Goal: Information Seeking & Learning: Learn about a topic

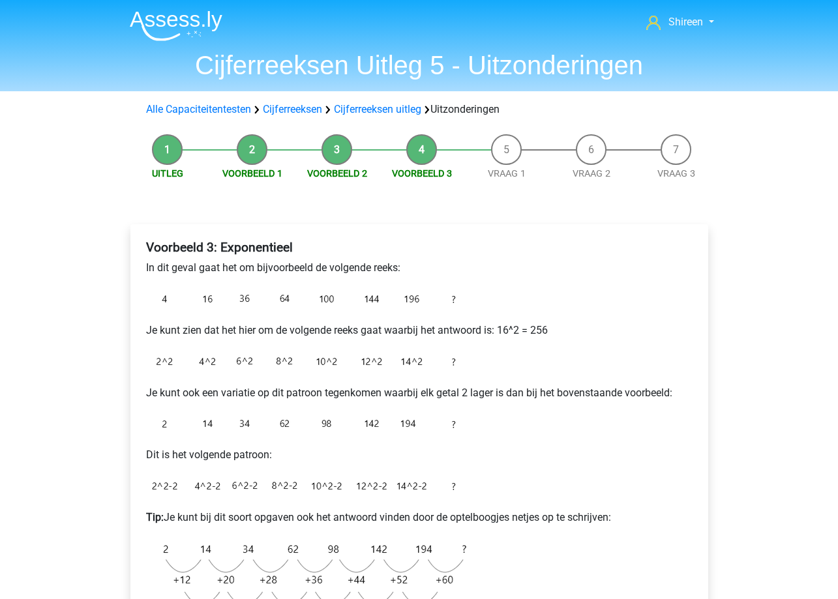
scroll to position [130, 0]
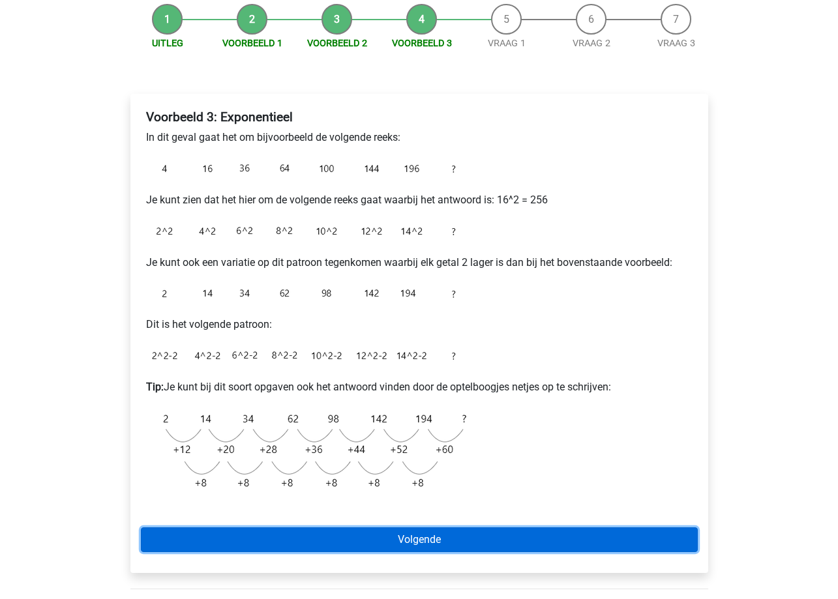
click at [463, 533] on link "Volgende" at bounding box center [419, 539] width 557 height 25
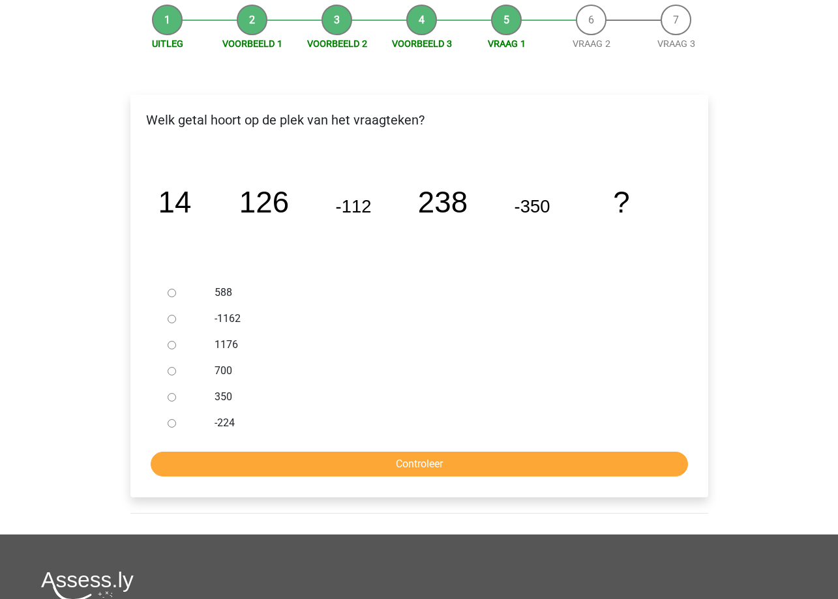
scroll to position [130, 0]
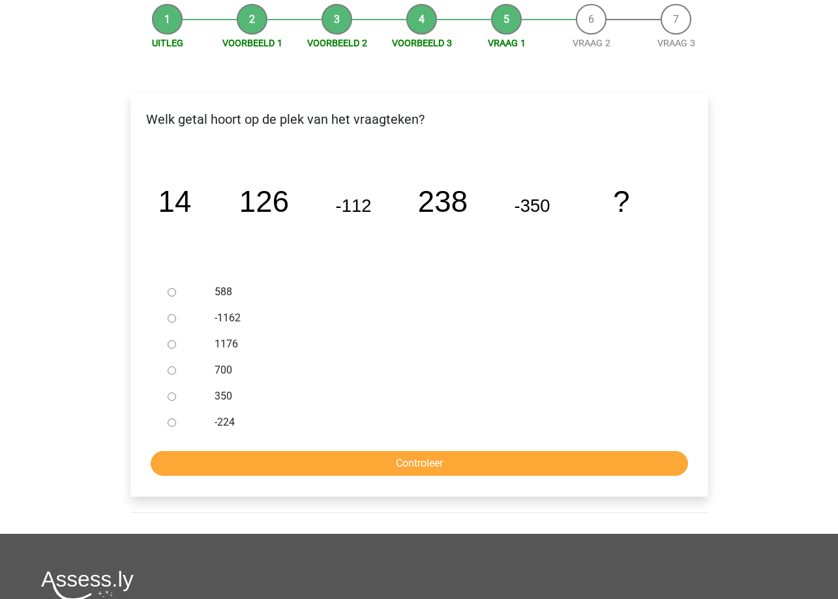
click at [170, 293] on input "588" at bounding box center [172, 292] width 8 height 8
radio input "true"
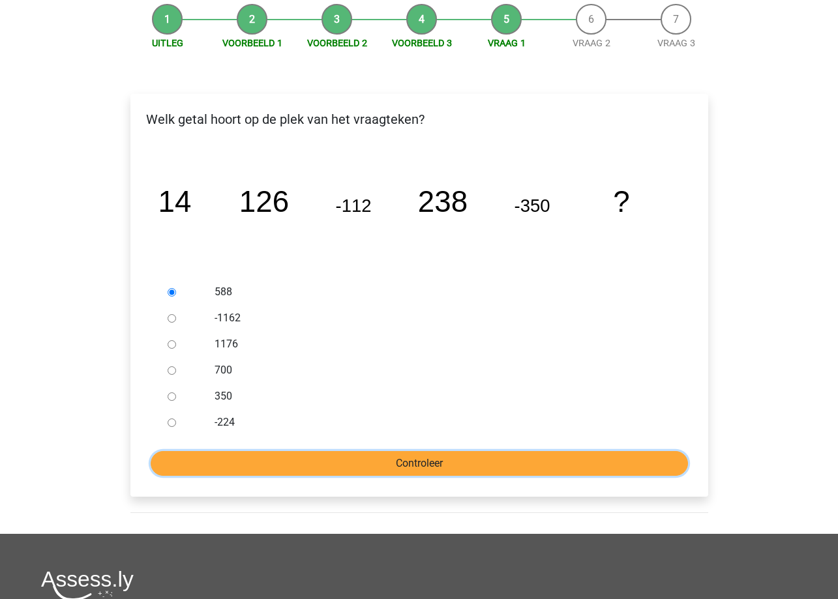
click at [526, 460] on input "Controleer" at bounding box center [419, 463] width 537 height 25
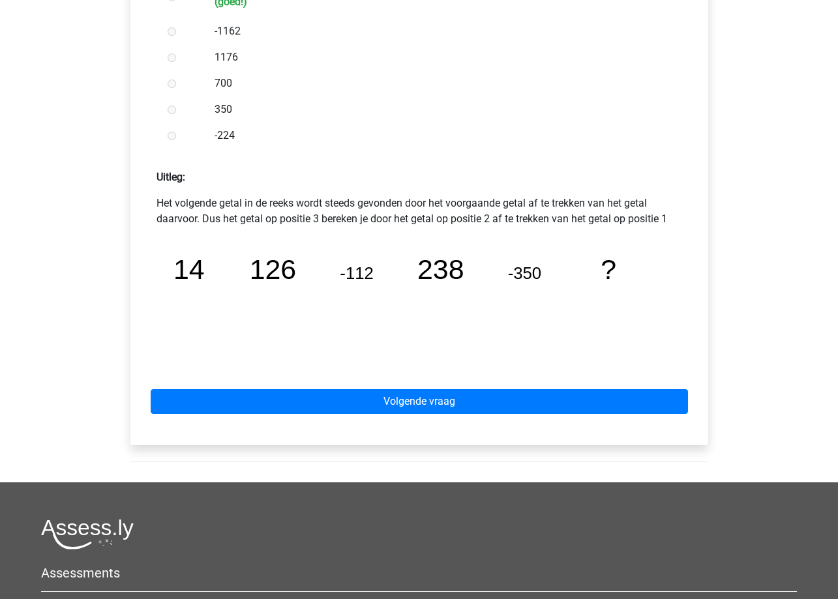
scroll to position [456, 0]
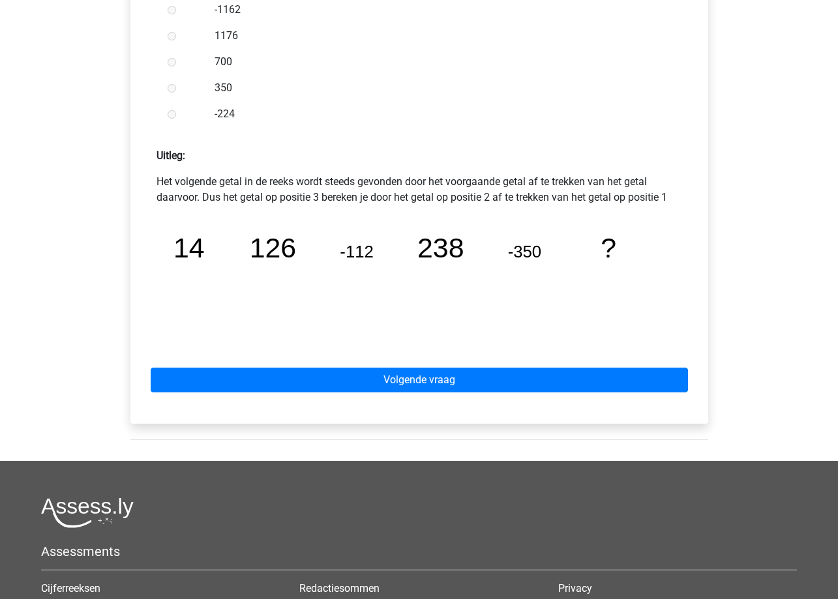
click at [471, 367] on div "Volgende vraag" at bounding box center [419, 378] width 557 height 72
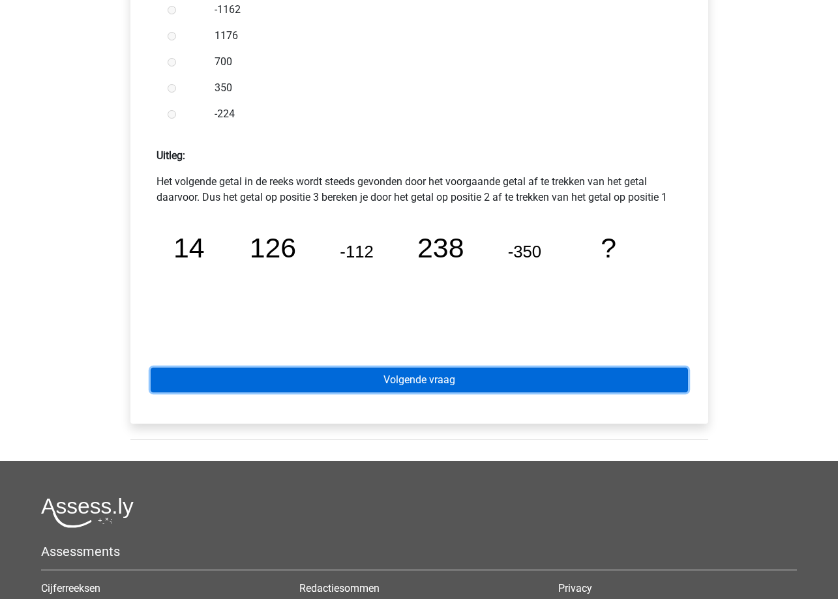
click at [448, 387] on link "Volgende vraag" at bounding box center [419, 380] width 537 height 25
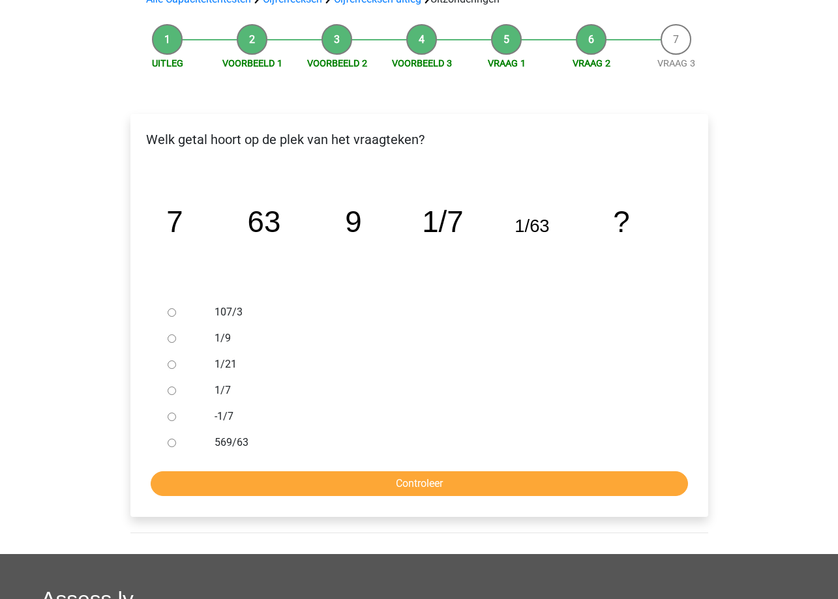
scroll to position [130, 0]
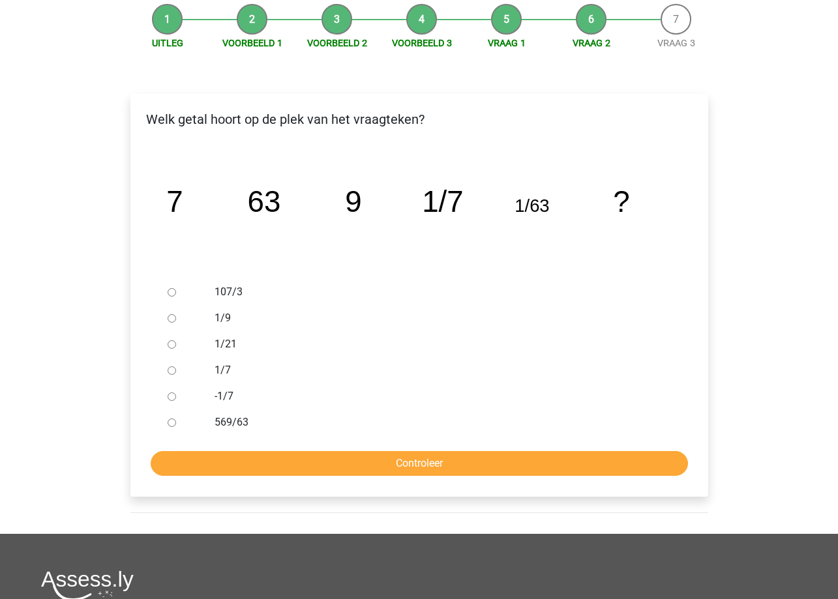
click at [175, 319] on input "1/9" at bounding box center [172, 318] width 8 height 8
radio input "true"
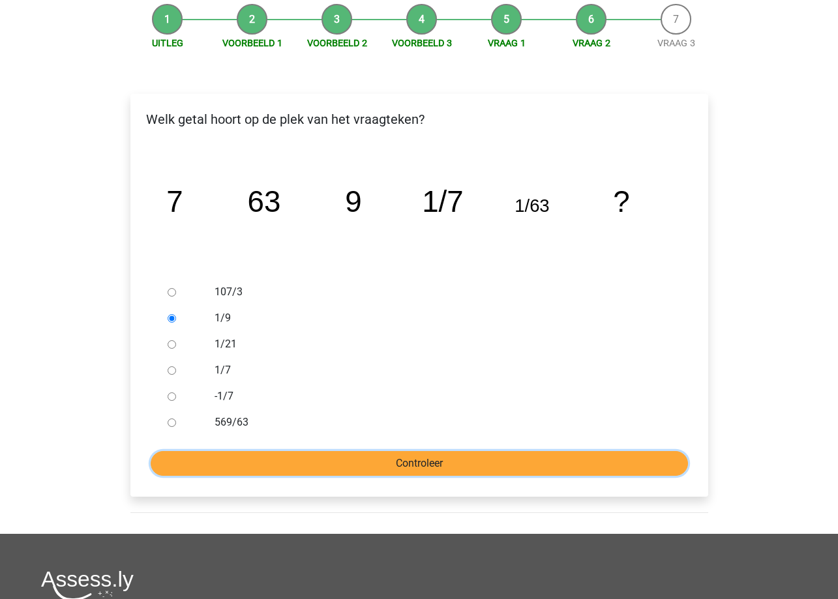
click at [443, 466] on input "Controleer" at bounding box center [419, 463] width 537 height 25
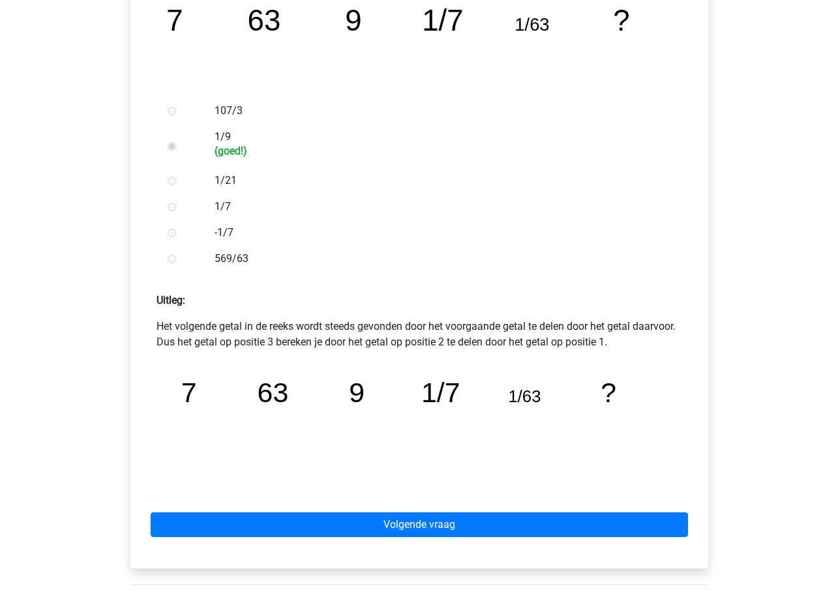
scroll to position [391, 0]
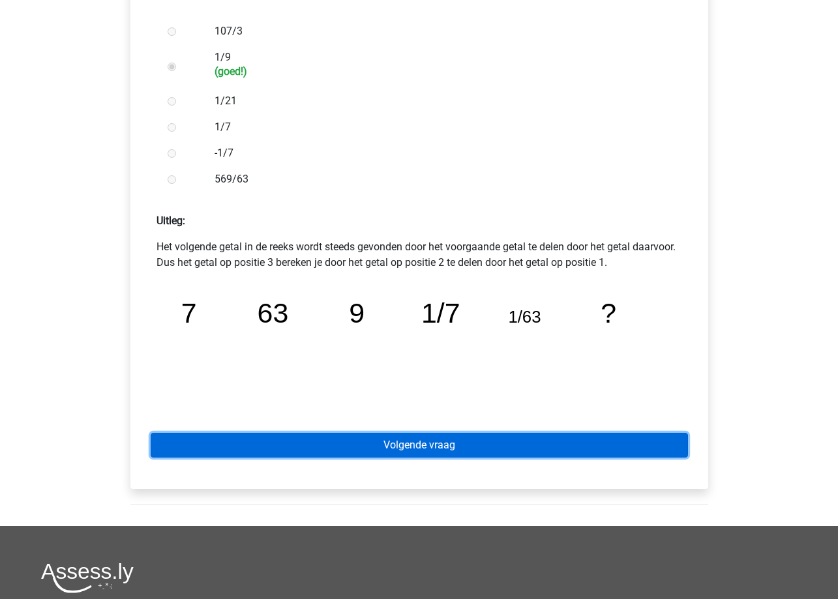
drag, startPoint x: 420, startPoint y: 449, endPoint x: 426, endPoint y: 441, distance: 10.2
click at [420, 449] on link "Volgende vraag" at bounding box center [419, 445] width 537 height 25
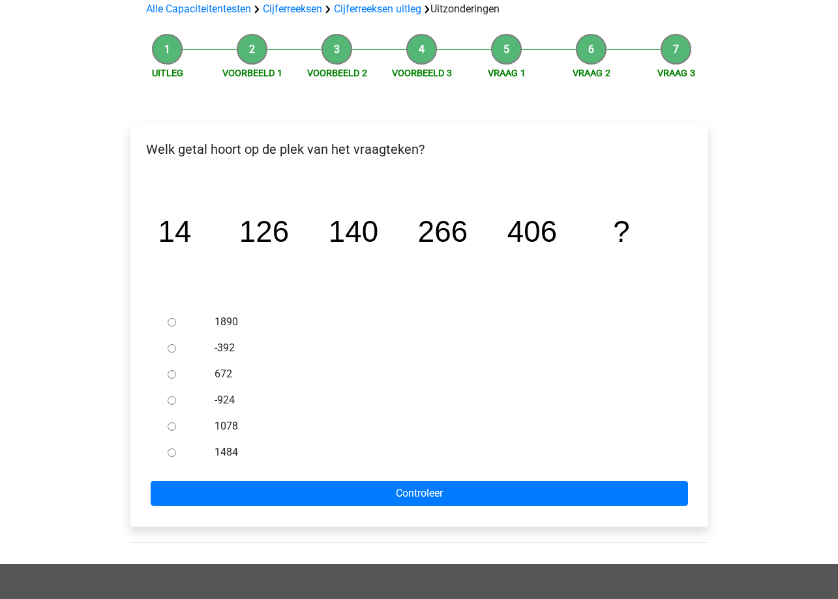
scroll to position [130, 0]
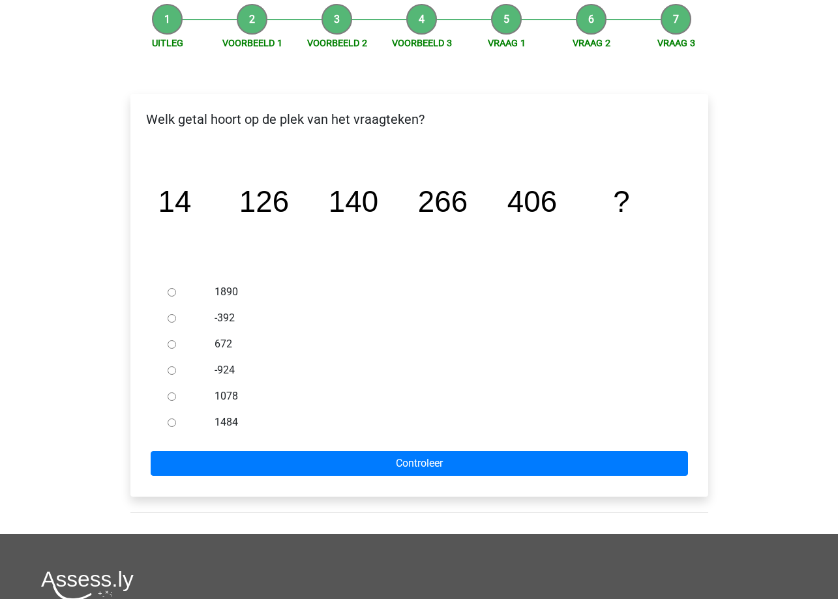
click at [168, 342] on input "672" at bounding box center [172, 344] width 8 height 8
radio input "true"
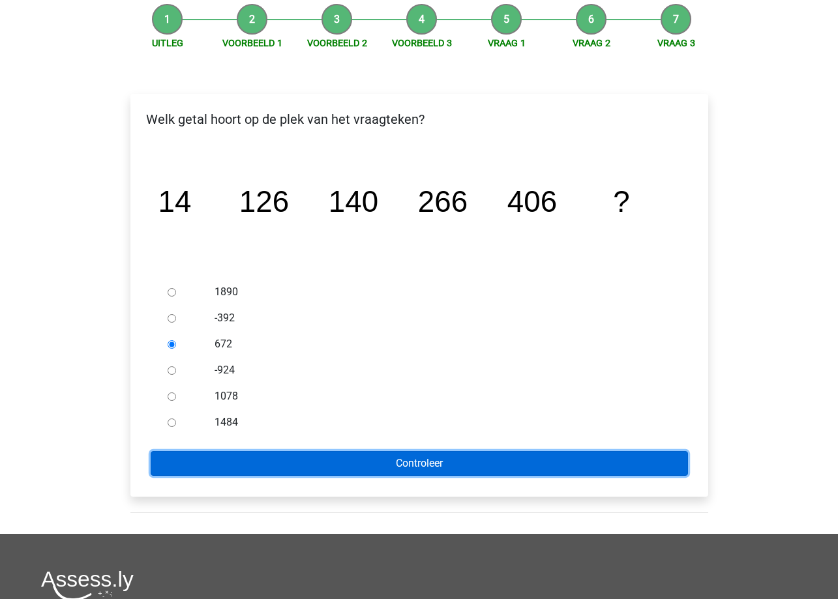
click at [333, 457] on input "Controleer" at bounding box center [419, 463] width 537 height 25
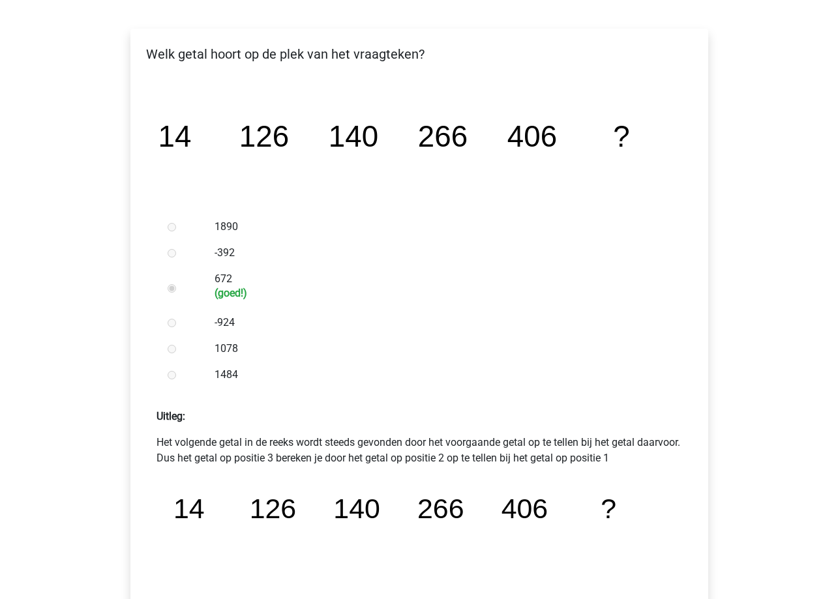
scroll to position [391, 0]
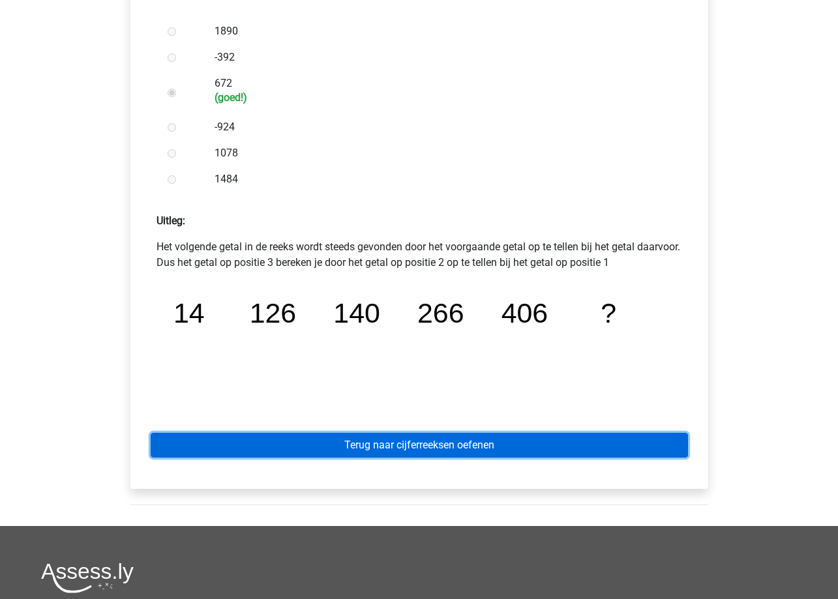
click at [507, 441] on link "Terug naar cijferreeksen oefenen" at bounding box center [419, 445] width 537 height 25
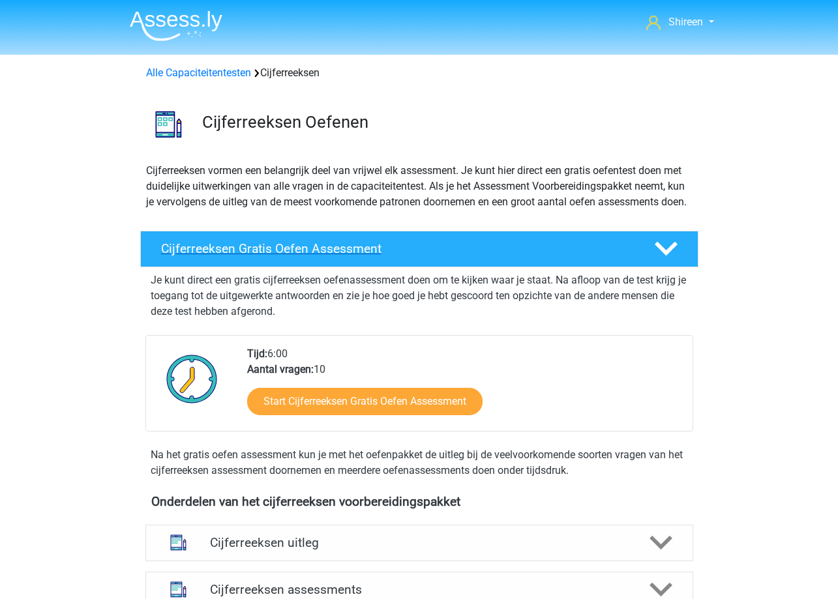
click at [579, 256] on h4 "Cijferreeksen Gratis Oefen Assessment" at bounding box center [397, 248] width 472 height 15
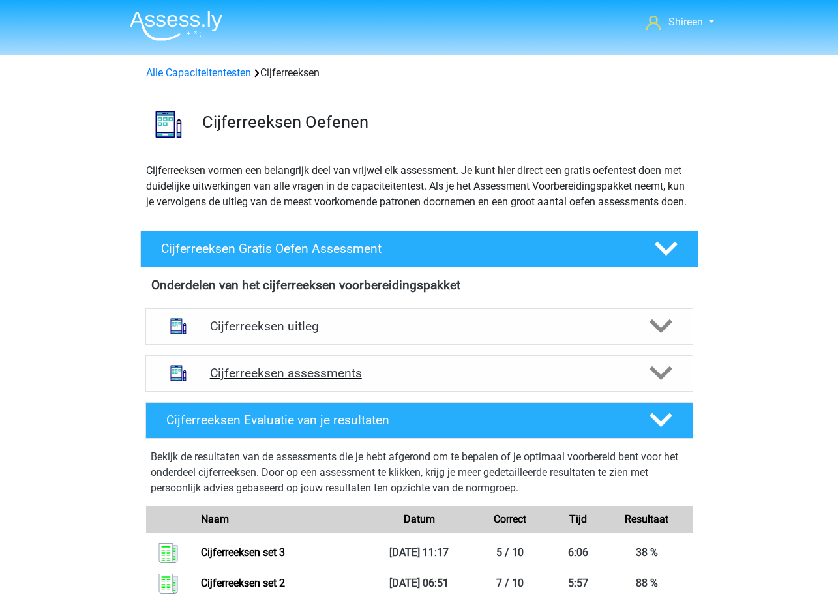
click at [475, 381] on h4 "Cijferreeksen assessments" at bounding box center [419, 373] width 419 height 15
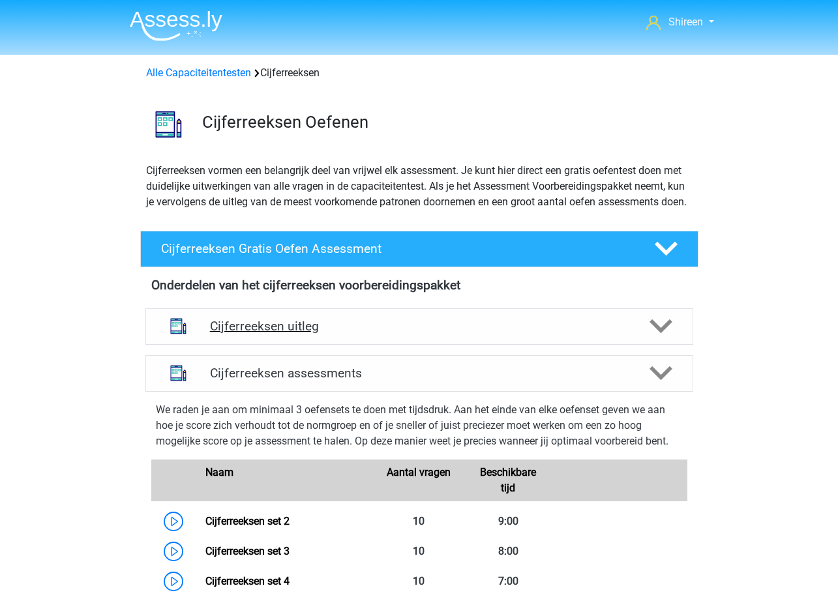
click at [480, 334] on h4 "Cijferreeksen uitleg" at bounding box center [419, 326] width 419 height 15
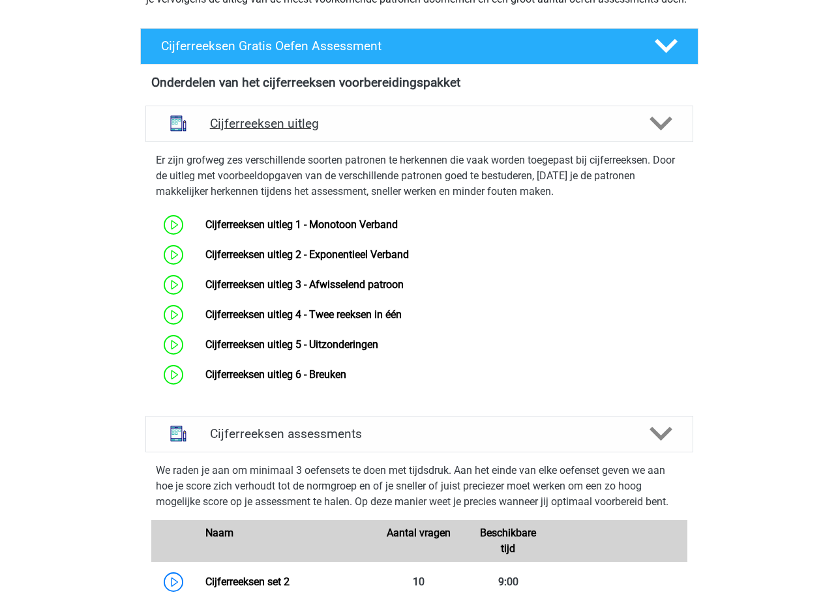
scroll to position [261, 0]
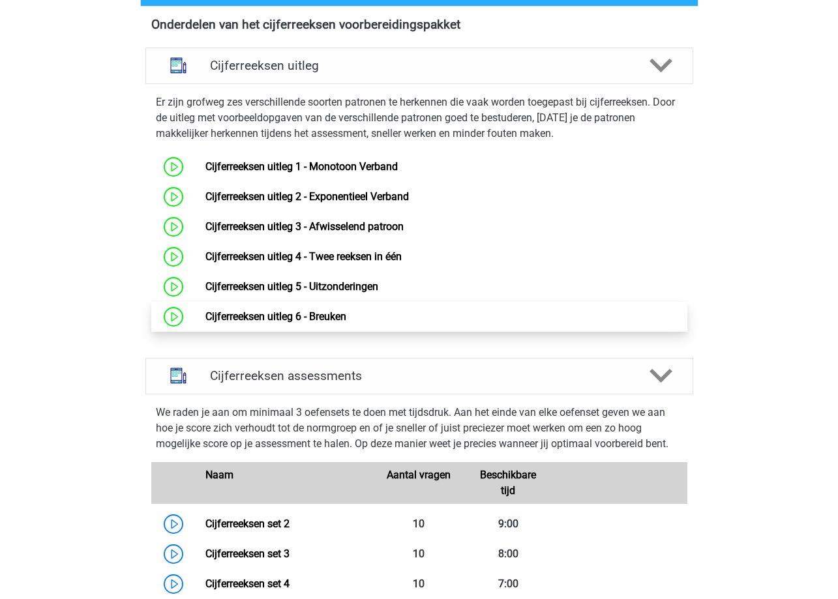
click at [205, 323] on link "Cijferreeksen uitleg 6 - Breuken" at bounding box center [275, 316] width 141 height 12
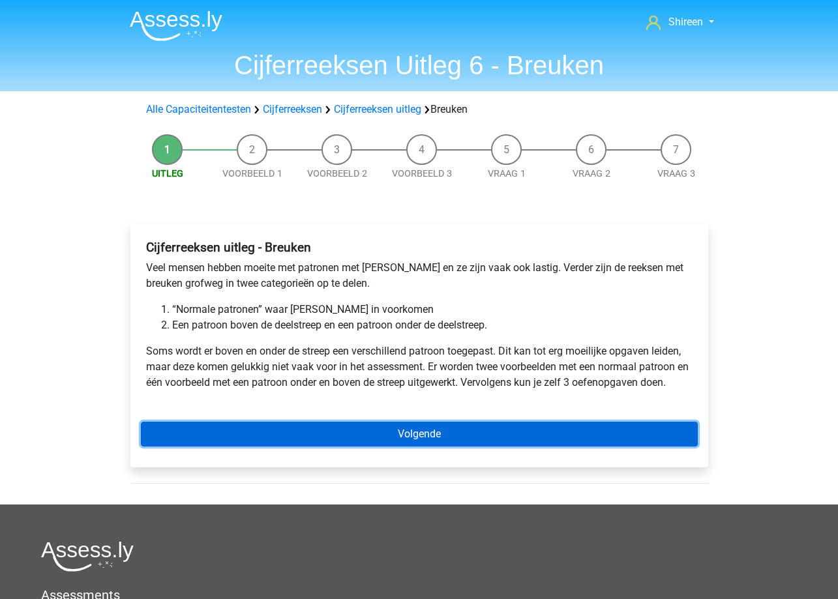
click at [449, 441] on link "Volgende" at bounding box center [419, 434] width 557 height 25
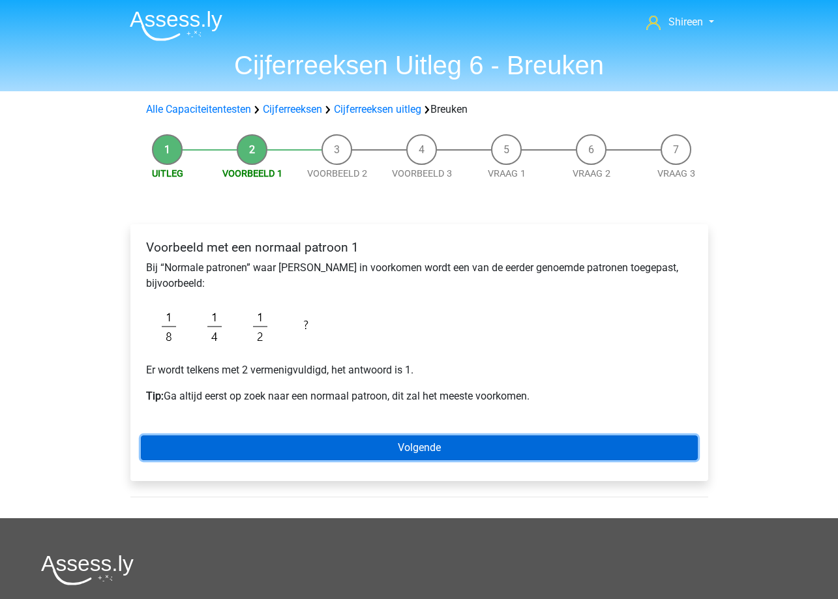
click at [518, 447] on link "Volgende" at bounding box center [419, 448] width 557 height 25
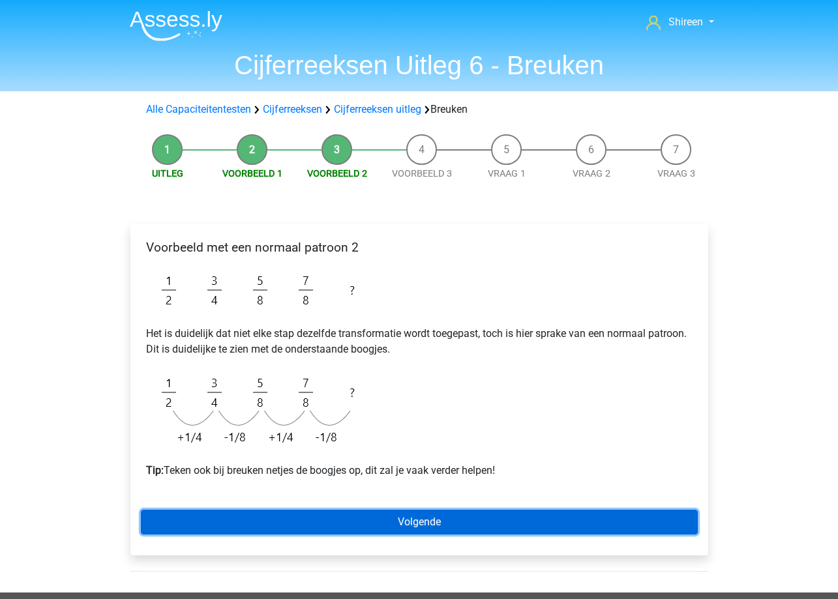
click at [444, 520] on link "Volgende" at bounding box center [419, 522] width 557 height 25
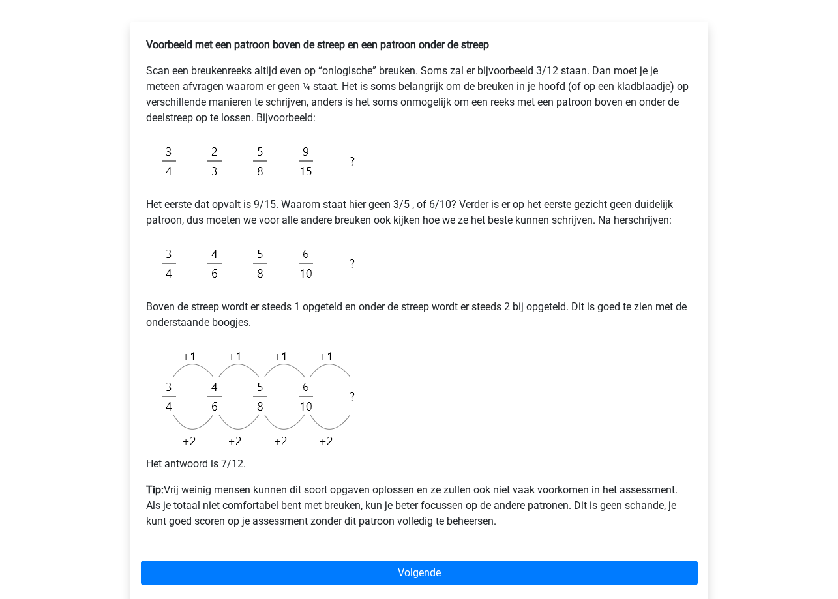
scroll to position [261, 0]
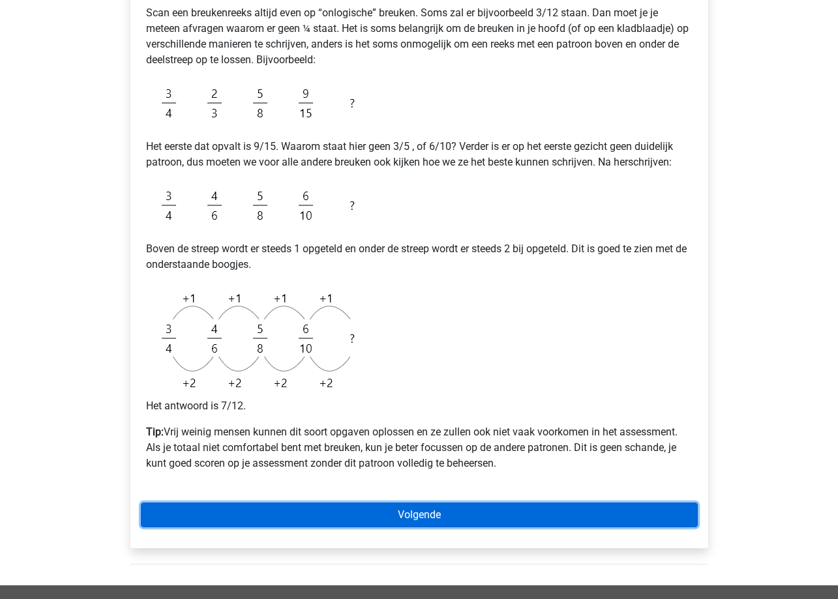
click at [496, 515] on link "Volgende" at bounding box center [419, 515] width 557 height 25
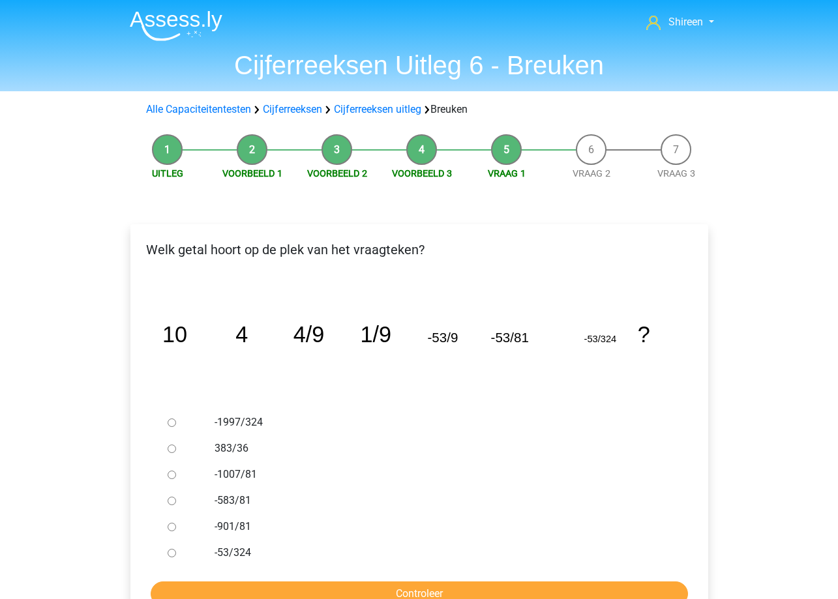
scroll to position [65, 0]
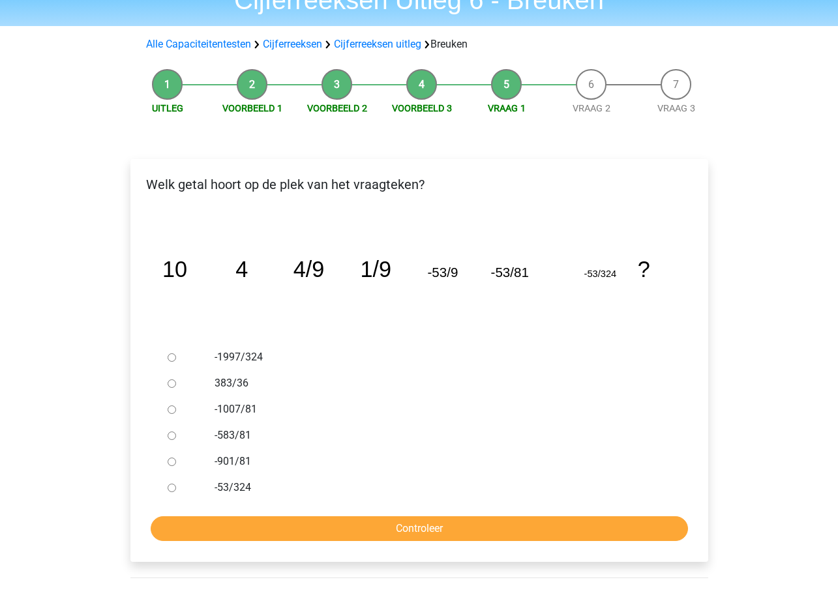
click at [174, 356] on input "-1997/324" at bounding box center [172, 357] width 8 height 8
radio input "true"
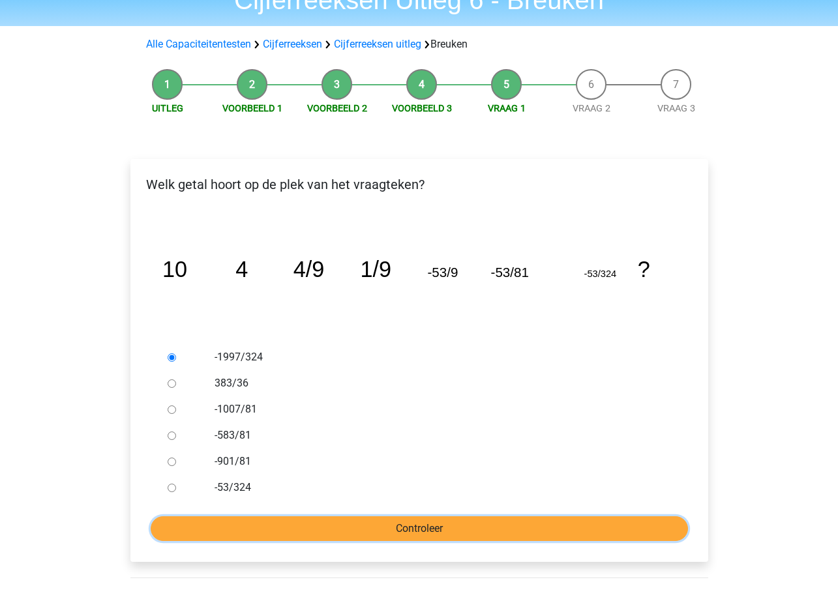
click at [510, 535] on input "Controleer" at bounding box center [419, 528] width 537 height 25
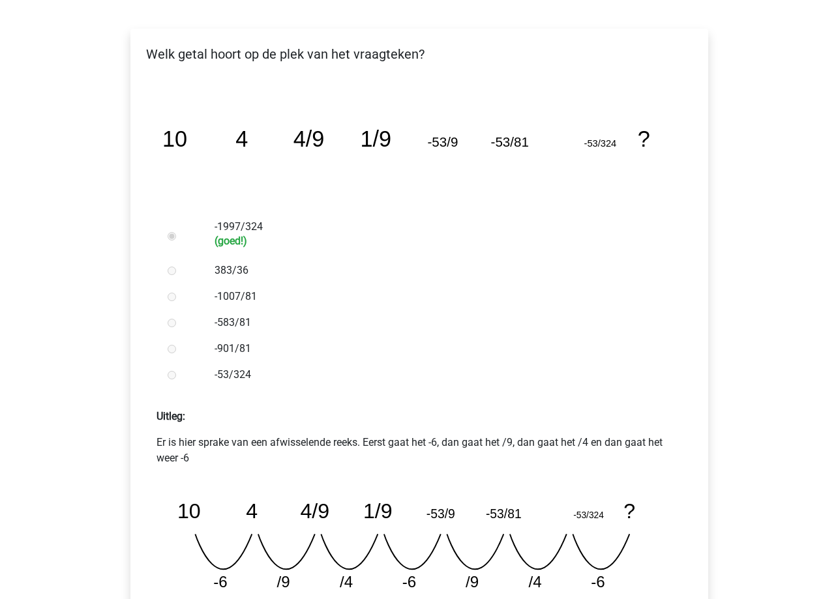
scroll to position [261, 0]
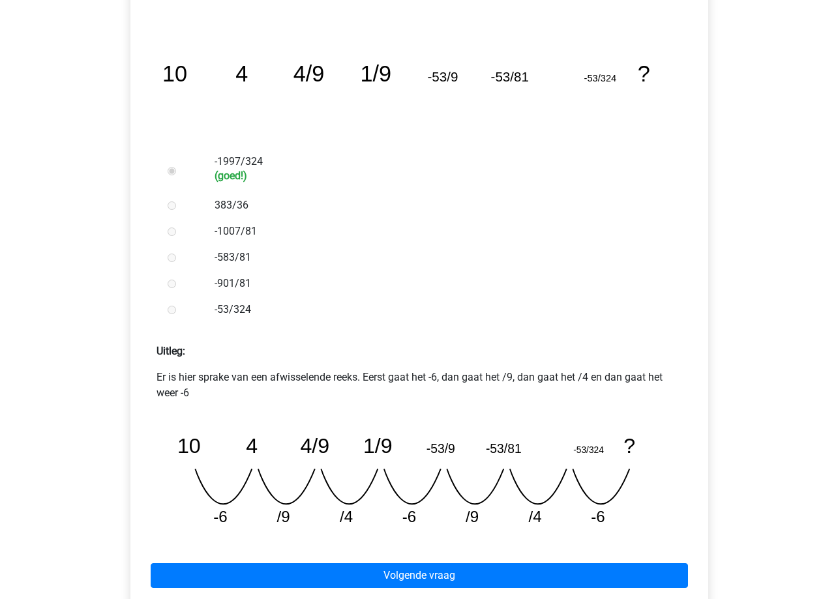
drag, startPoint x: 373, startPoint y: 506, endPoint x: 295, endPoint y: 331, distance: 192.0
click at [295, 331] on form "-1997/324 (goed!) 383/36 -1007/81 -583/81 -901/81 -53/324 Uitleg: 10" at bounding box center [419, 379] width 557 height 461
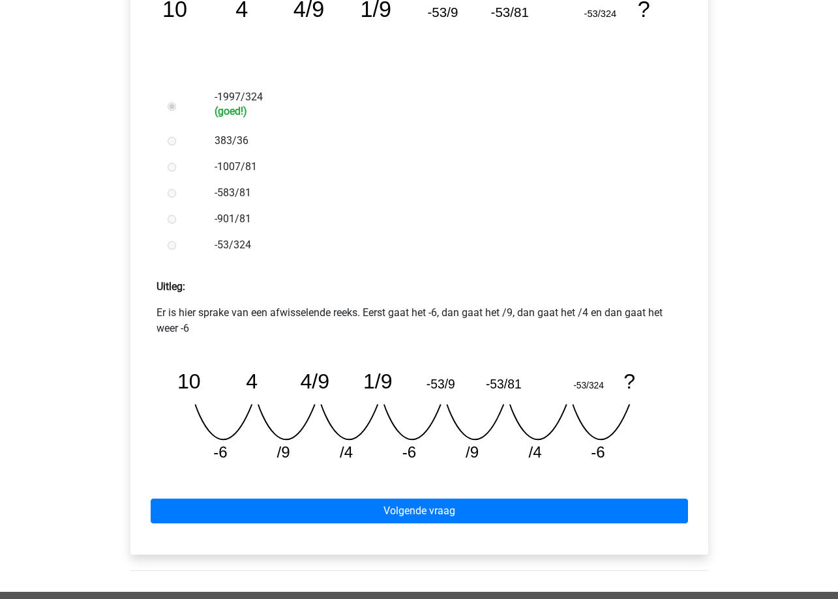
scroll to position [456, 0]
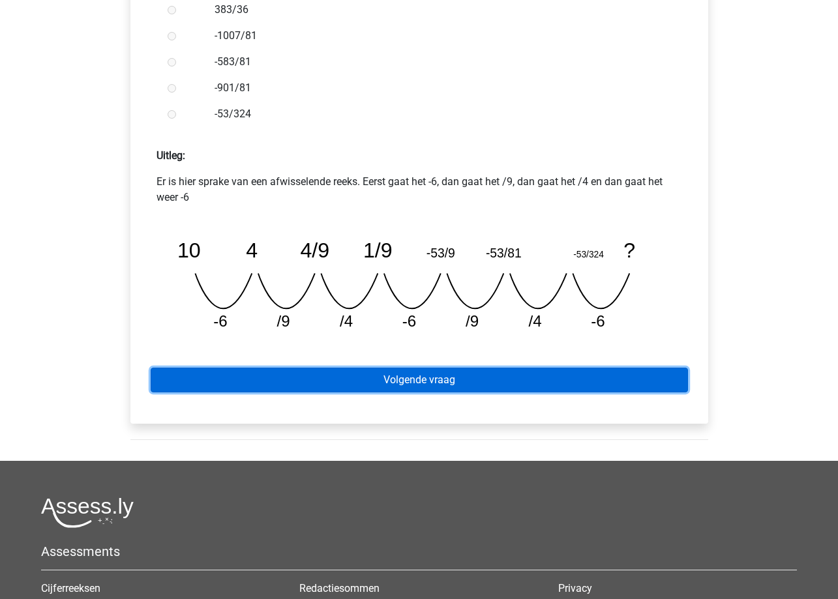
click at [493, 379] on link "Volgende vraag" at bounding box center [419, 380] width 537 height 25
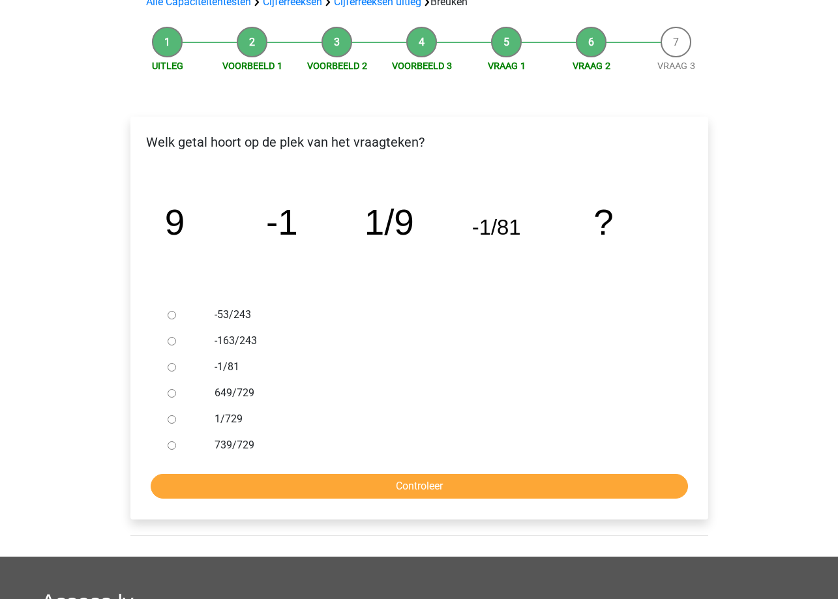
scroll to position [130, 0]
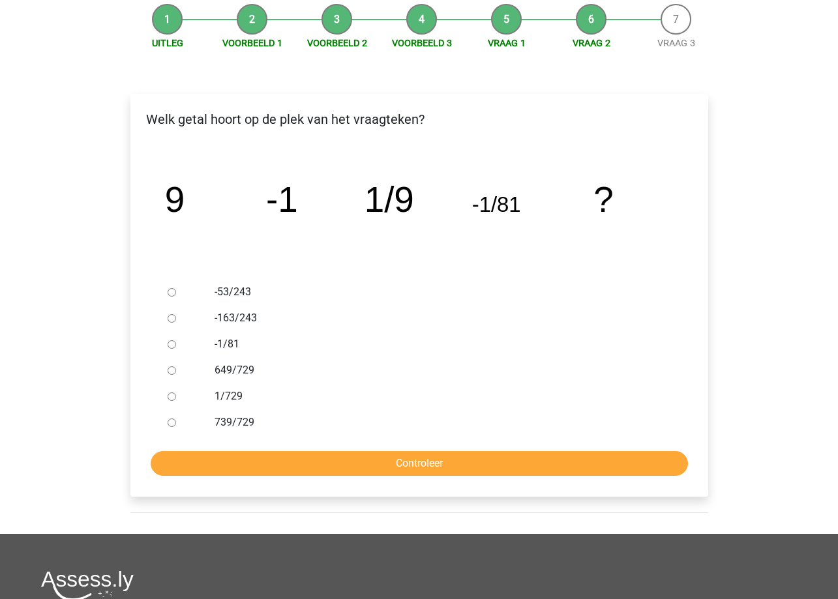
click at [170, 393] on input "1/729" at bounding box center [172, 397] width 8 height 8
radio input "true"
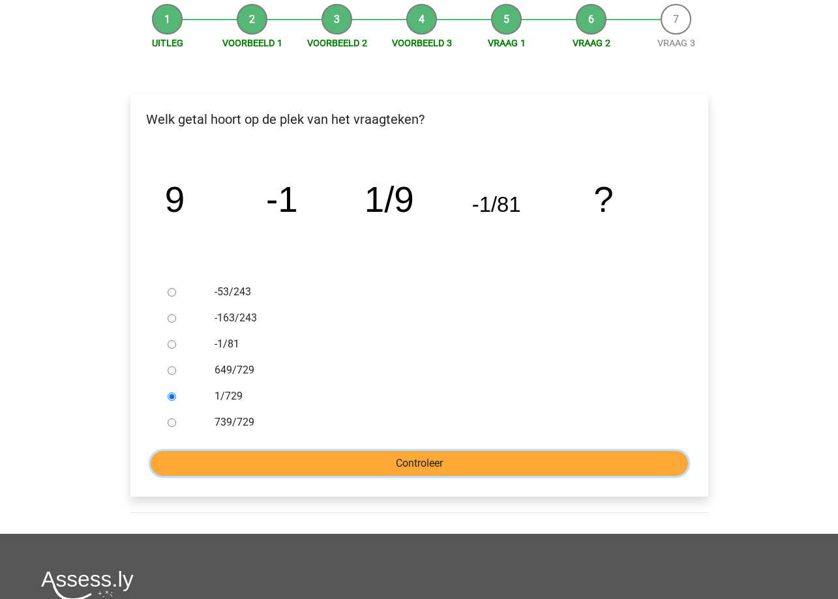
click at [382, 454] on input "Controleer" at bounding box center [419, 463] width 537 height 25
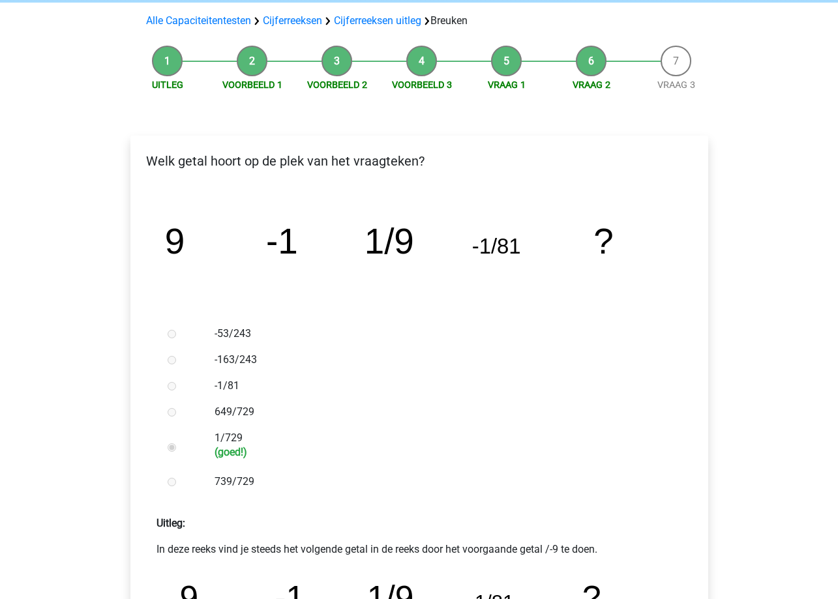
scroll to position [261, 0]
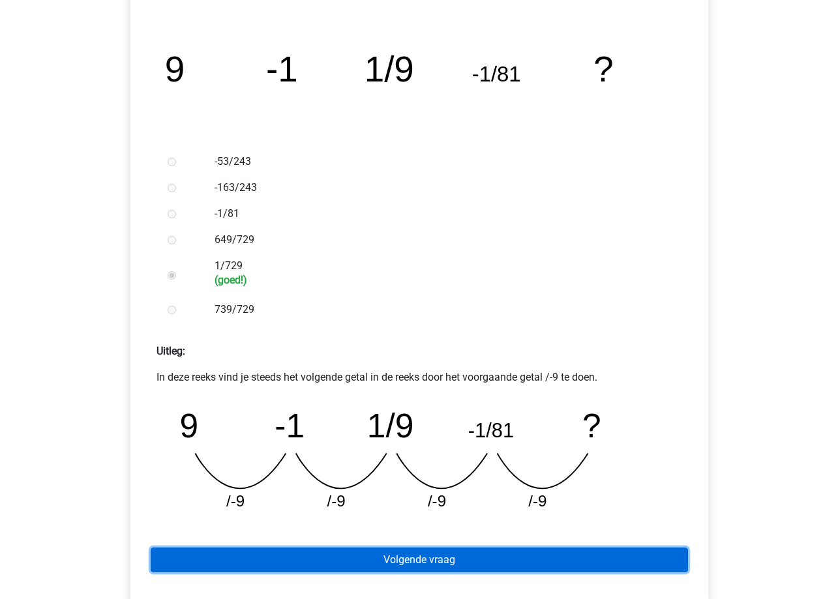
click at [511, 563] on link "Volgende vraag" at bounding box center [419, 560] width 537 height 25
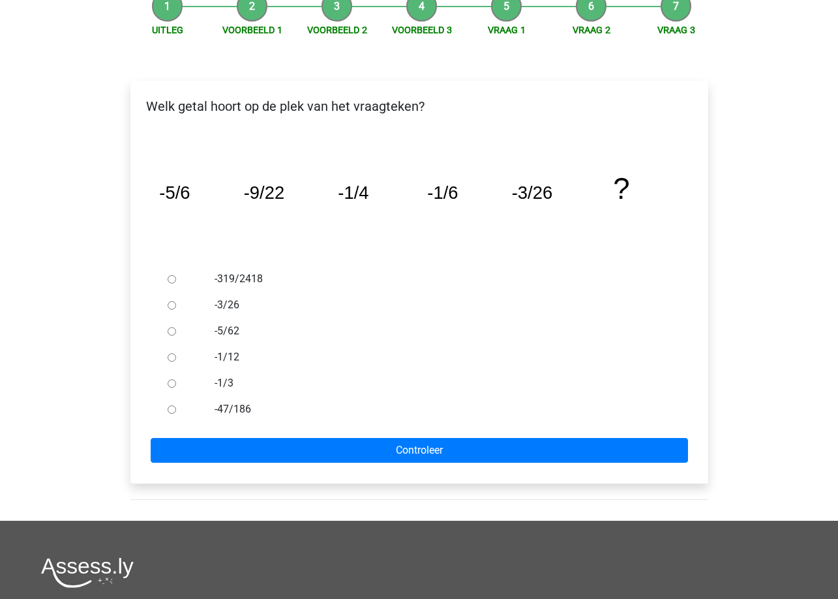
scroll to position [65, 0]
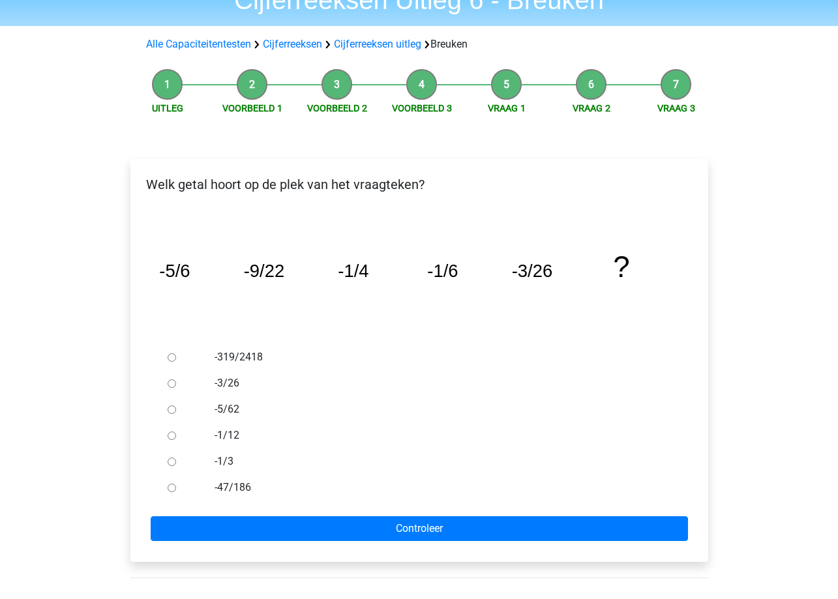
click at [168, 357] on input "-319/2418" at bounding box center [172, 357] width 8 height 8
radio input "true"
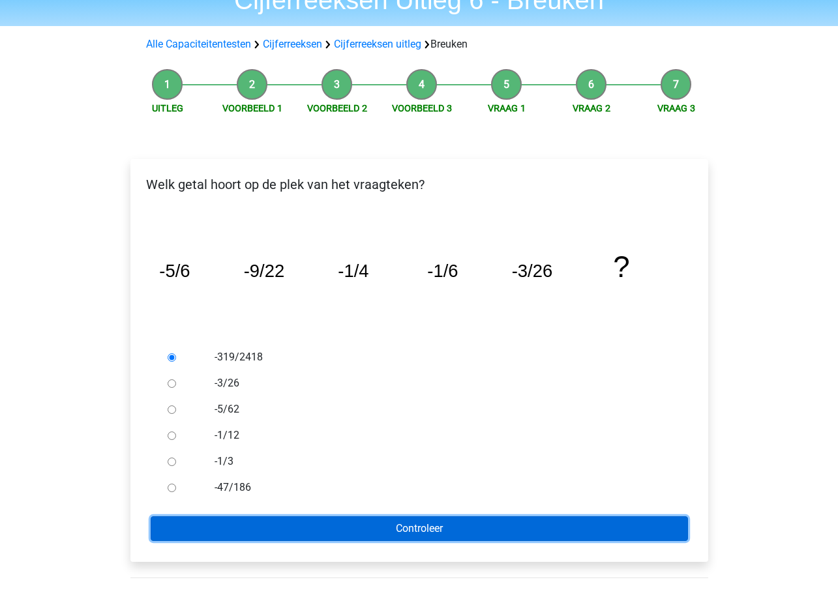
click at [486, 520] on input "Controleer" at bounding box center [419, 528] width 537 height 25
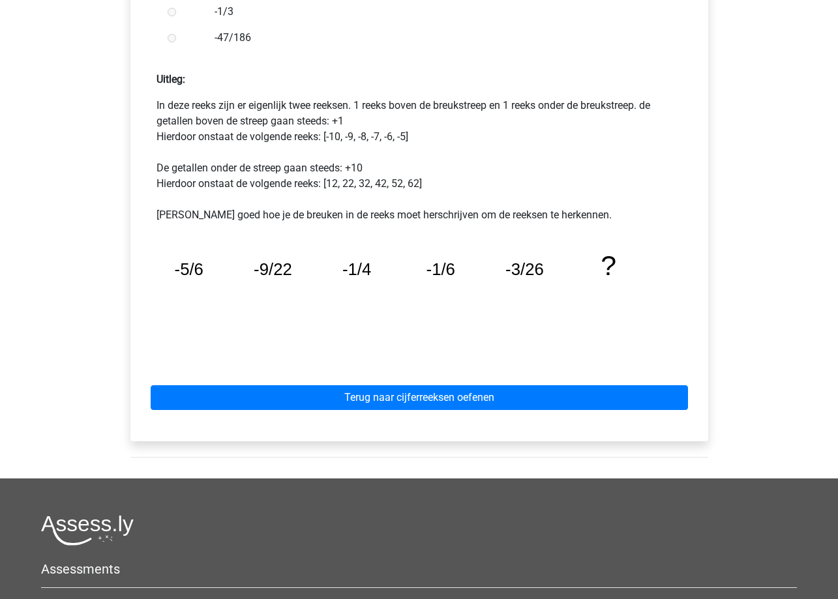
scroll to position [522, 0]
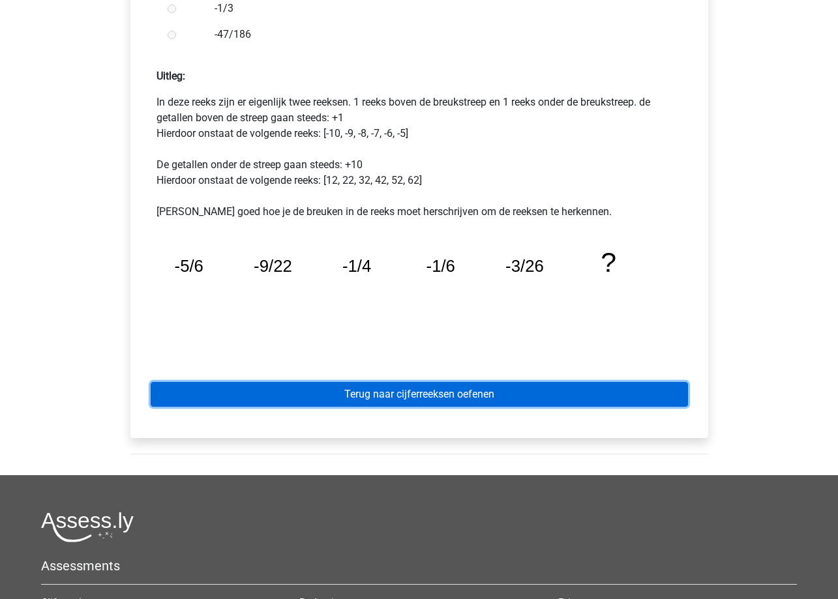
click at [509, 394] on link "Terug naar cijferreeksen oefenen" at bounding box center [419, 394] width 537 height 25
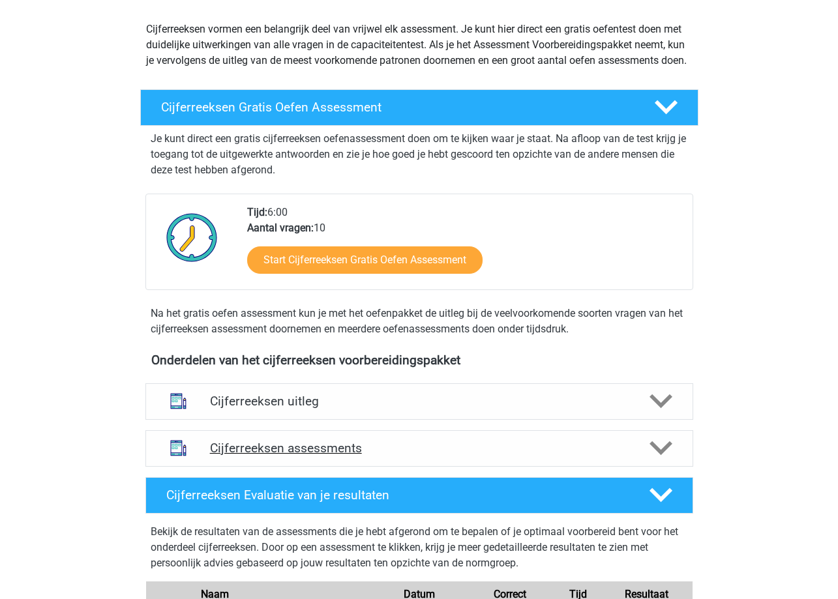
scroll to position [196, 0]
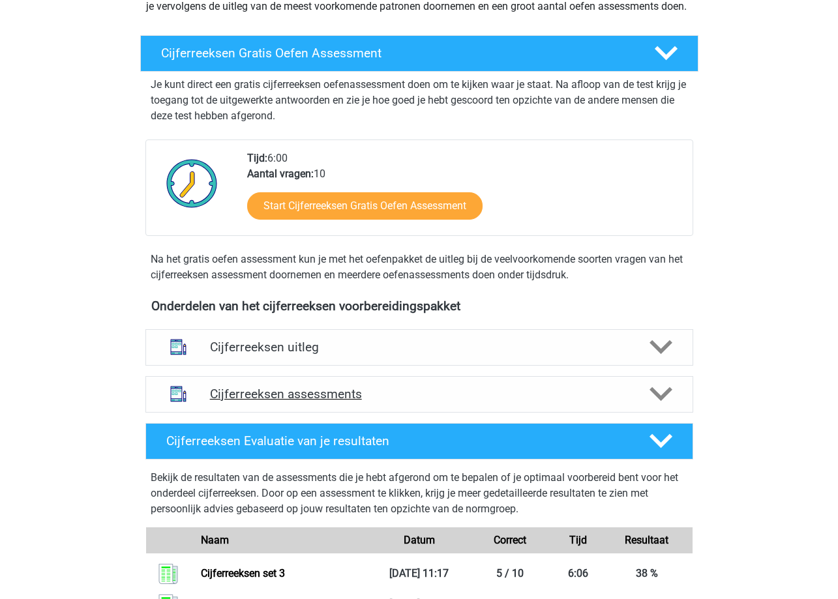
click at [651, 400] on icon at bounding box center [660, 394] width 23 height 23
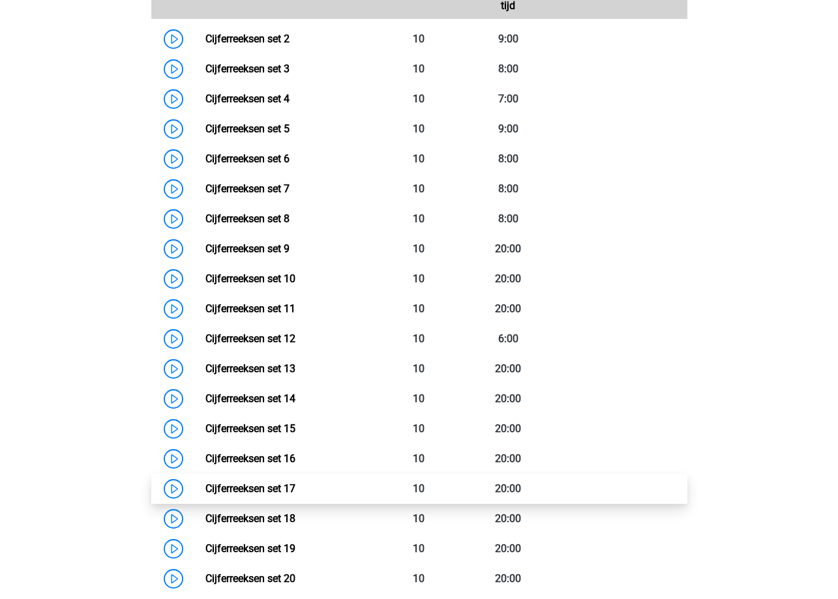
scroll to position [587, 0]
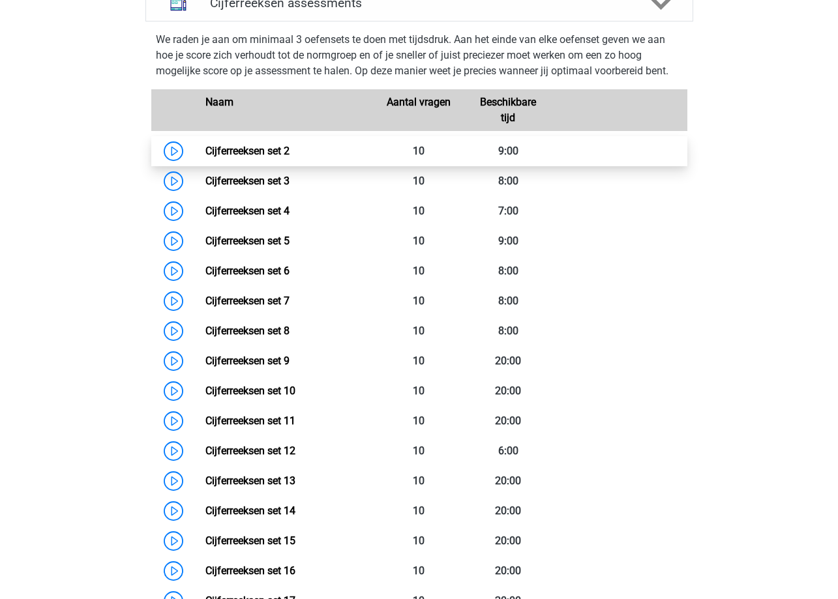
click at [289, 157] on link "Cijferreeksen set 2" at bounding box center [247, 151] width 84 height 12
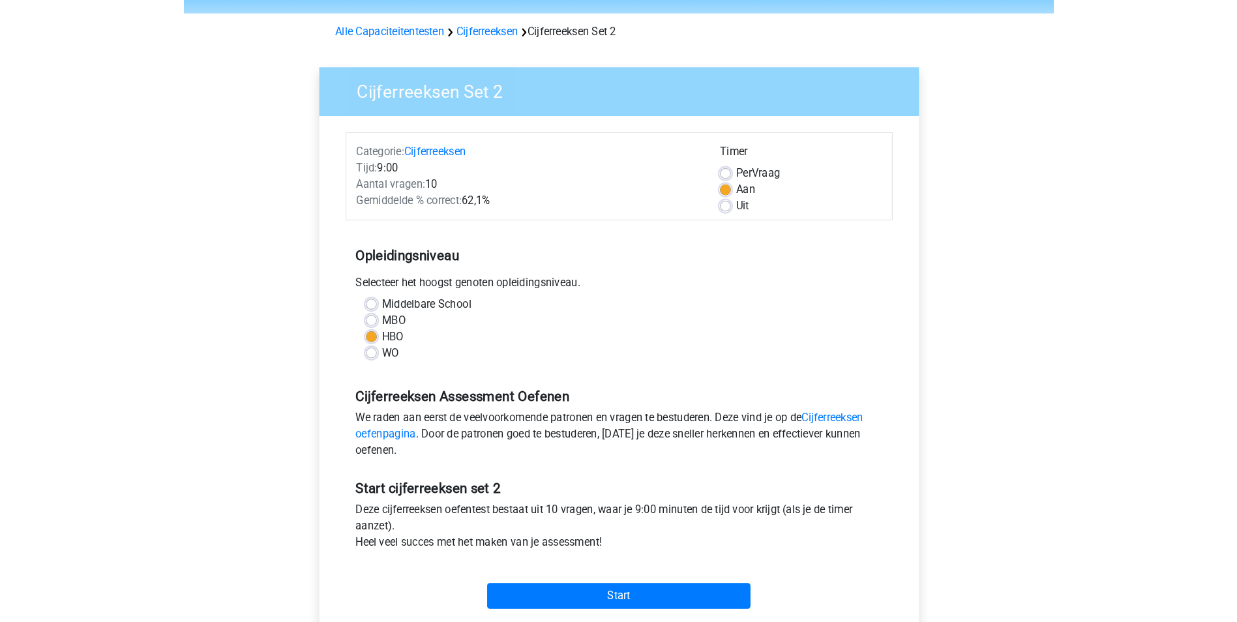
scroll to position [65, 0]
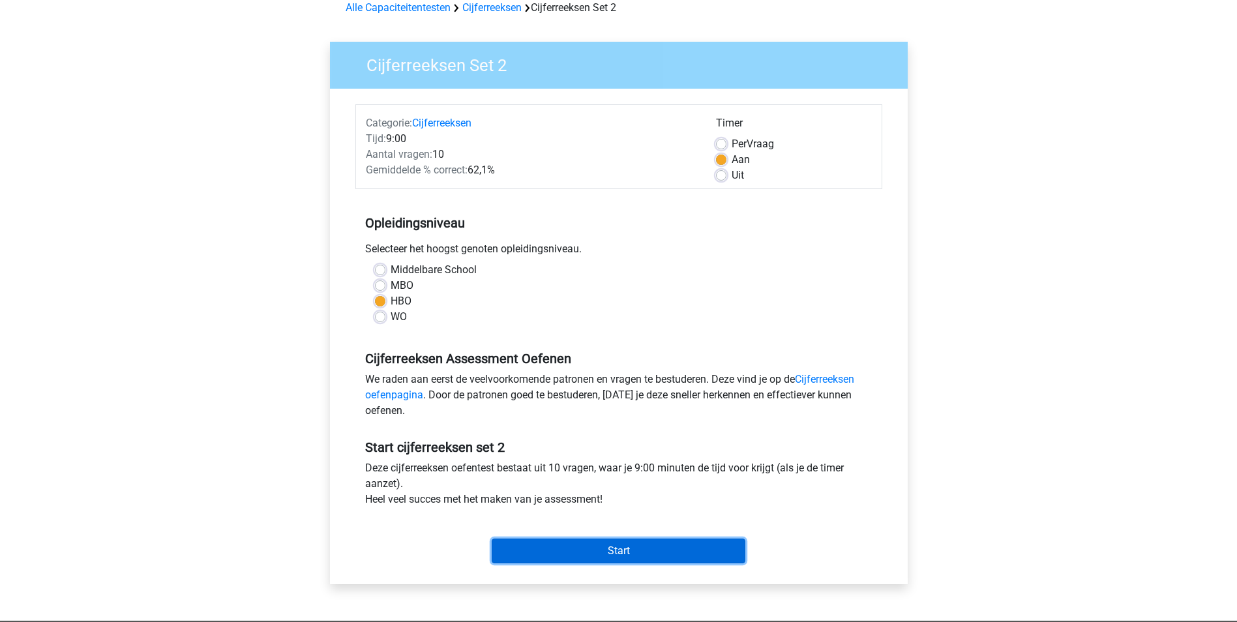
click at [648, 544] on input "Start" at bounding box center [619, 551] width 254 height 25
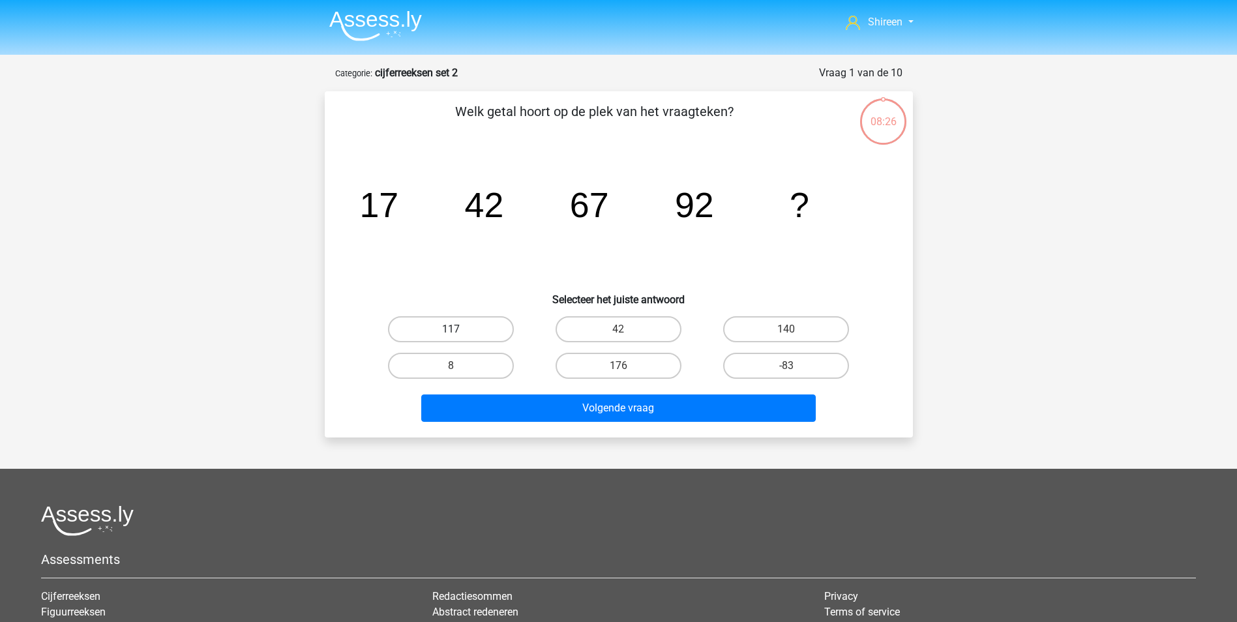
click at [486, 327] on label "117" at bounding box center [451, 329] width 126 height 26
click at [459, 329] on input "117" at bounding box center [455, 333] width 8 height 8
radio input "true"
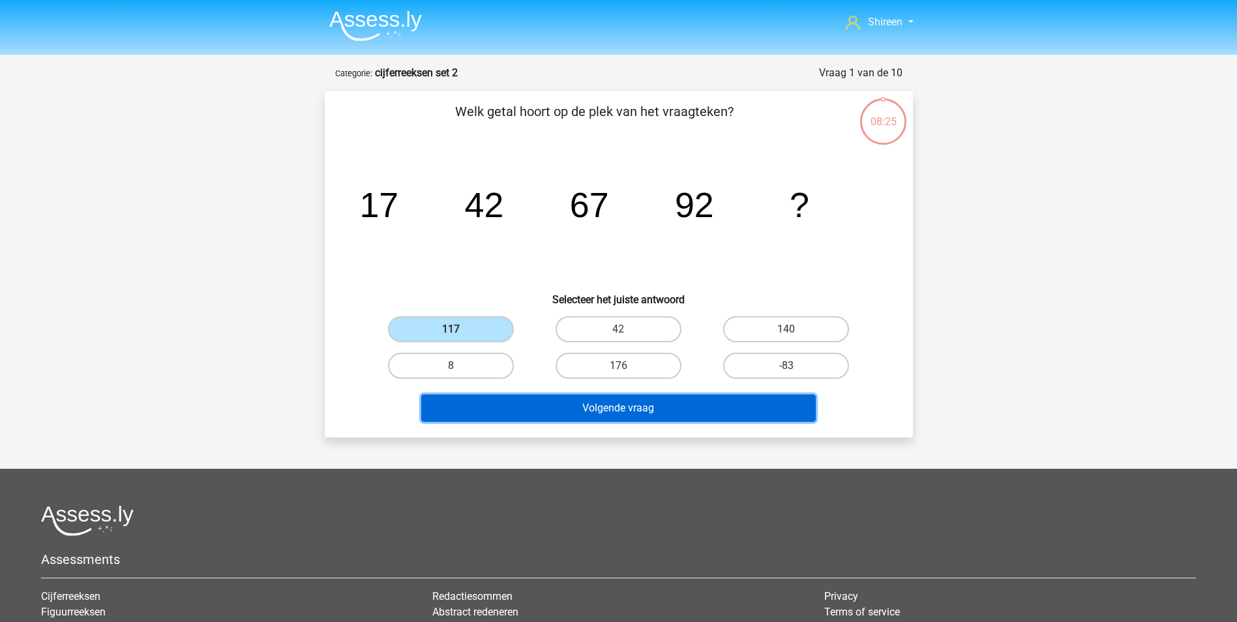
click at [557, 406] on button "Volgende vraag" at bounding box center [618, 407] width 394 height 27
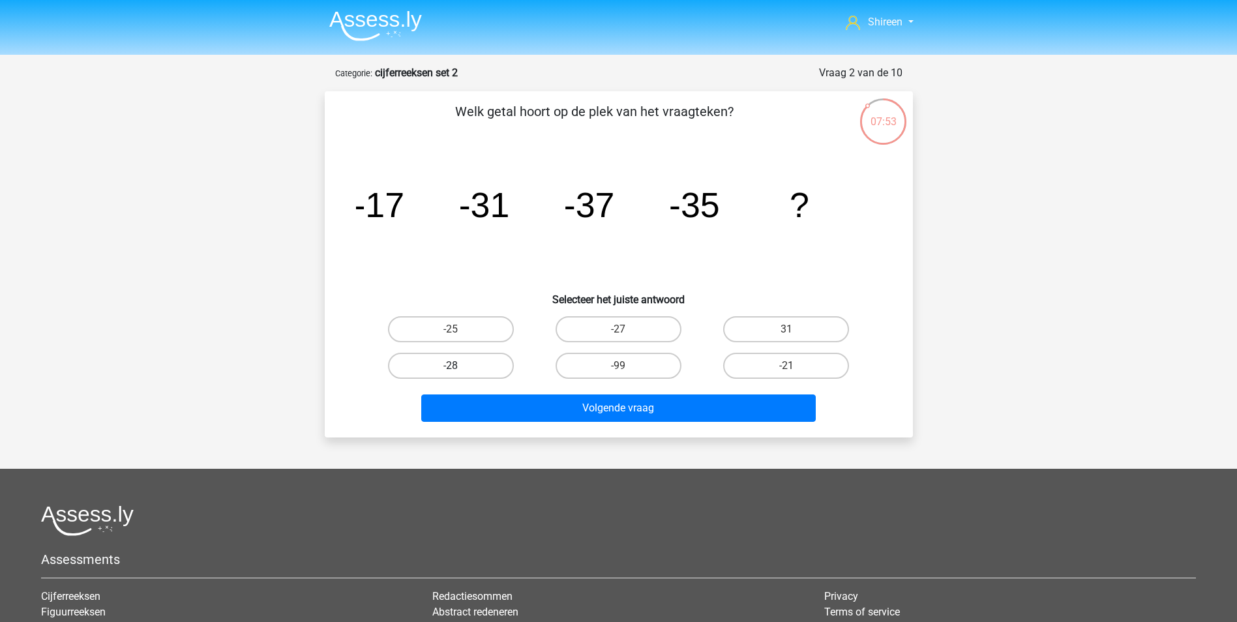
click at [496, 365] on label "-28" at bounding box center [451, 366] width 126 height 26
click at [459, 366] on input "-28" at bounding box center [455, 370] width 8 height 8
radio input "true"
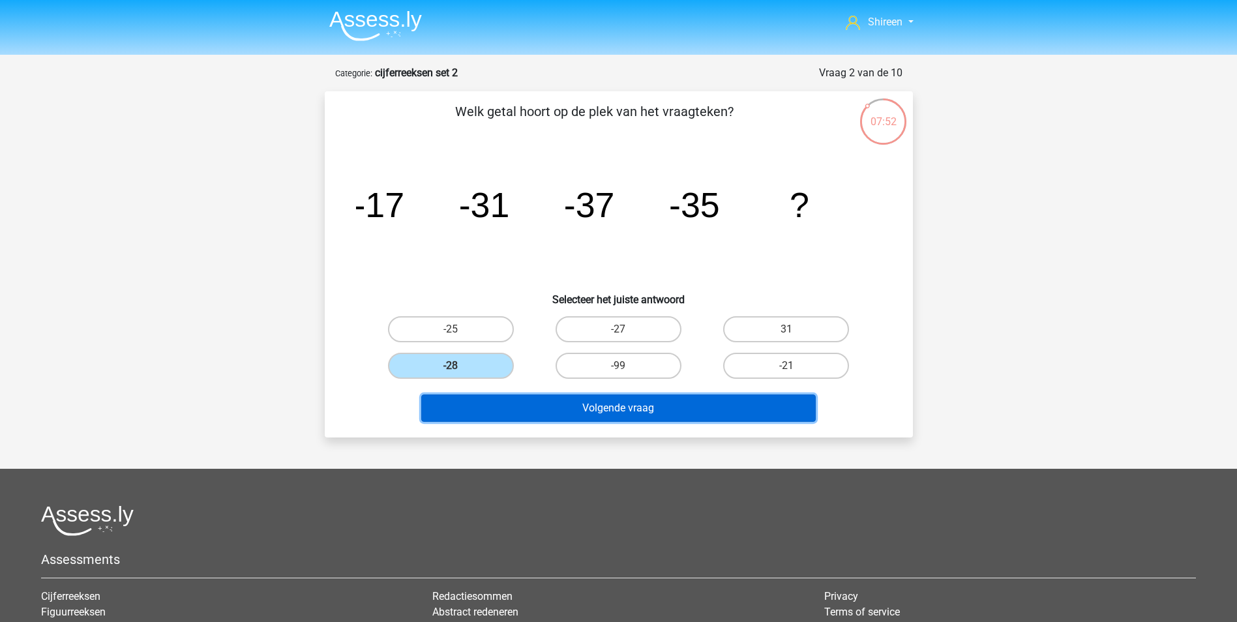
click at [547, 405] on button "Volgende vraag" at bounding box center [618, 407] width 394 height 27
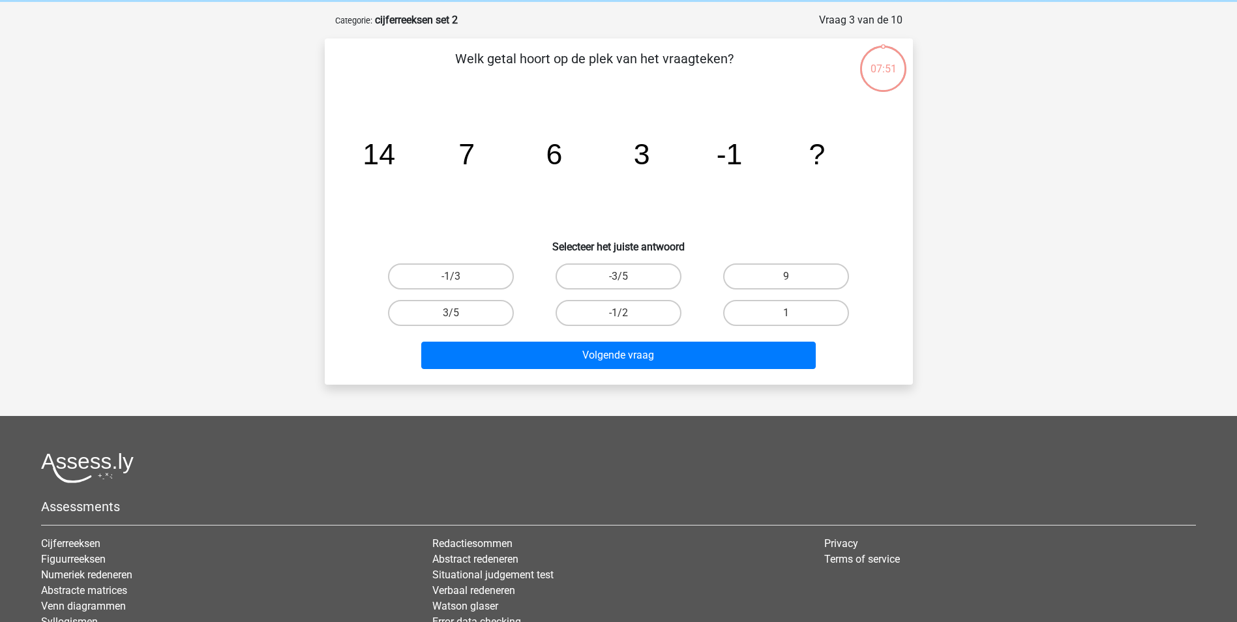
scroll to position [65, 0]
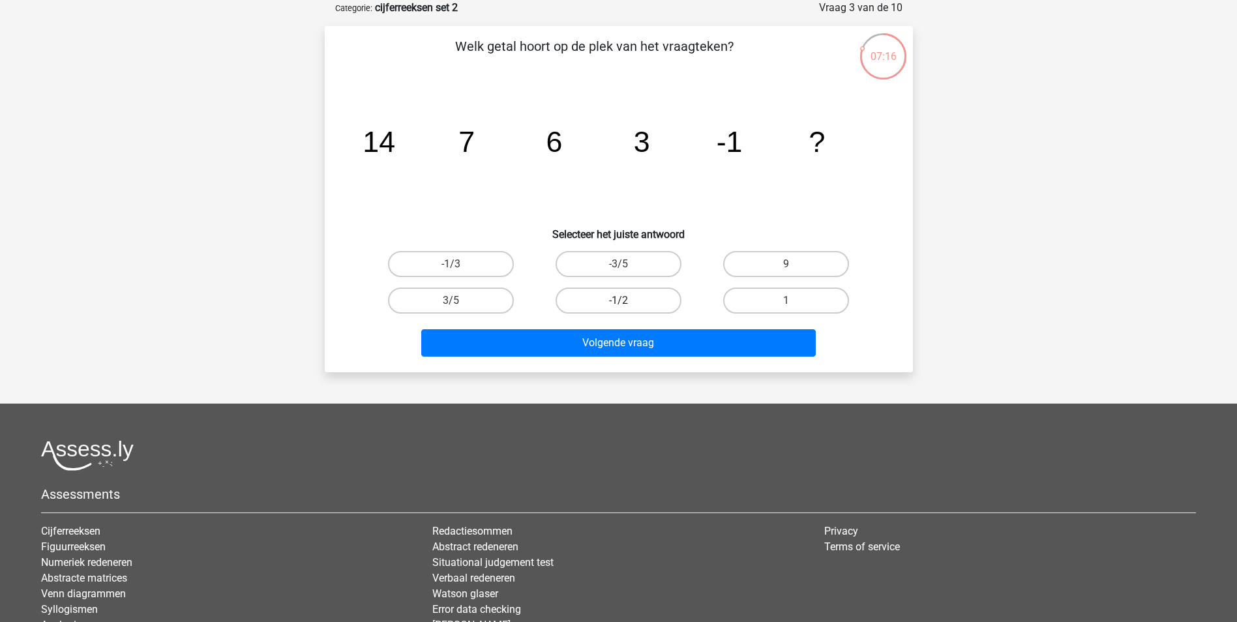
click at [660, 297] on label "-1/2" at bounding box center [619, 301] width 126 height 26
click at [627, 301] on input "-1/2" at bounding box center [622, 305] width 8 height 8
radio input "true"
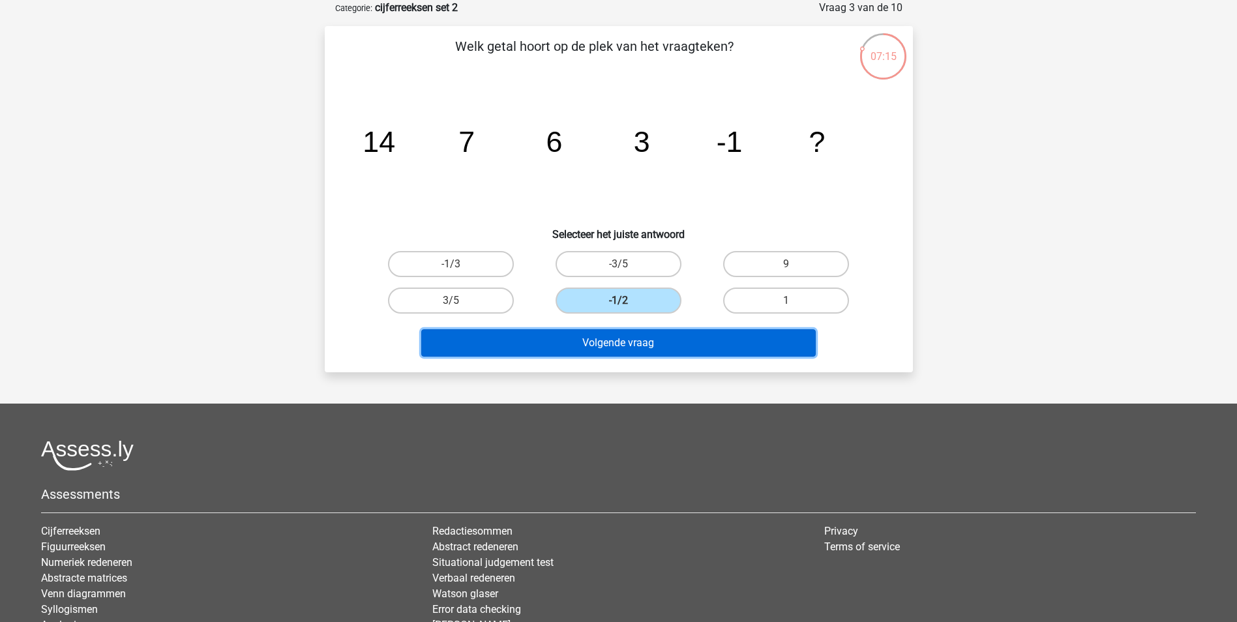
click at [664, 333] on button "Volgende vraag" at bounding box center [618, 342] width 394 height 27
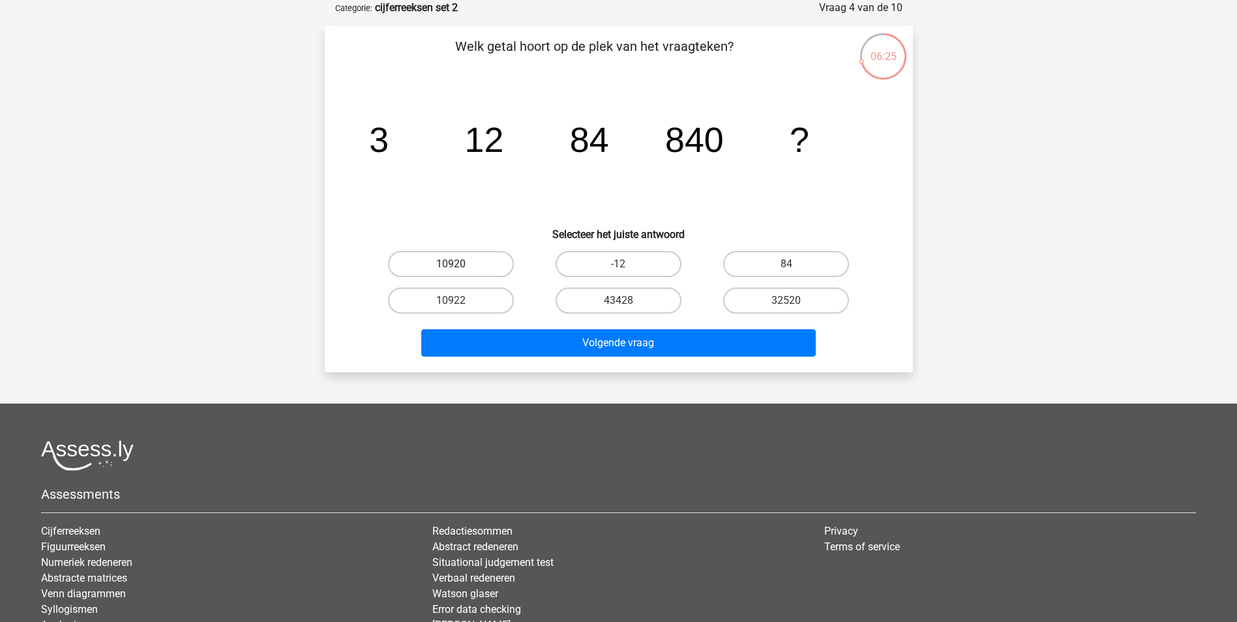
click at [494, 258] on label "10920" at bounding box center [451, 264] width 126 height 26
click at [459, 264] on input "10920" at bounding box center [455, 268] width 8 height 8
radio input "true"
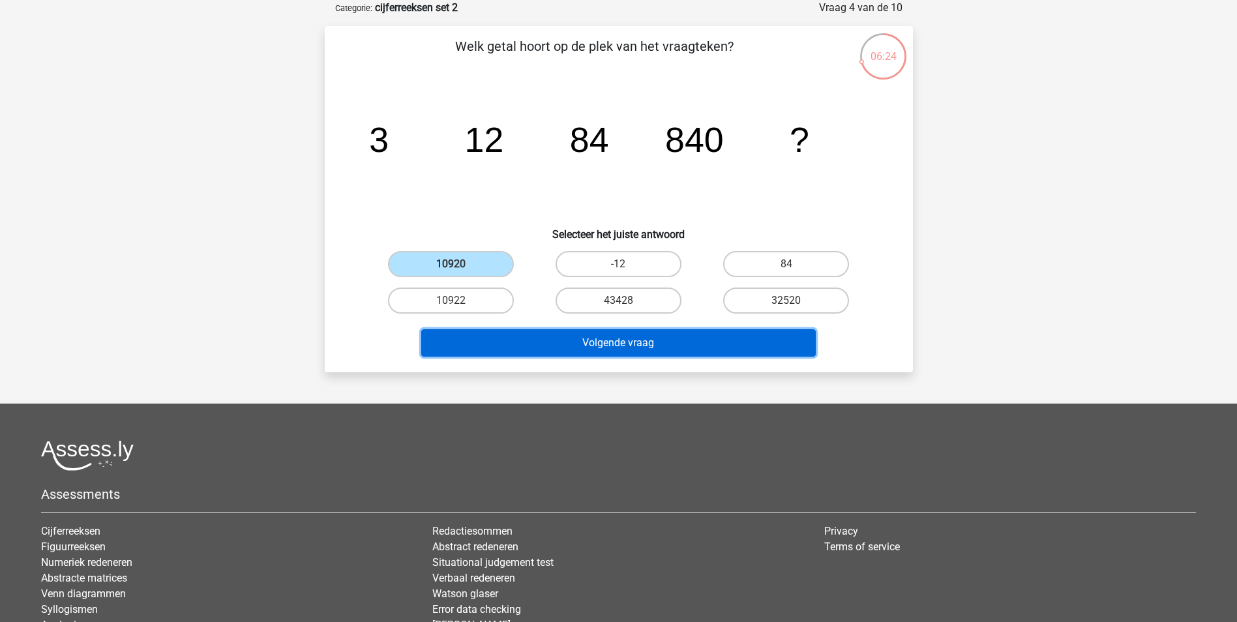
click at [556, 342] on button "Volgende vraag" at bounding box center [618, 342] width 394 height 27
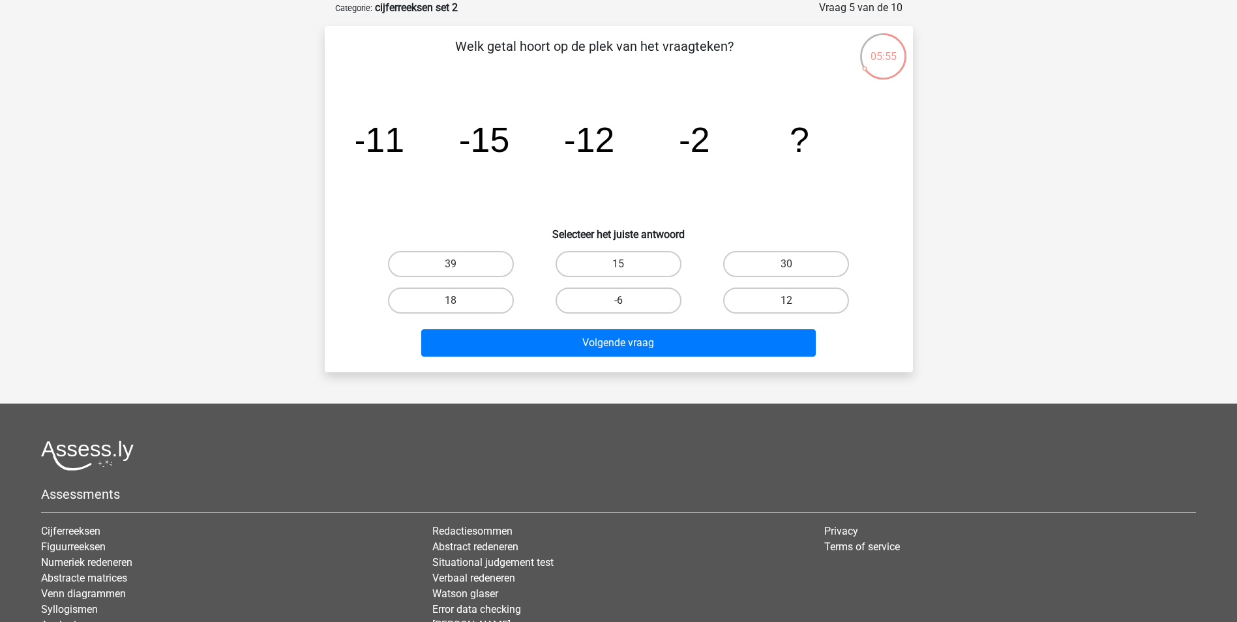
click at [600, 308] on label "-6" at bounding box center [619, 301] width 126 height 26
click at [618, 308] on input "-6" at bounding box center [622, 305] width 8 height 8
radio input "true"
click at [606, 328] on div "Volgende vraag" at bounding box center [619, 340] width 546 height 43
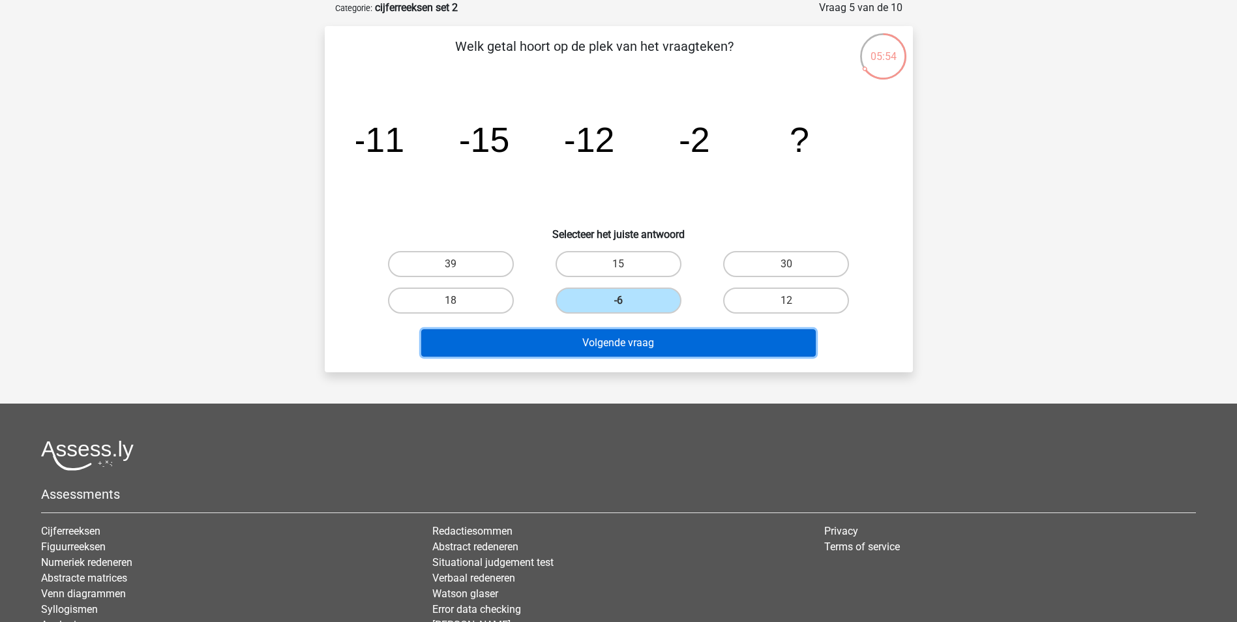
click at [606, 336] on button "Volgende vraag" at bounding box center [618, 342] width 394 height 27
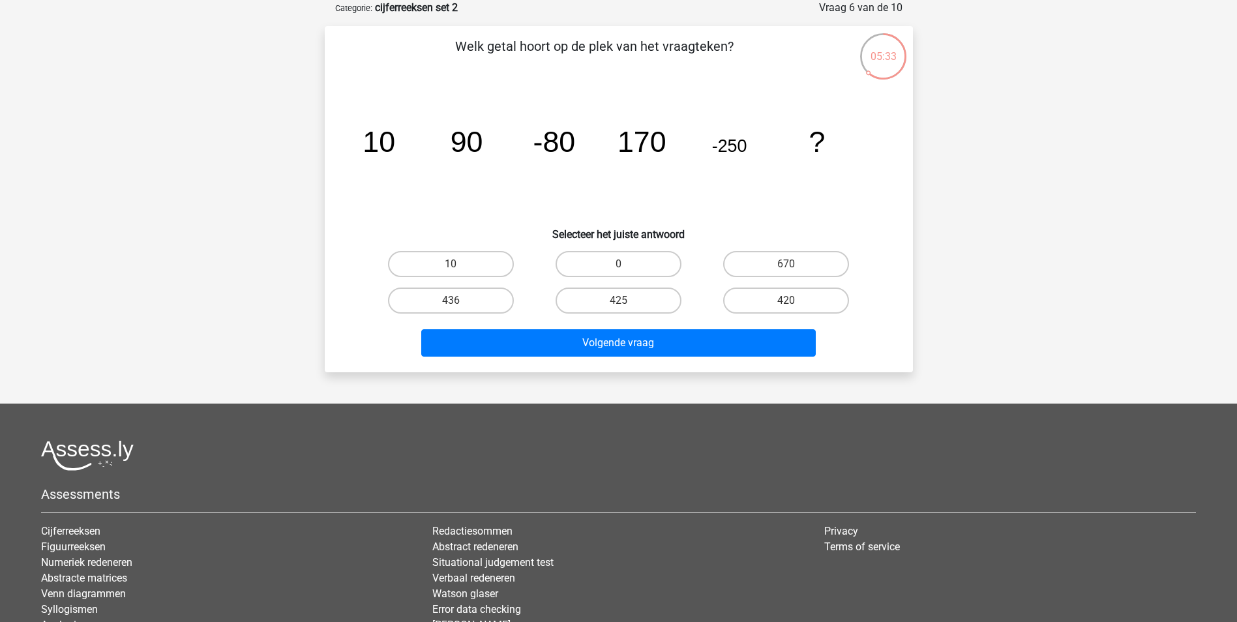
click at [760, 309] on label "420" at bounding box center [786, 301] width 126 height 26
click at [786, 309] on input "420" at bounding box center [790, 305] width 8 height 8
radio input "true"
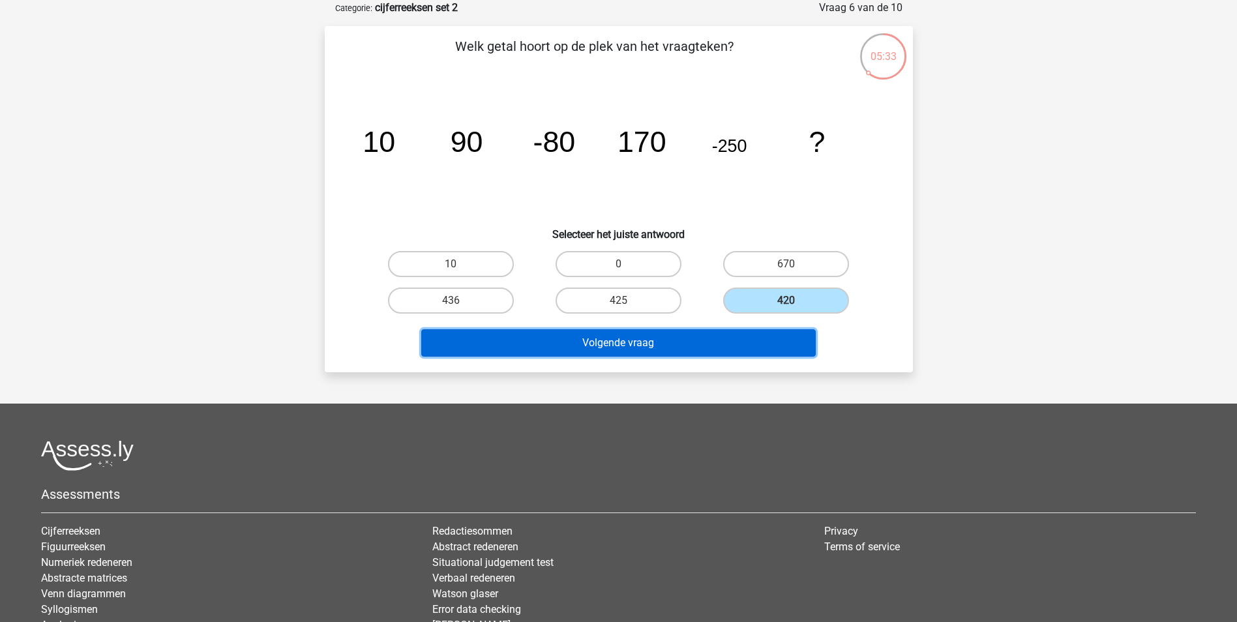
click at [741, 340] on button "Volgende vraag" at bounding box center [618, 342] width 394 height 27
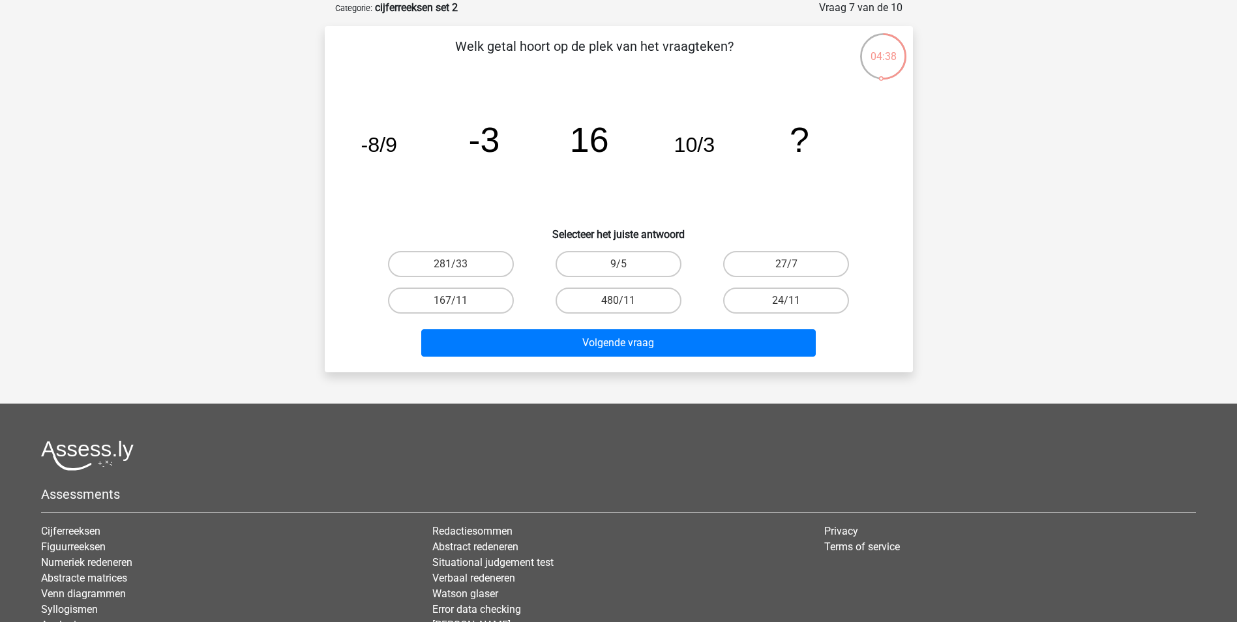
click at [786, 300] on div "24/11" at bounding box center [785, 301] width 157 height 26
click at [777, 318] on div "24/11" at bounding box center [786, 300] width 168 height 37
click at [782, 304] on label "24/11" at bounding box center [786, 301] width 126 height 26
click at [786, 304] on input "24/11" at bounding box center [790, 305] width 8 height 8
radio input "true"
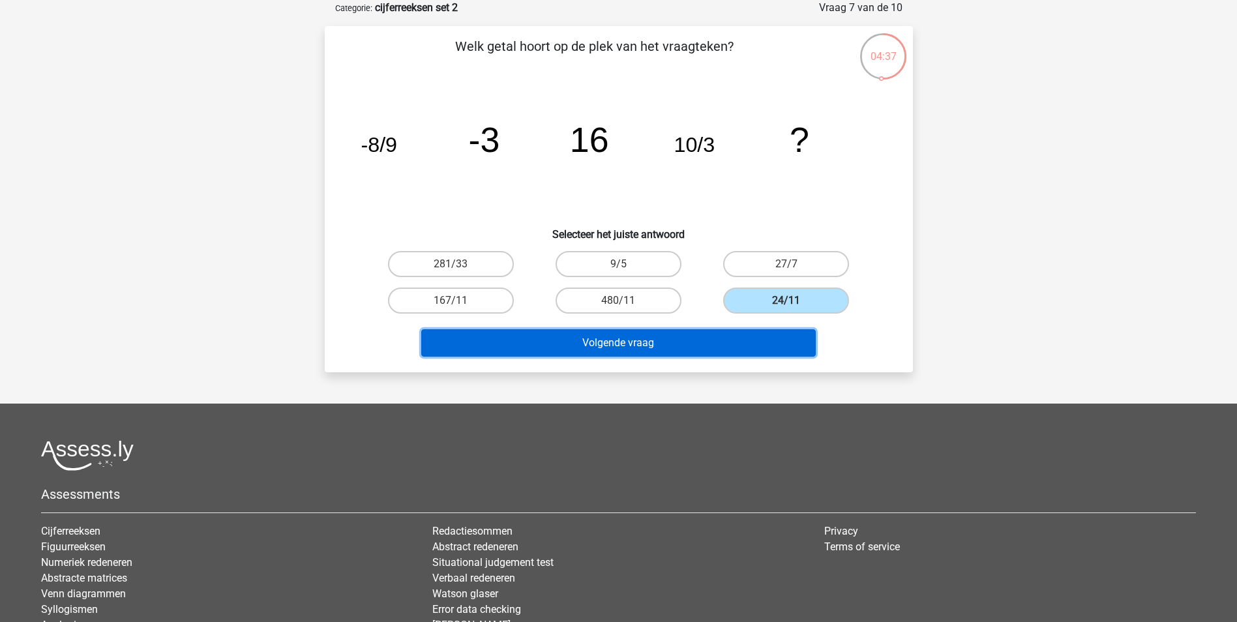
click at [771, 338] on button "Volgende vraag" at bounding box center [618, 342] width 394 height 27
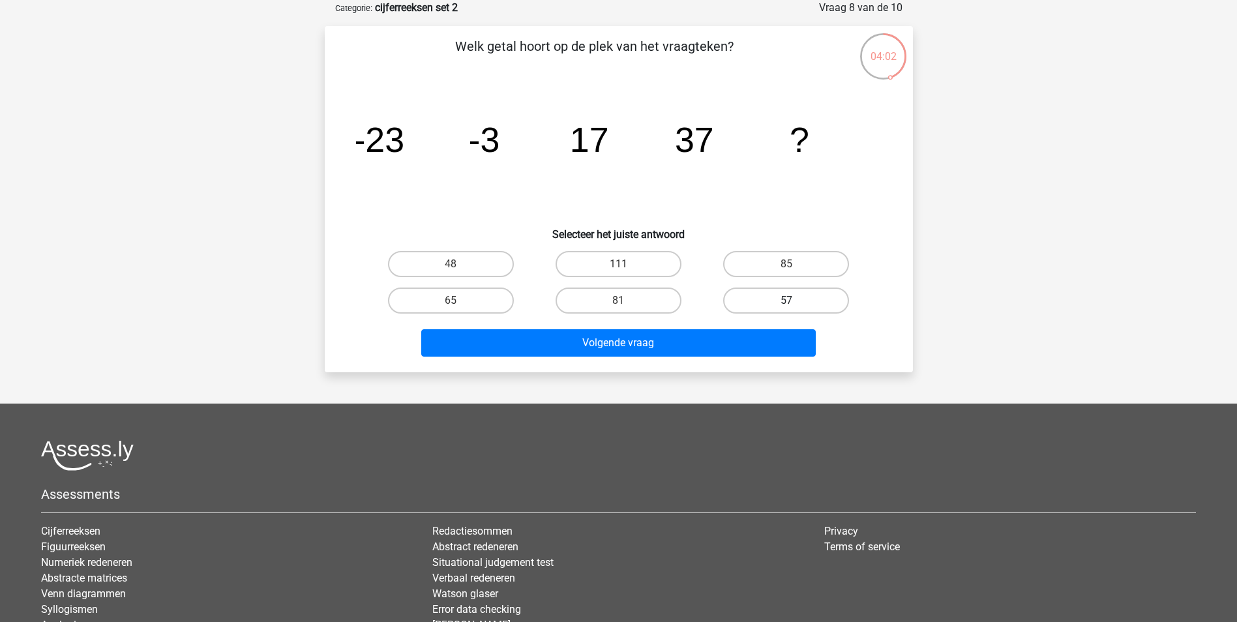
click at [767, 295] on label "57" at bounding box center [786, 301] width 126 height 26
click at [786, 301] on input "57" at bounding box center [790, 305] width 8 height 8
radio input "true"
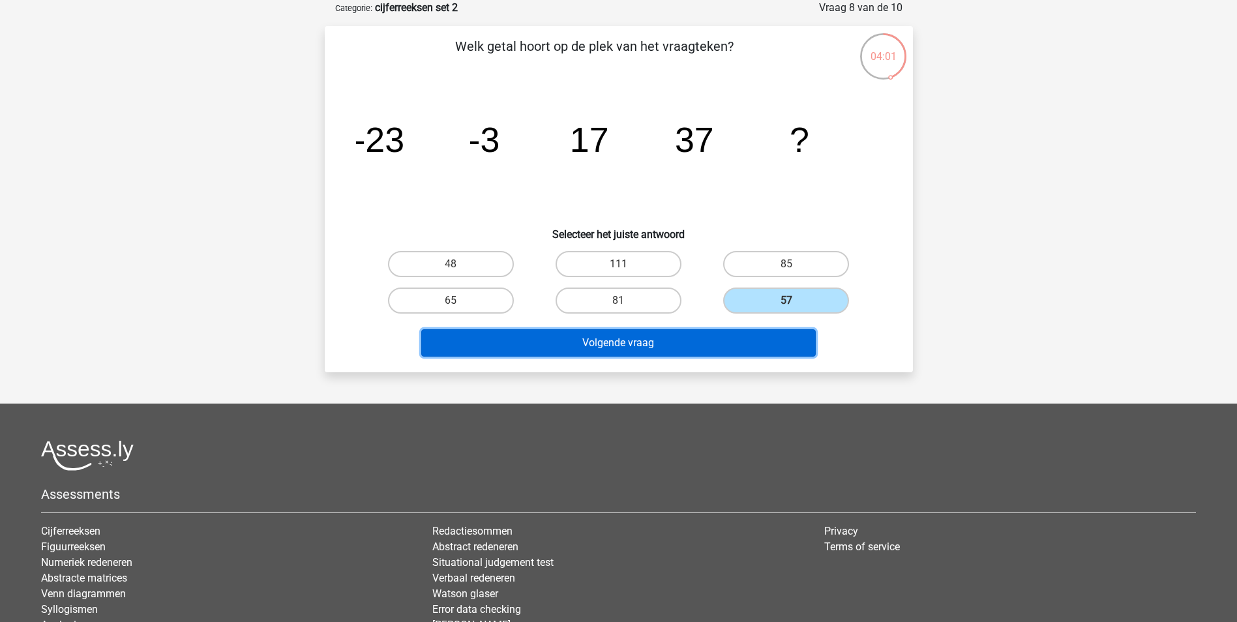
click at [759, 348] on button "Volgende vraag" at bounding box center [618, 342] width 394 height 27
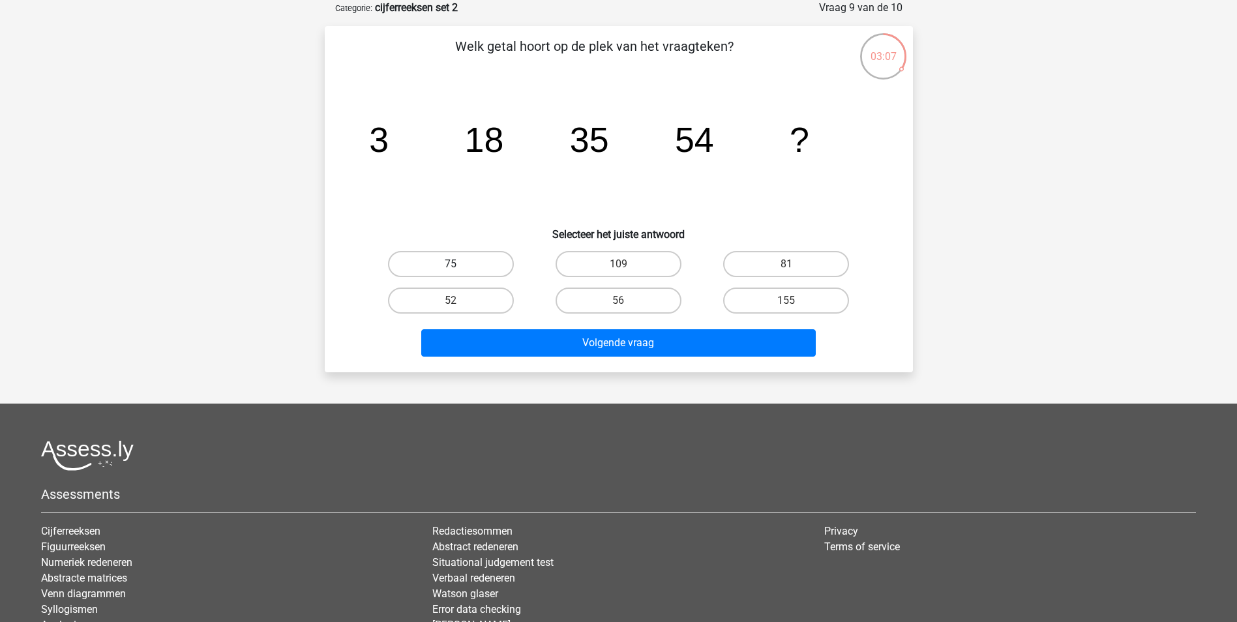
click at [499, 256] on label "75" at bounding box center [451, 264] width 126 height 26
click at [459, 264] on input "75" at bounding box center [455, 268] width 8 height 8
radio input "true"
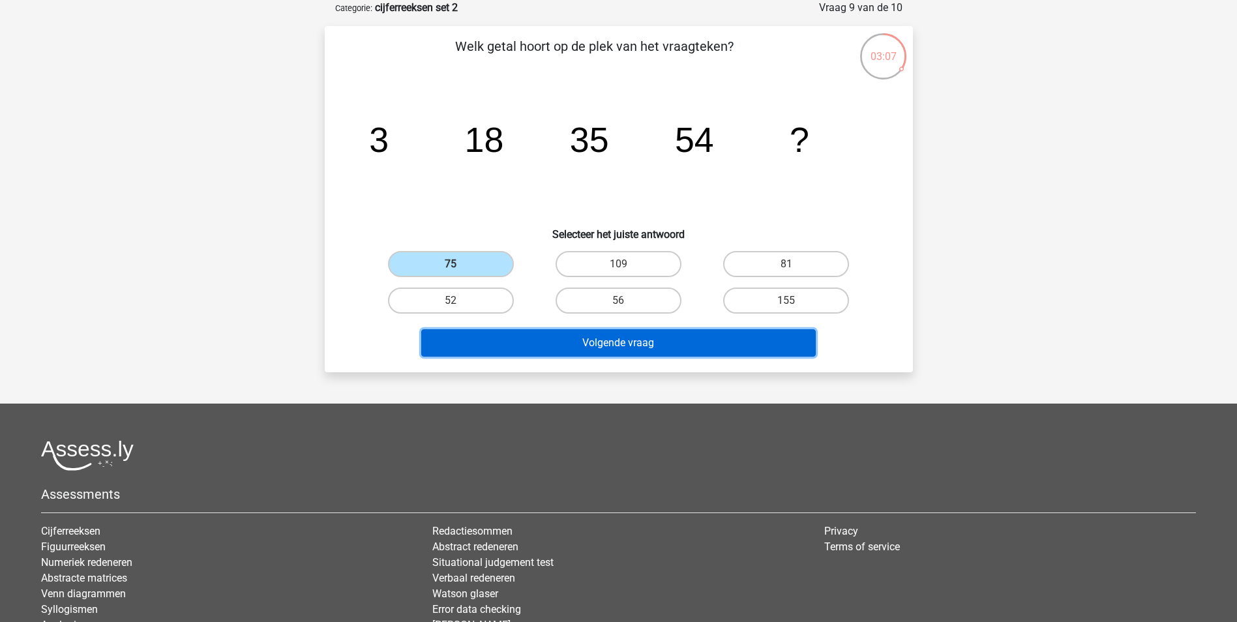
click at [577, 342] on button "Volgende vraag" at bounding box center [618, 342] width 394 height 27
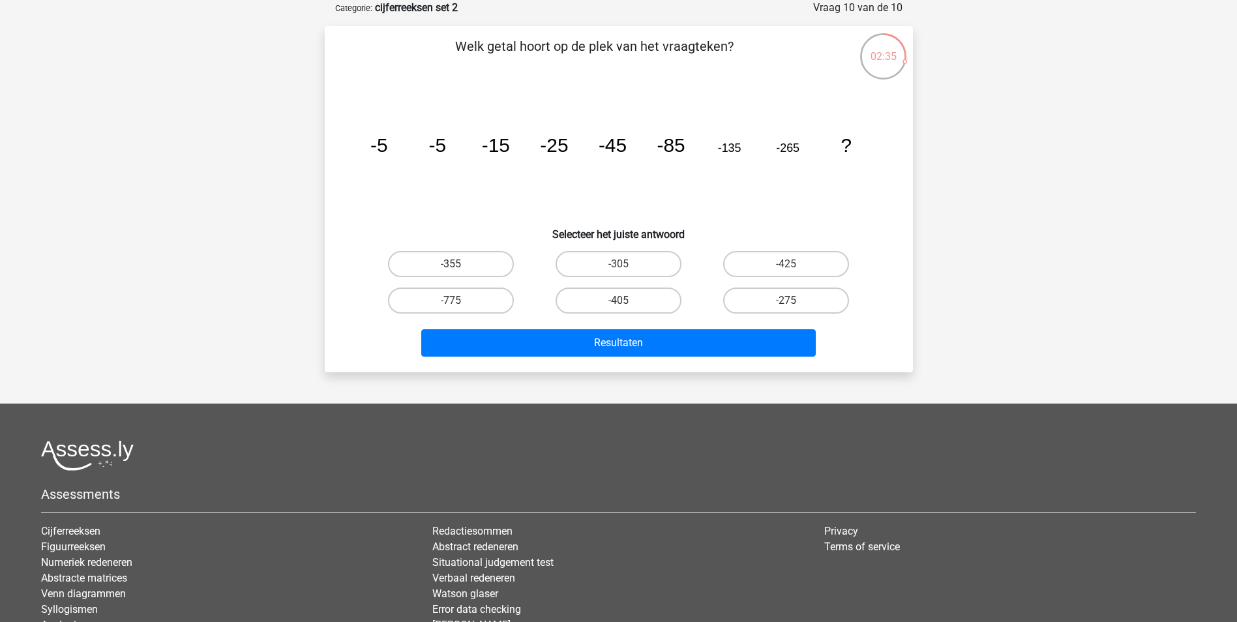
click at [492, 262] on label "-355" at bounding box center [451, 264] width 126 height 26
click at [459, 264] on input "-355" at bounding box center [455, 268] width 8 height 8
radio input "true"
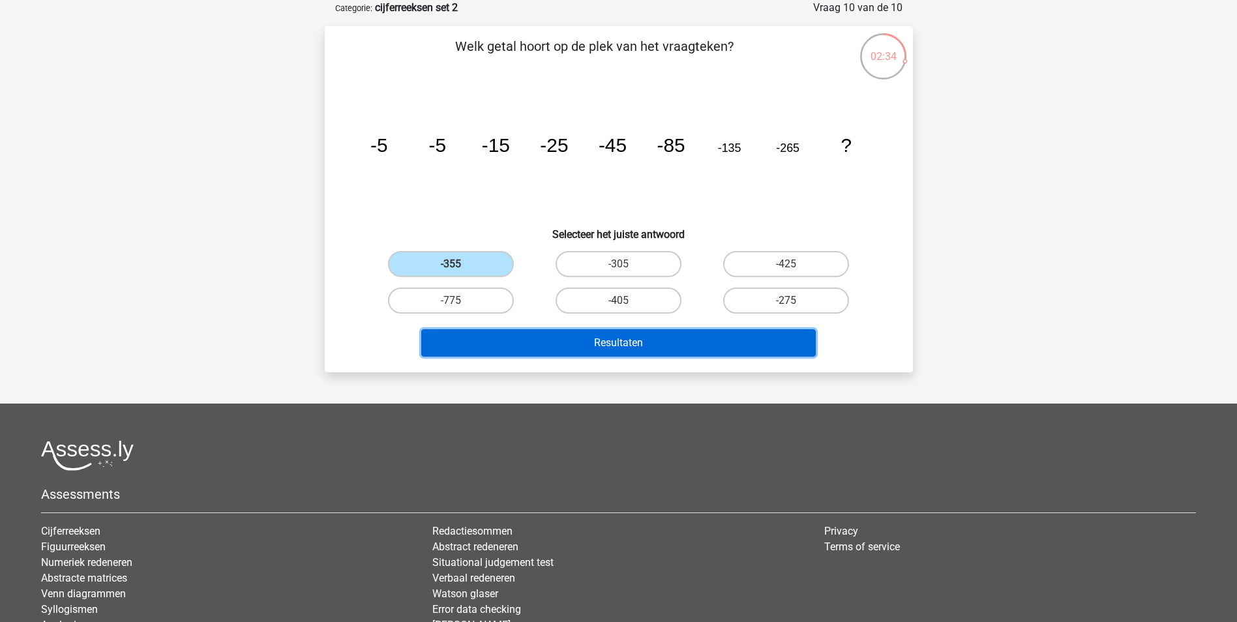
click at [675, 353] on button "Resultaten" at bounding box center [618, 342] width 394 height 27
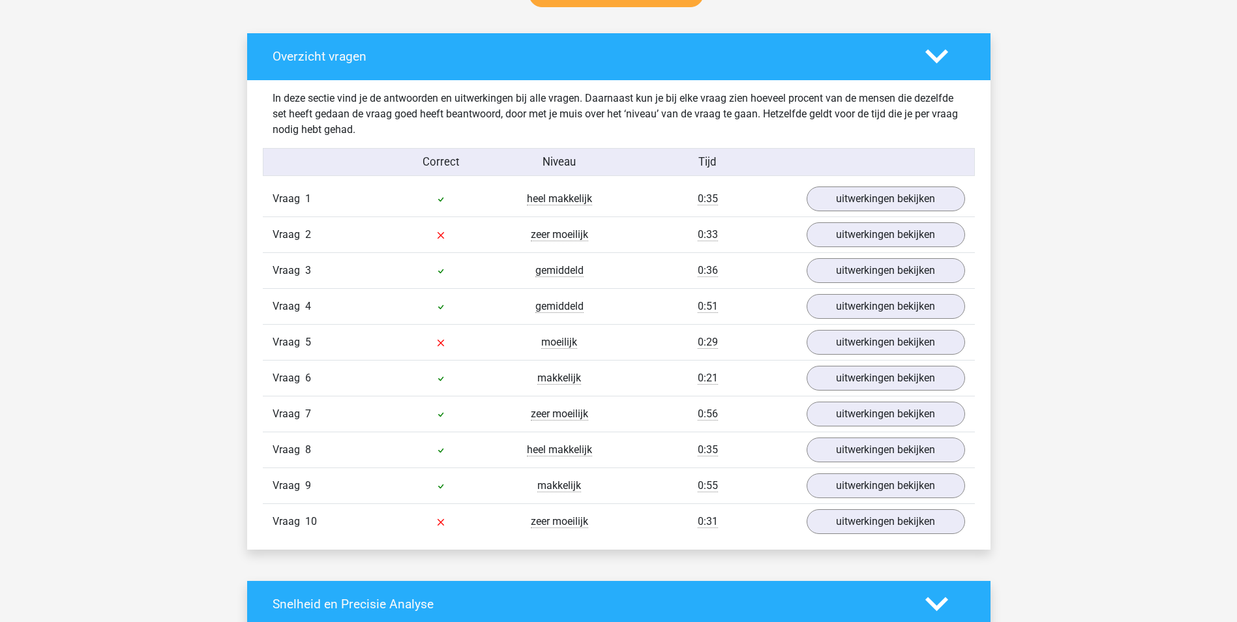
scroll to position [717, 0]
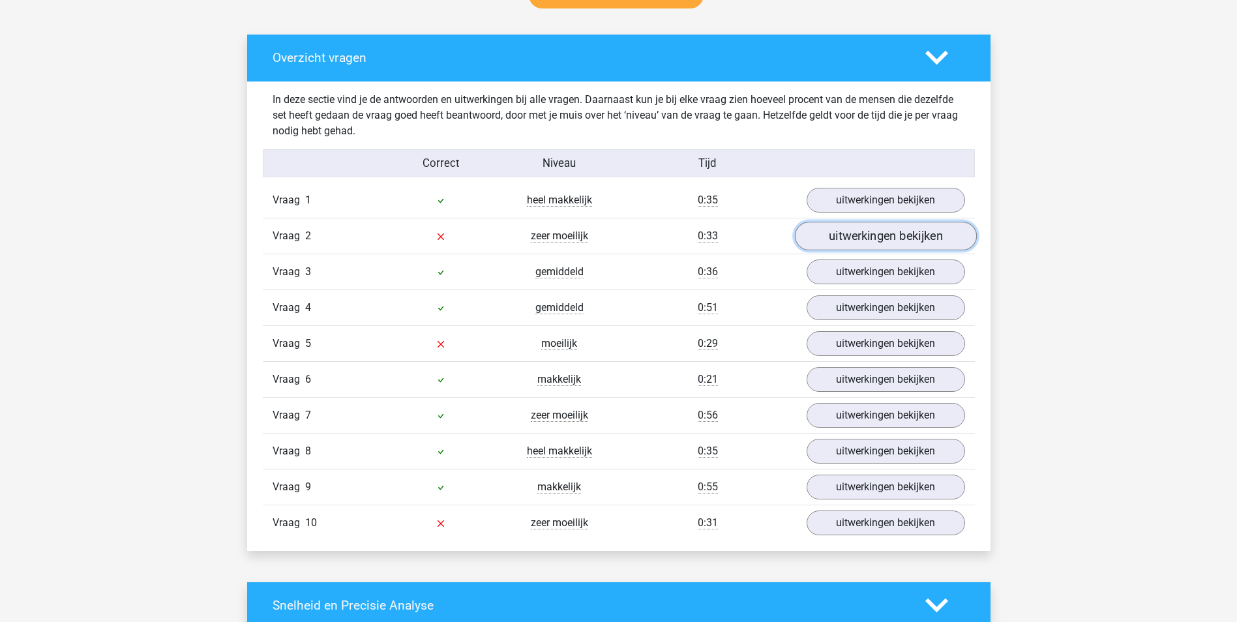
click at [915, 232] on link "uitwerkingen bekijken" at bounding box center [885, 236] width 182 height 29
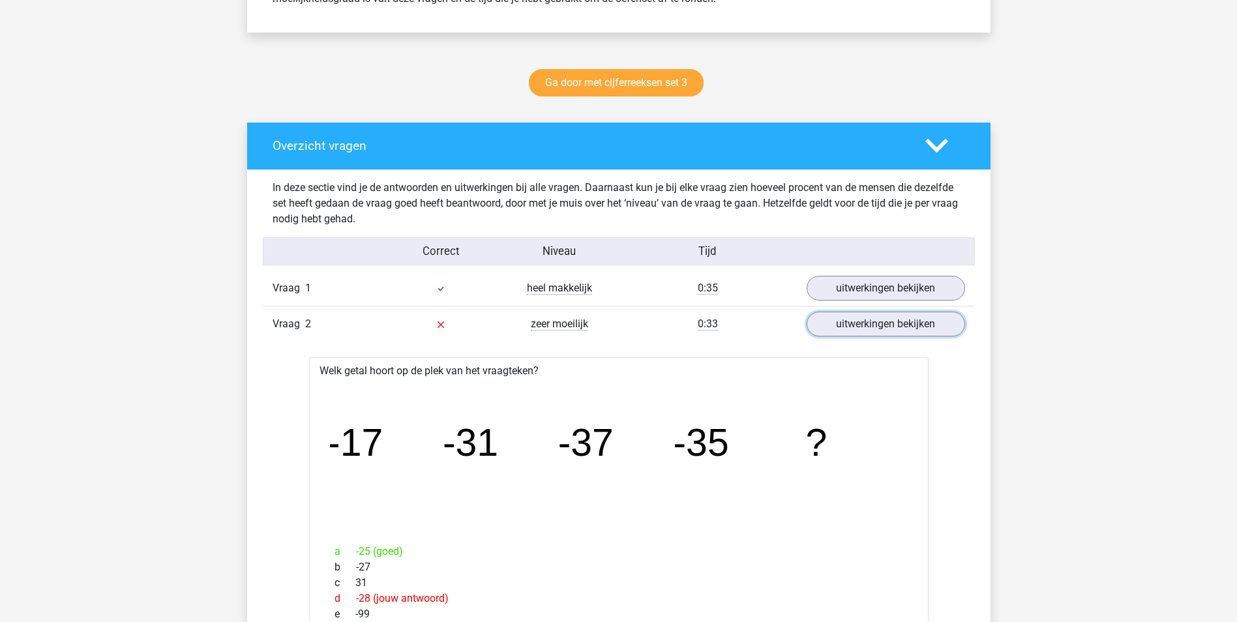
scroll to position [587, 0]
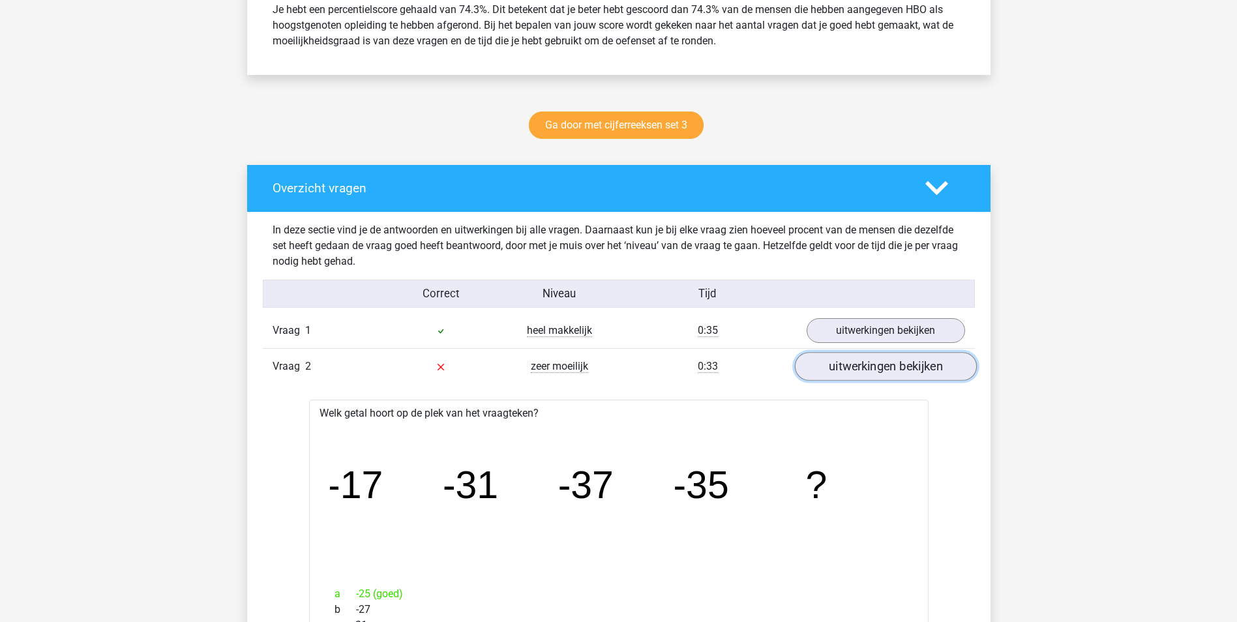
click at [875, 373] on link "uitwerkingen bekijken" at bounding box center [885, 366] width 182 height 29
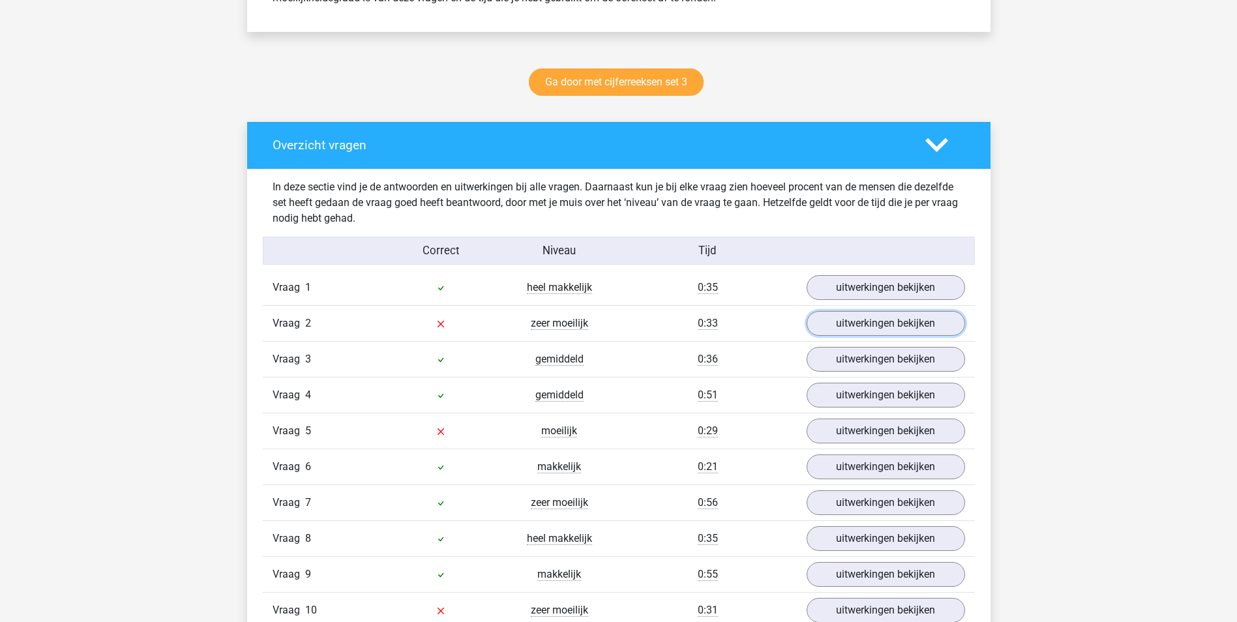
scroll to position [652, 0]
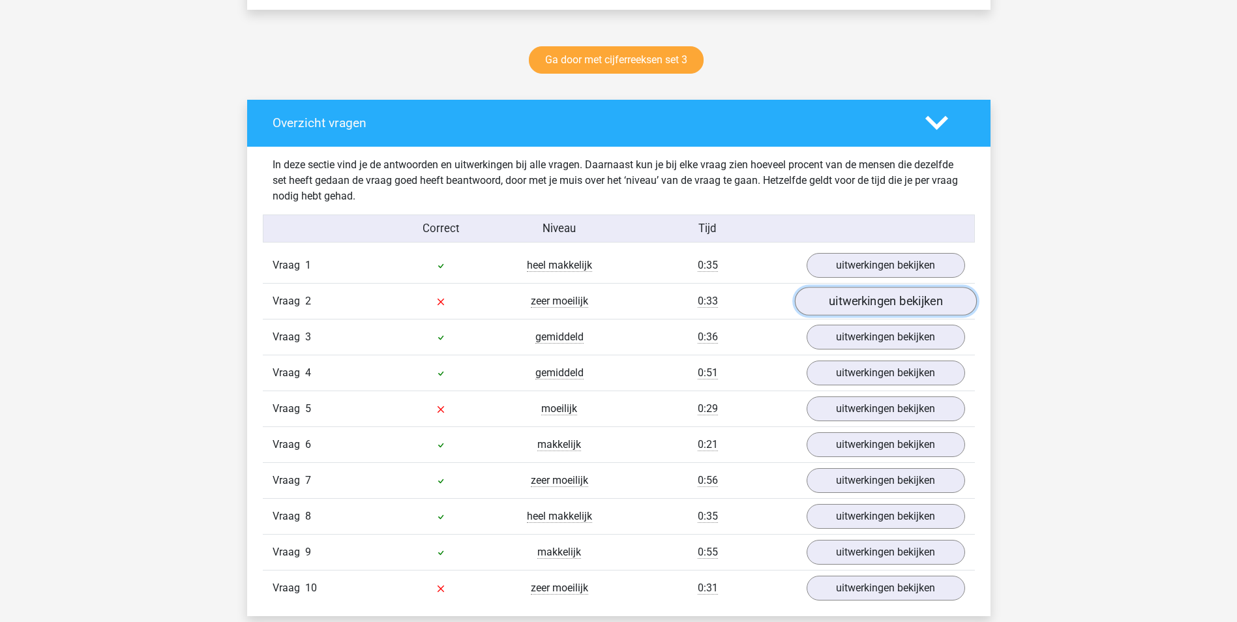
click at [839, 299] on link "uitwerkingen bekijken" at bounding box center [885, 301] width 182 height 29
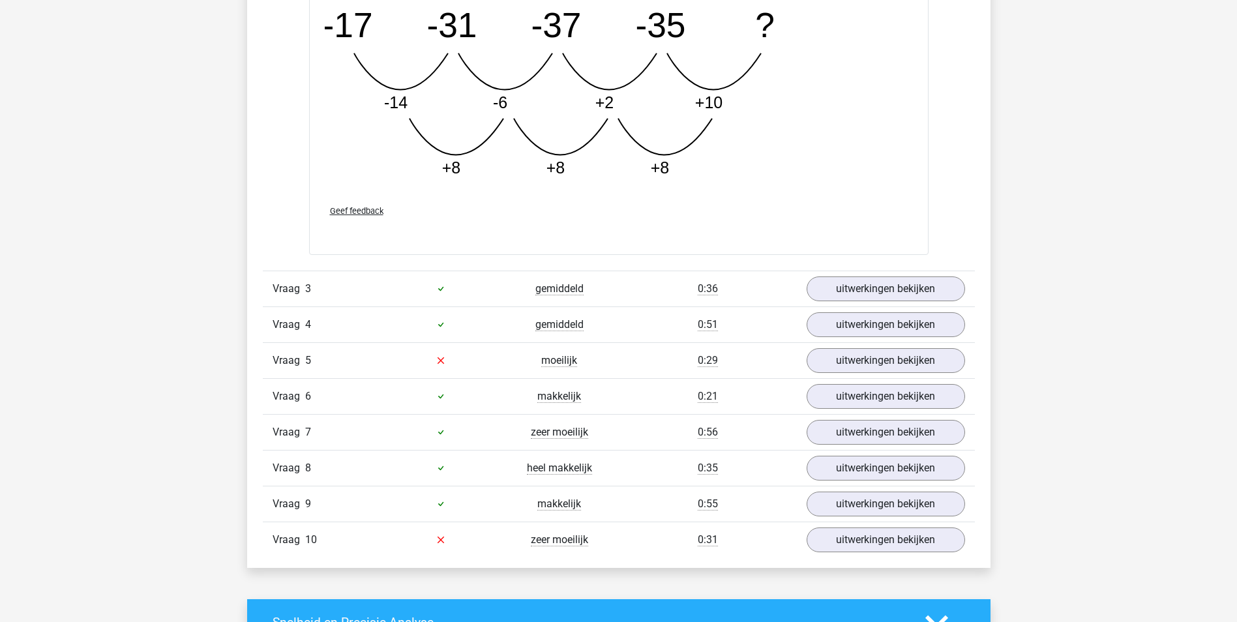
scroll to position [1369, 0]
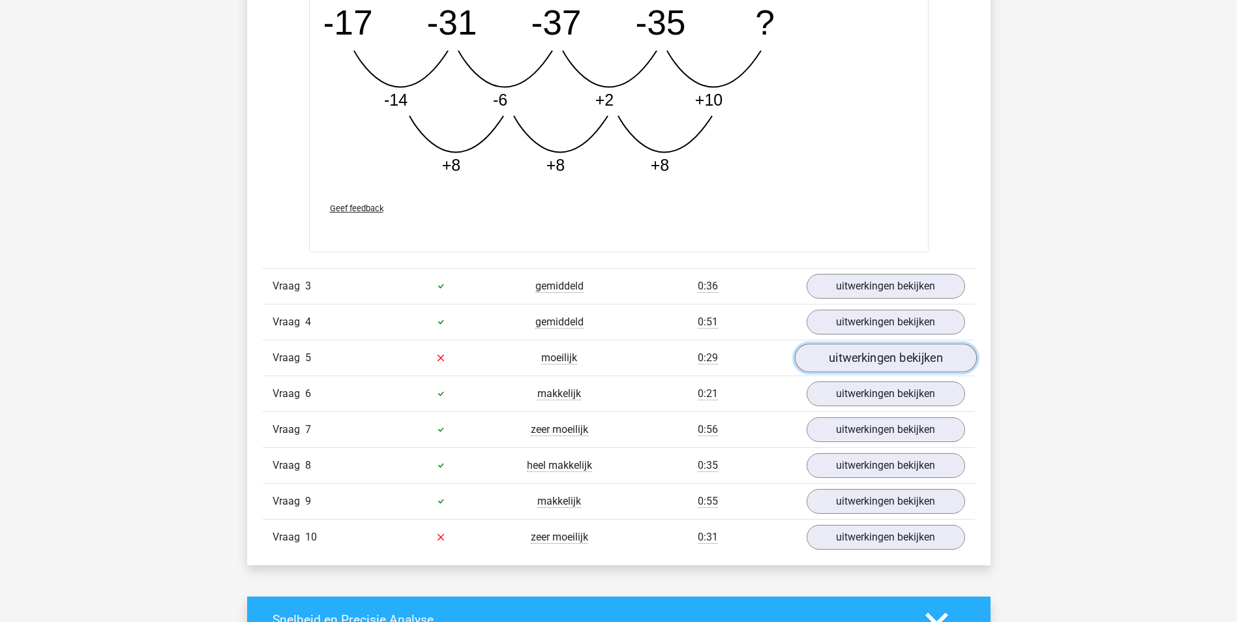
click at [852, 357] on link "uitwerkingen bekijken" at bounding box center [885, 358] width 182 height 29
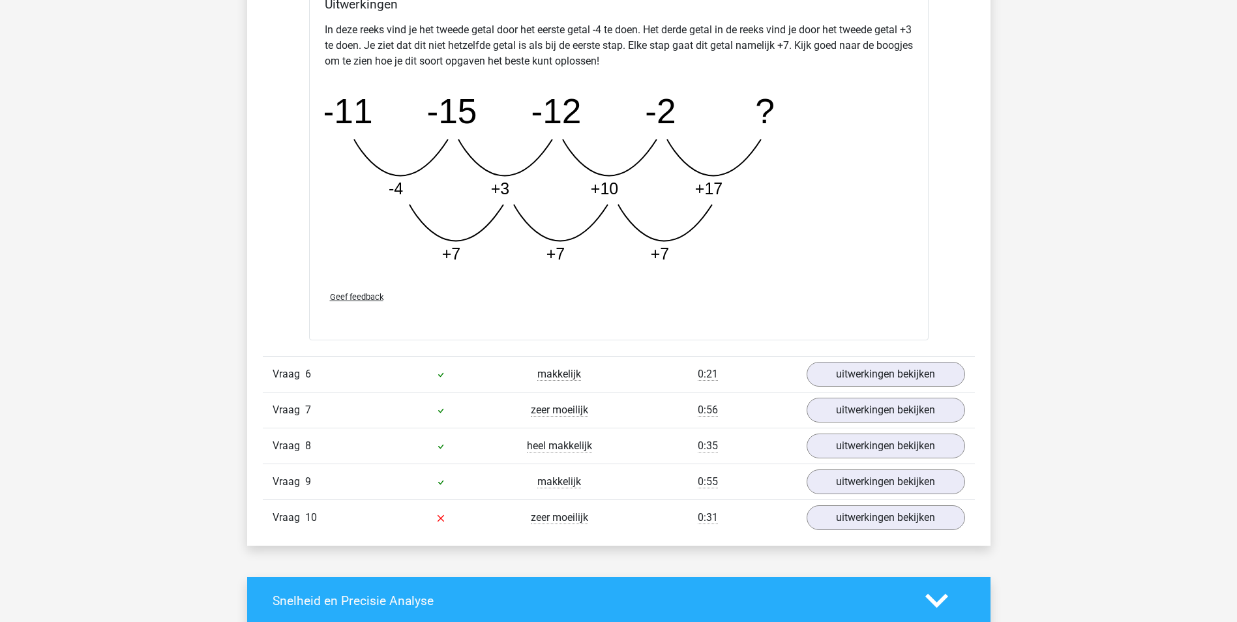
scroll to position [2152, 0]
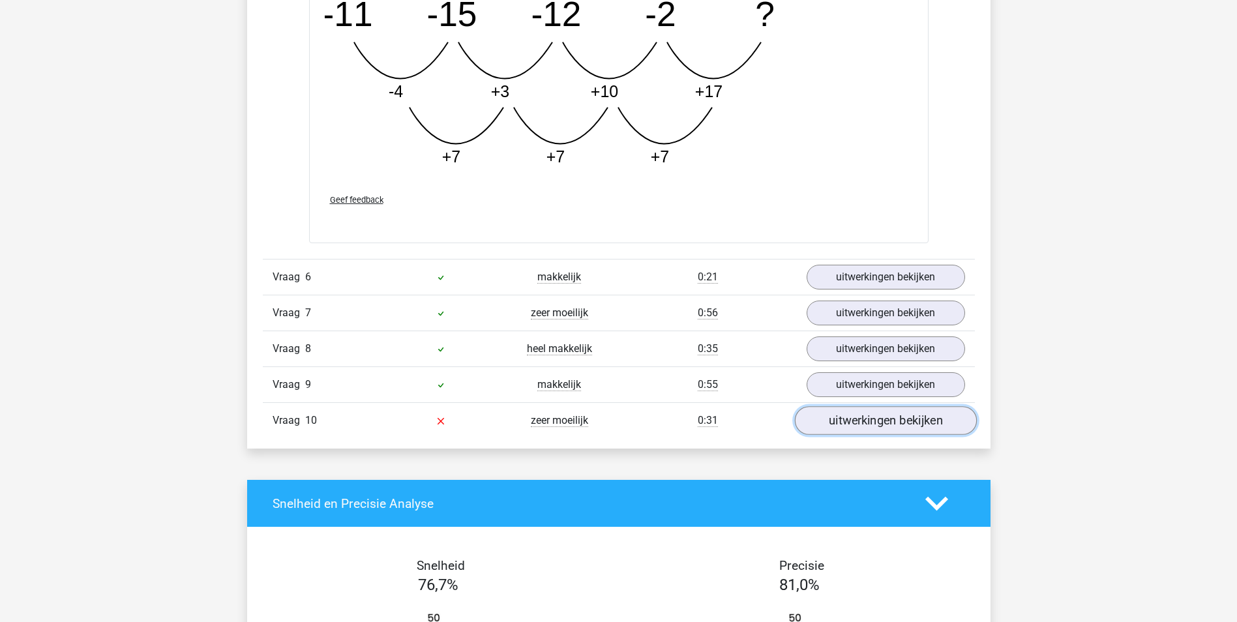
click at [857, 414] on link "uitwerkingen bekijken" at bounding box center [885, 420] width 182 height 29
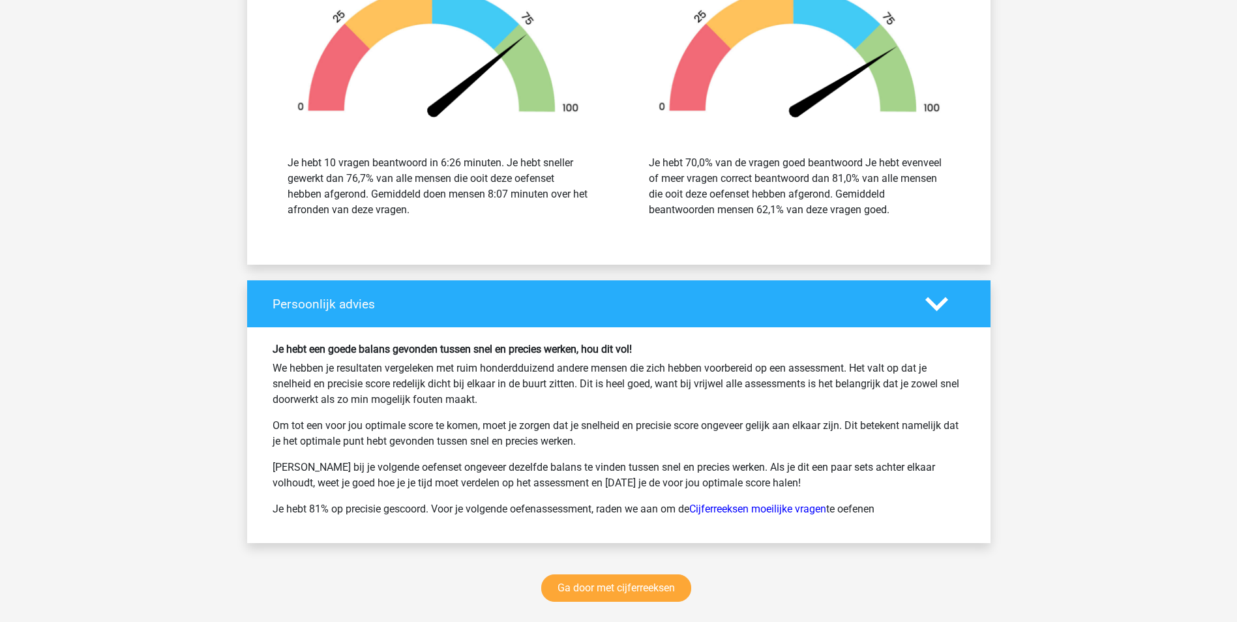
scroll to position [3651, 0]
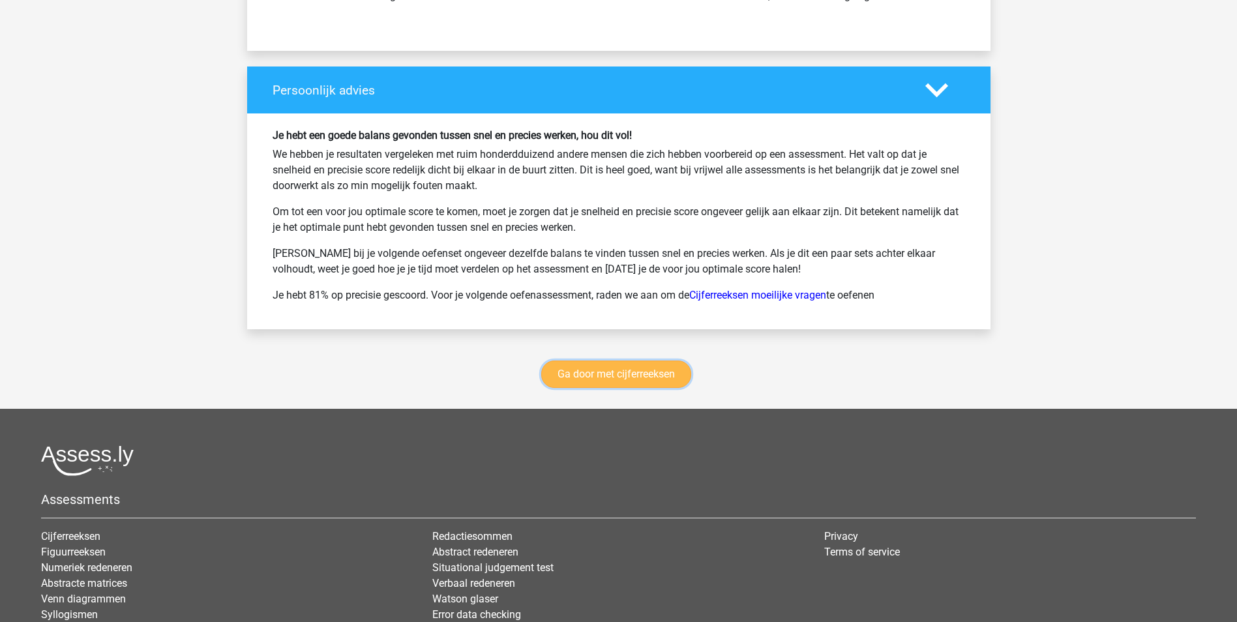
click at [677, 372] on link "Ga door met cijferreeksen" at bounding box center [616, 374] width 150 height 27
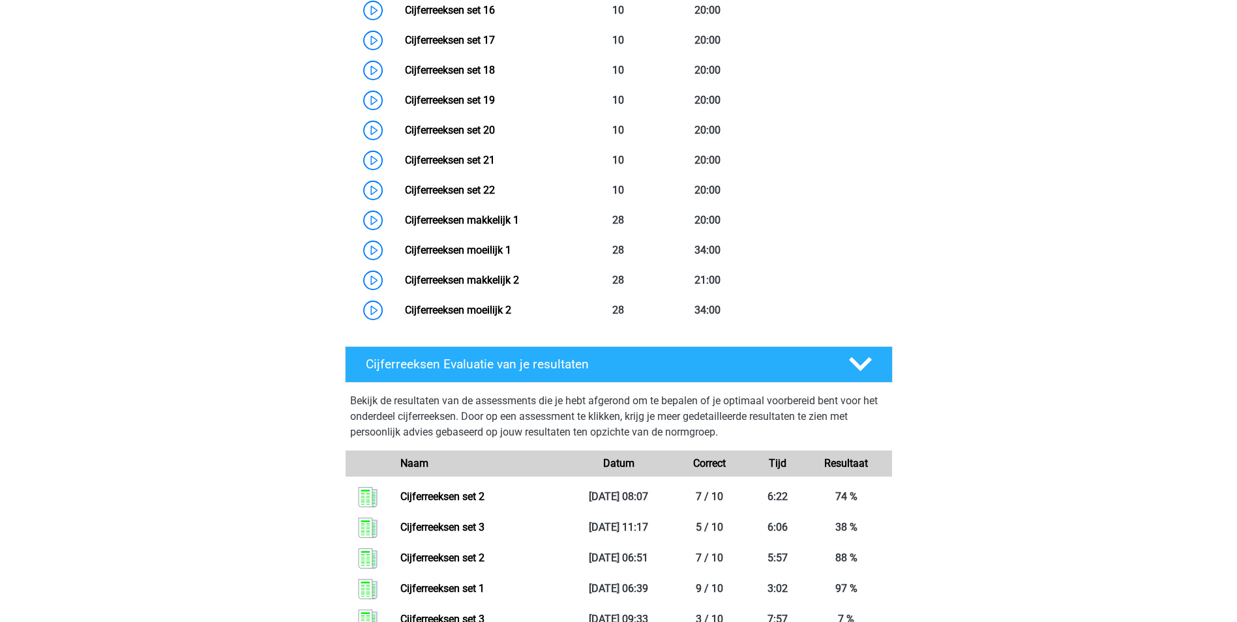
scroll to position [1104, 0]
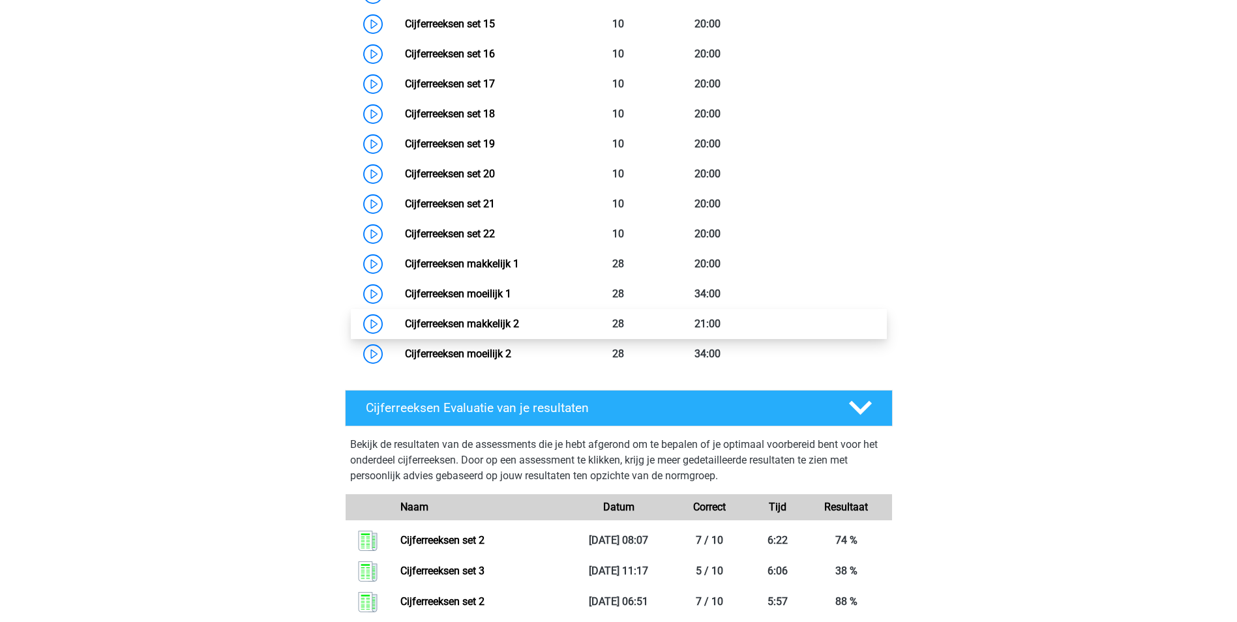
click at [507, 330] on link "Cijferreeksen makkelijk 2" at bounding box center [462, 324] width 114 height 12
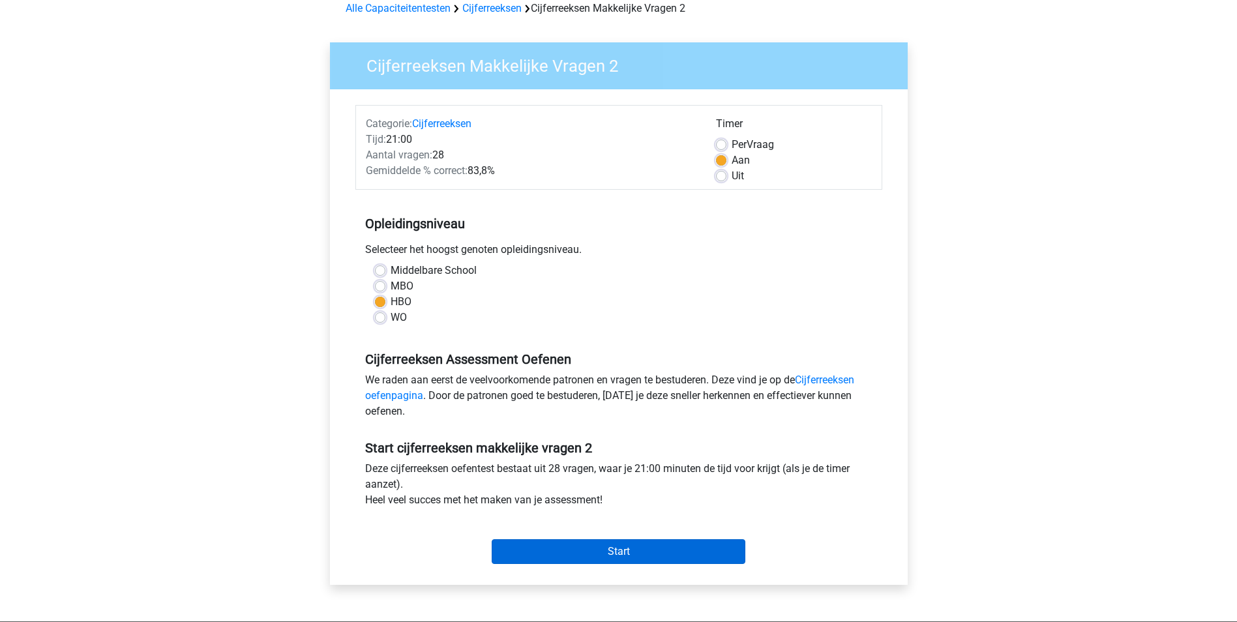
scroll to position [65, 0]
click at [682, 548] on input "Start" at bounding box center [619, 551] width 254 height 25
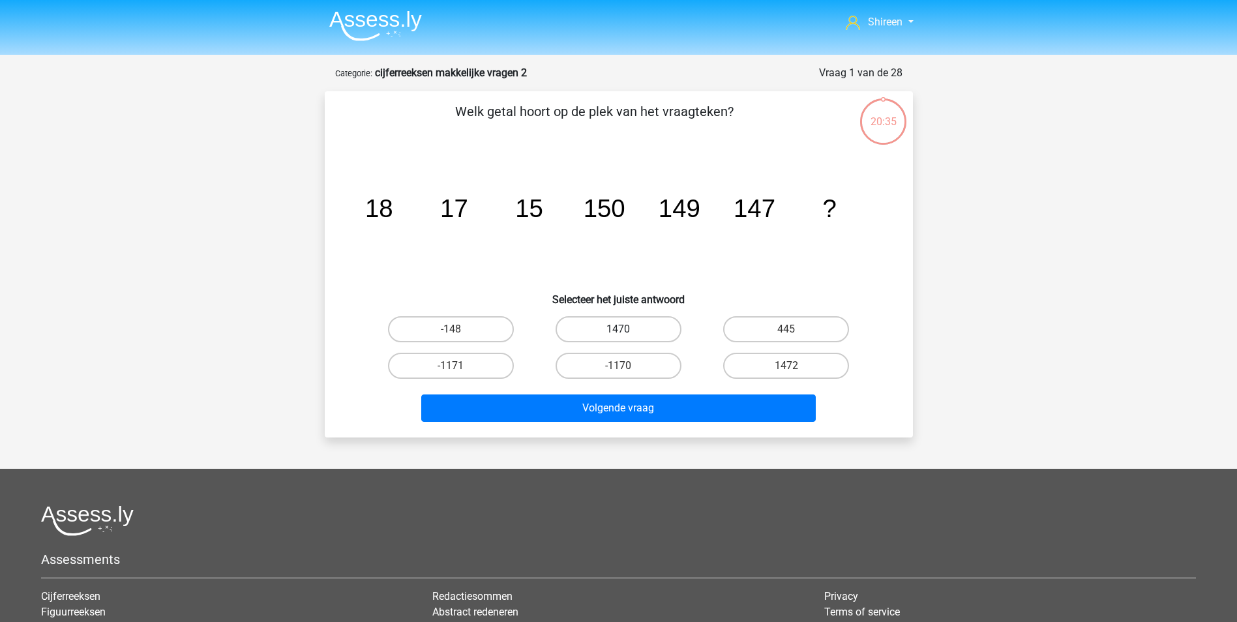
click at [633, 328] on label "1470" at bounding box center [619, 329] width 126 height 26
click at [627, 329] on input "1470" at bounding box center [622, 333] width 8 height 8
radio input "true"
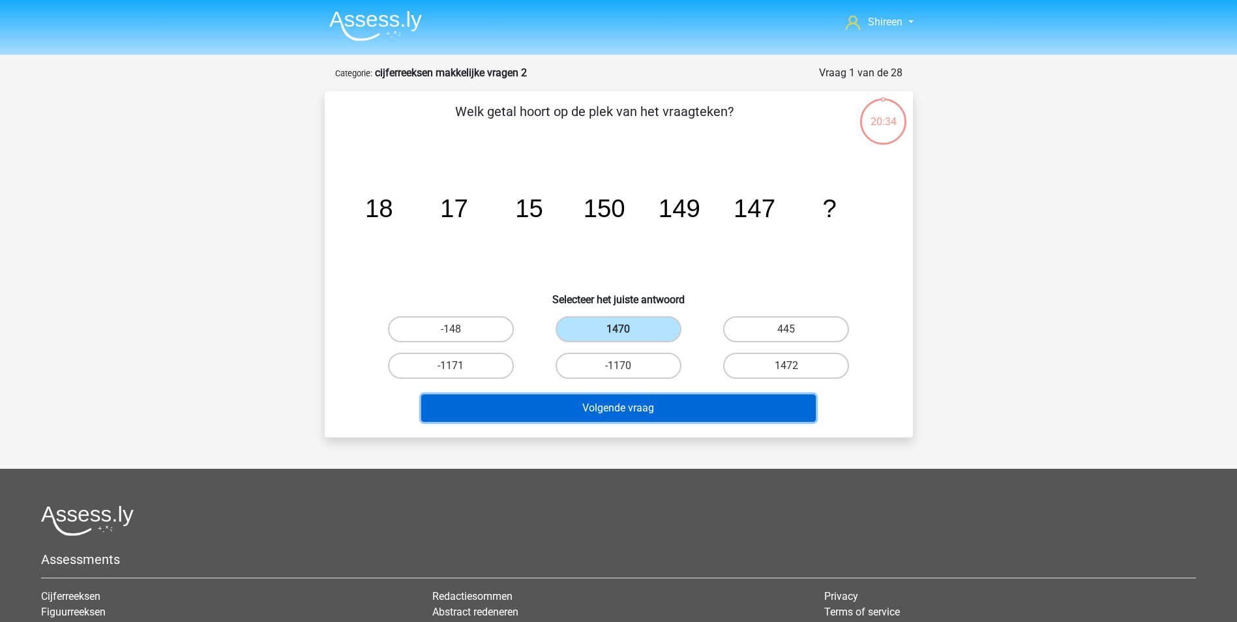
click at [649, 415] on button "Volgende vraag" at bounding box center [618, 407] width 394 height 27
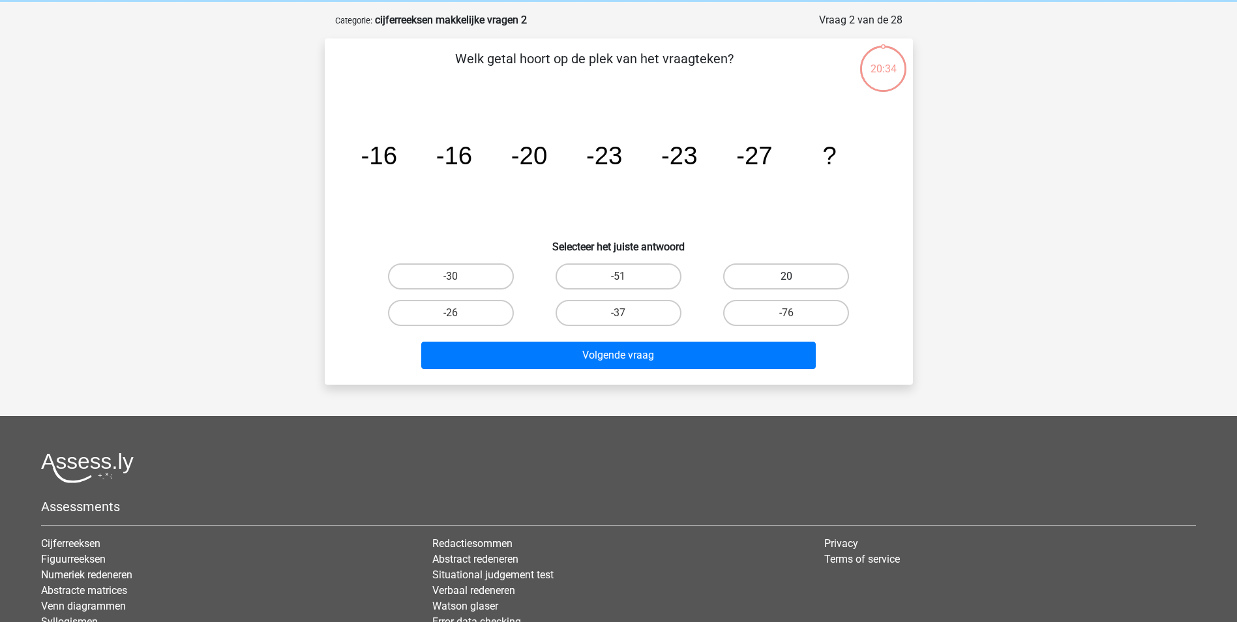
scroll to position [65, 0]
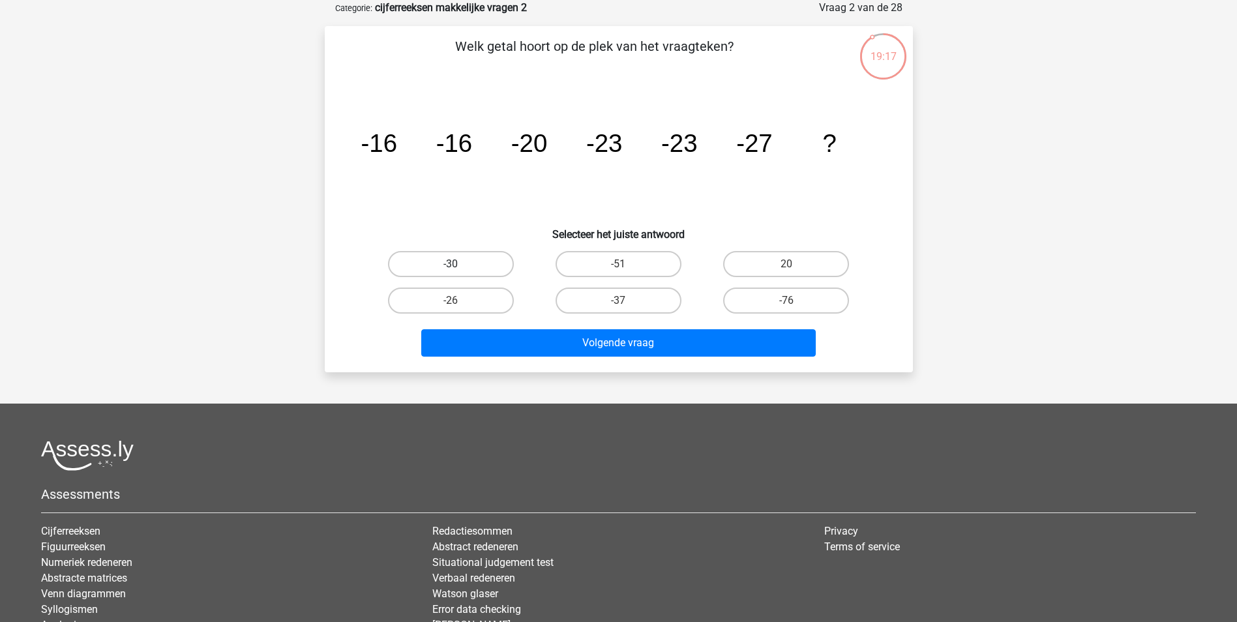
click at [503, 254] on label "-30" at bounding box center [451, 264] width 126 height 26
click at [459, 264] on input "-30" at bounding box center [455, 268] width 8 height 8
radio input "true"
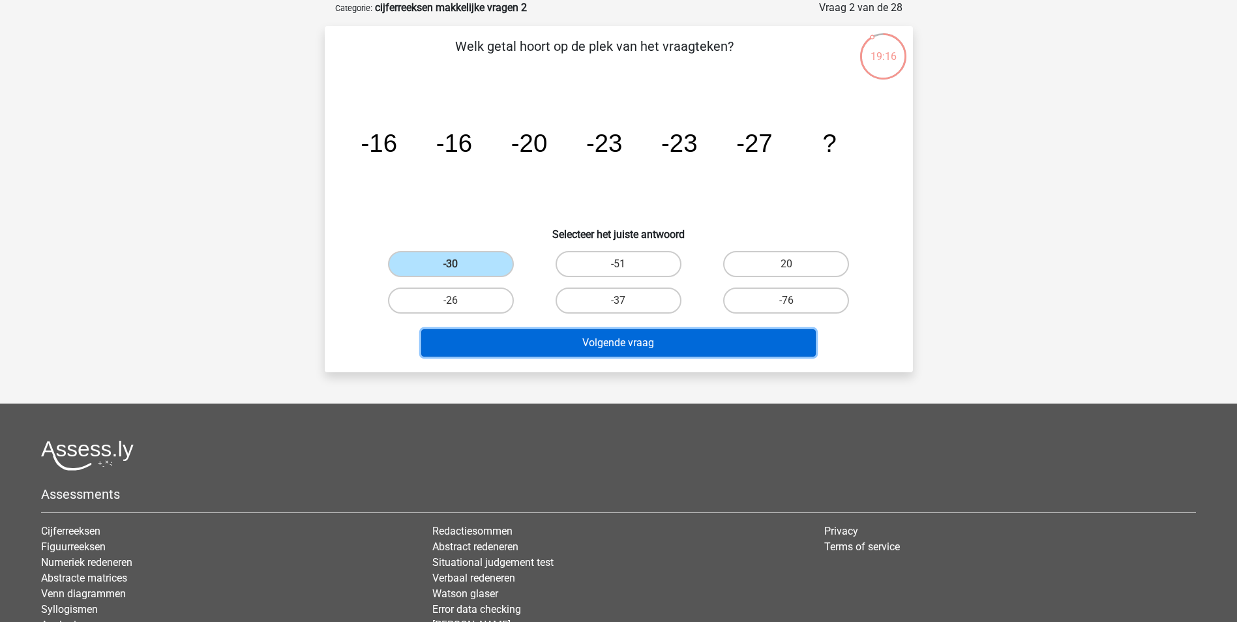
click at [591, 345] on button "Volgende vraag" at bounding box center [618, 342] width 394 height 27
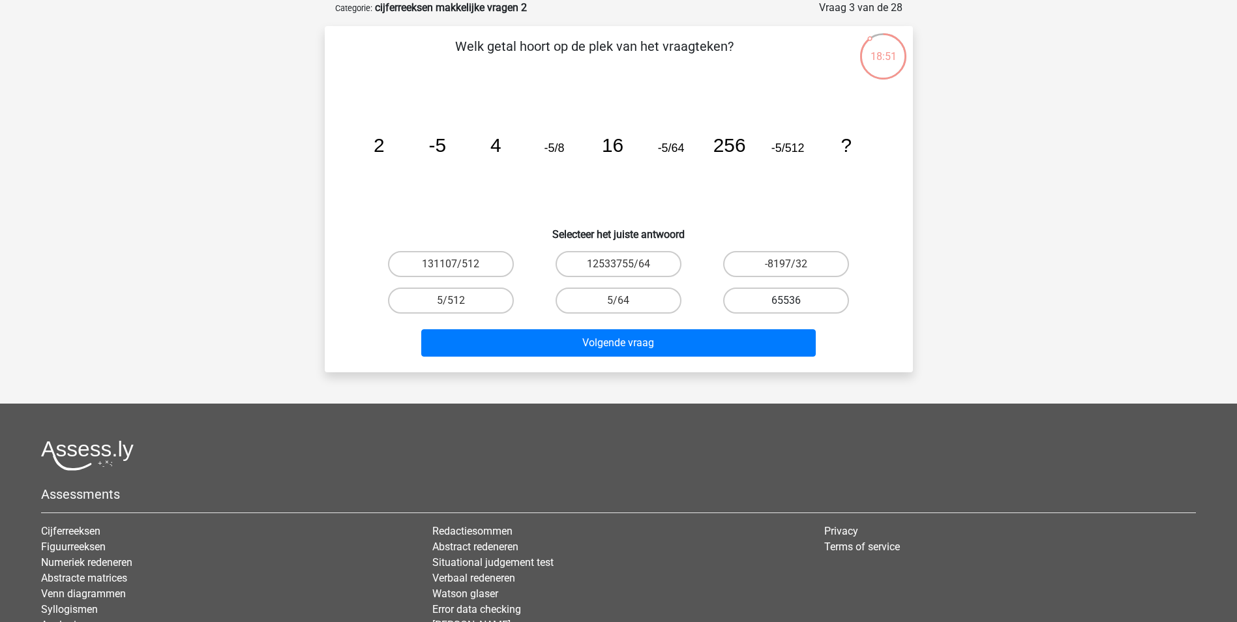
click at [767, 294] on label "65536" at bounding box center [786, 301] width 126 height 26
click at [786, 301] on input "65536" at bounding box center [790, 305] width 8 height 8
radio input "true"
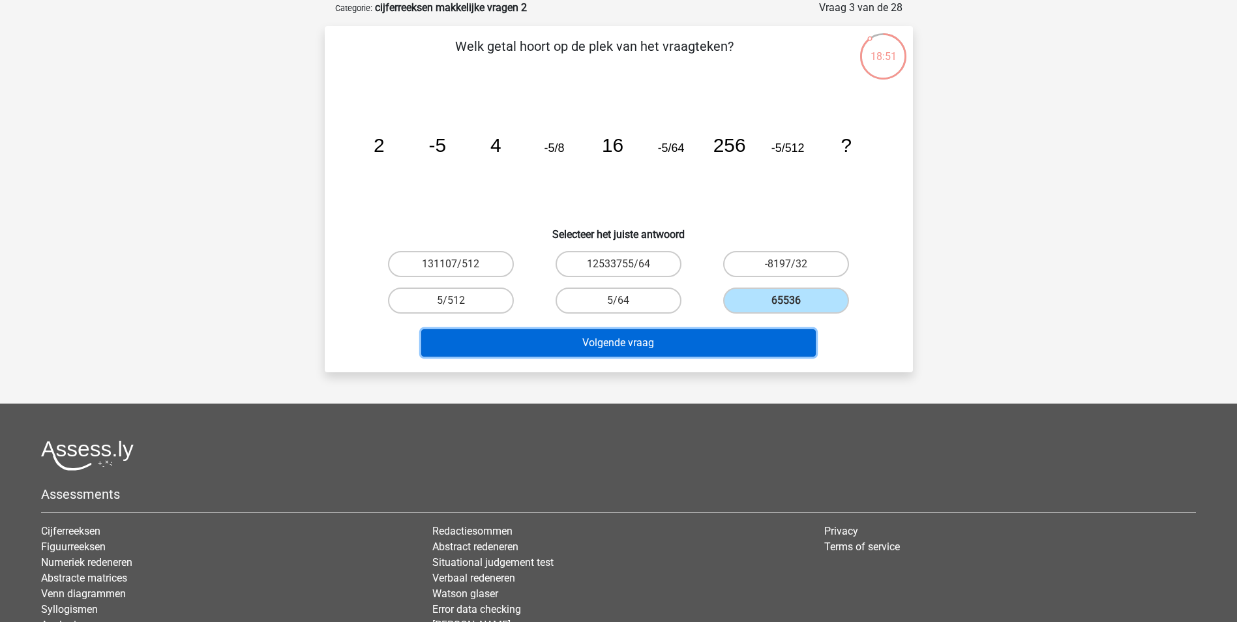
click at [722, 344] on button "Volgende vraag" at bounding box center [618, 342] width 394 height 27
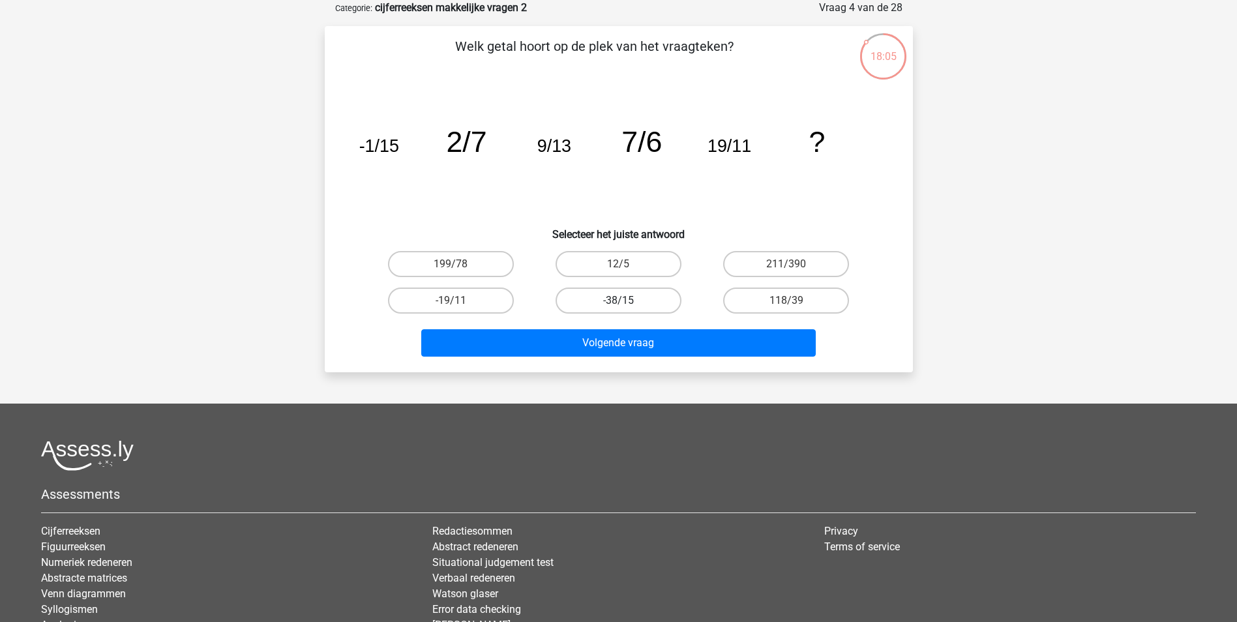
click at [669, 300] on label "-38/15" at bounding box center [619, 301] width 126 height 26
click at [627, 301] on input "-38/15" at bounding box center [622, 305] width 8 height 8
radio input "true"
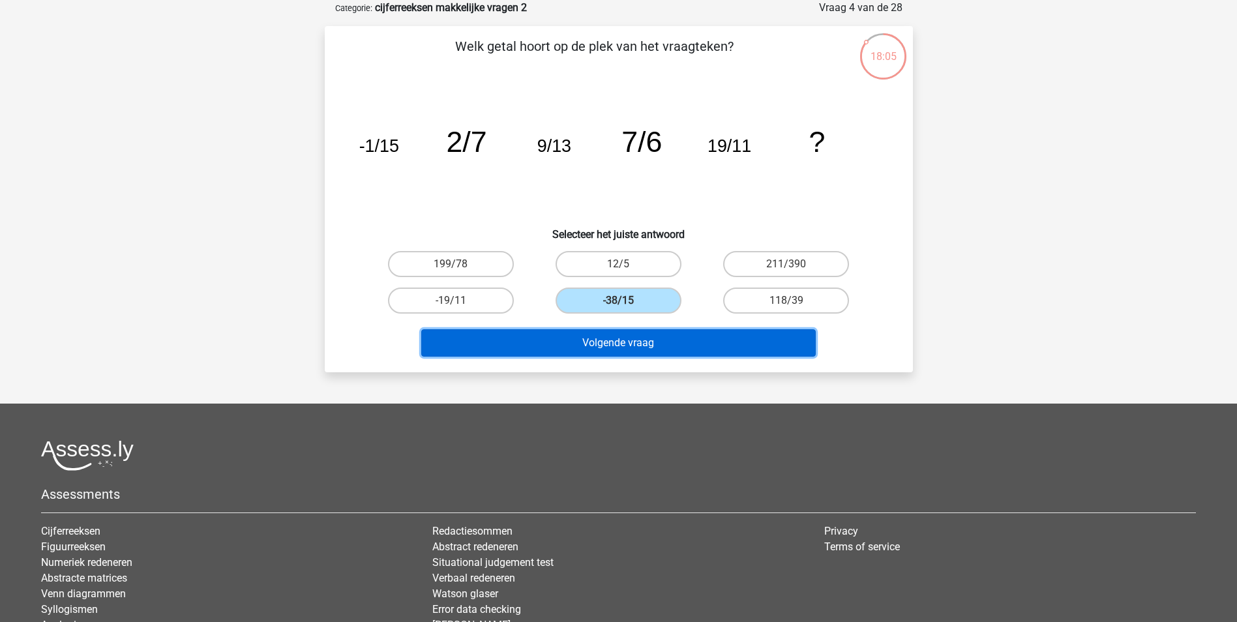
click at [685, 344] on button "Volgende vraag" at bounding box center [618, 342] width 394 height 27
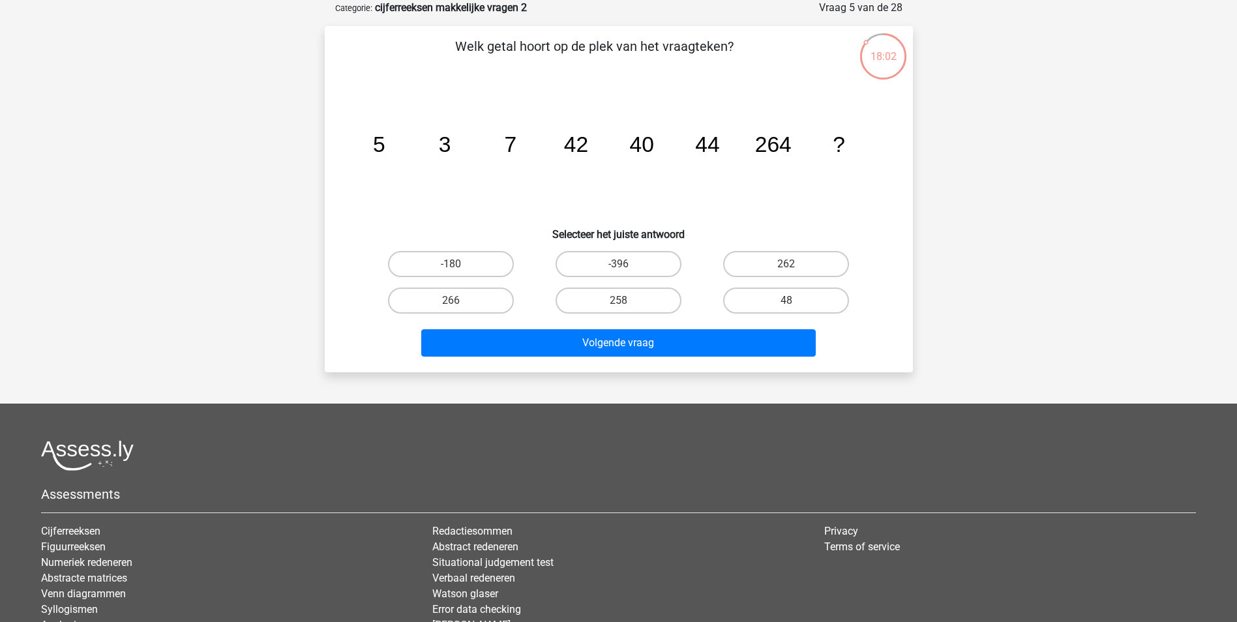
drag, startPoint x: 686, startPoint y: 344, endPoint x: 741, endPoint y: 196, distance: 158.0
click at [741, 196] on icon "image/svg+xml 5 3 7 42 40 44 264 ?" at bounding box center [619, 152] width 526 height 132
click at [803, 261] on label "262" at bounding box center [786, 264] width 126 height 26
click at [795, 264] on input "262" at bounding box center [790, 268] width 8 height 8
radio input "true"
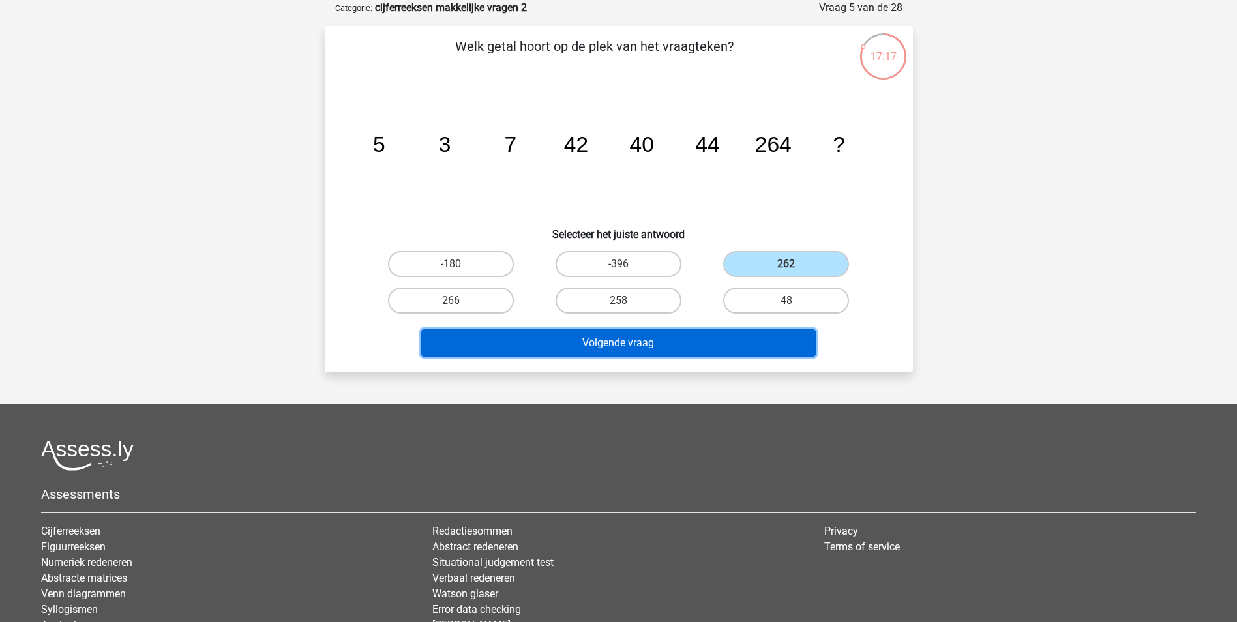
click at [774, 337] on button "Volgende vraag" at bounding box center [618, 342] width 394 height 27
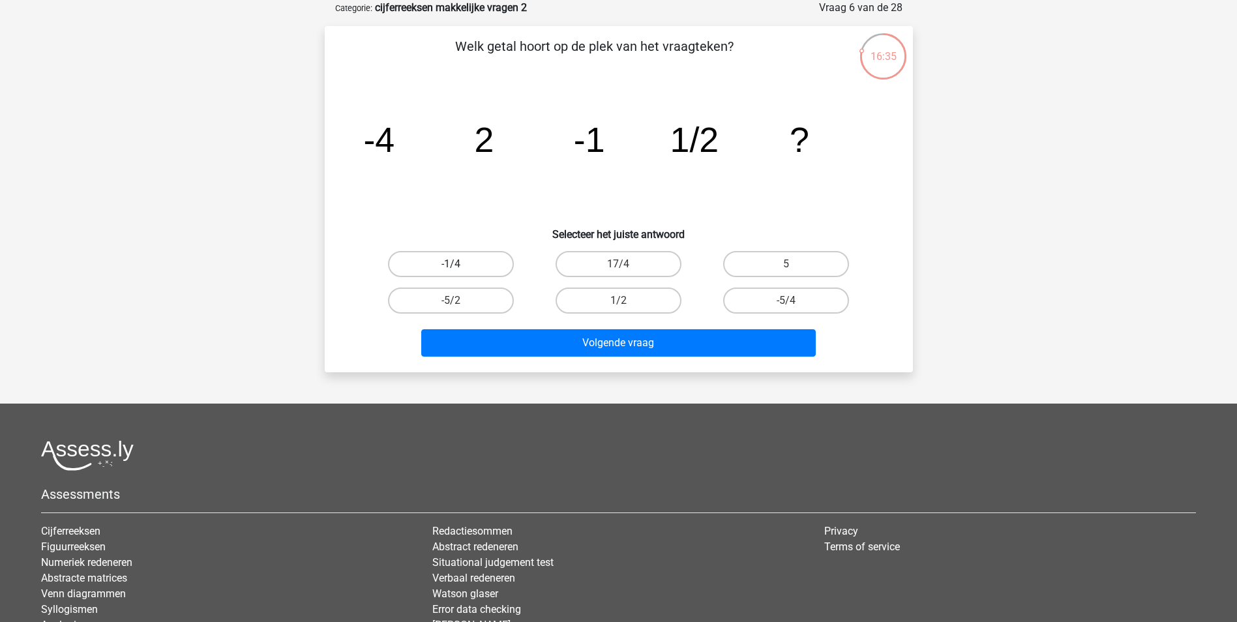
click at [481, 265] on label "-1/4" at bounding box center [451, 264] width 126 height 26
click at [459, 265] on input "-1/4" at bounding box center [455, 268] width 8 height 8
radio input "true"
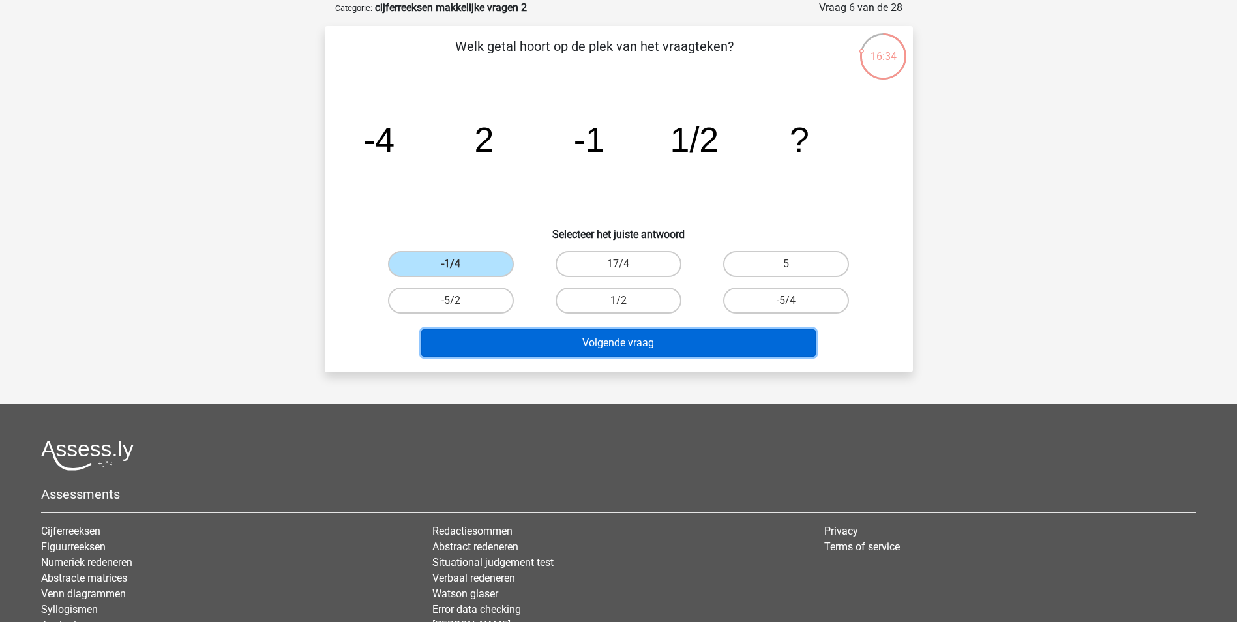
click at [721, 350] on button "Volgende vraag" at bounding box center [618, 342] width 394 height 27
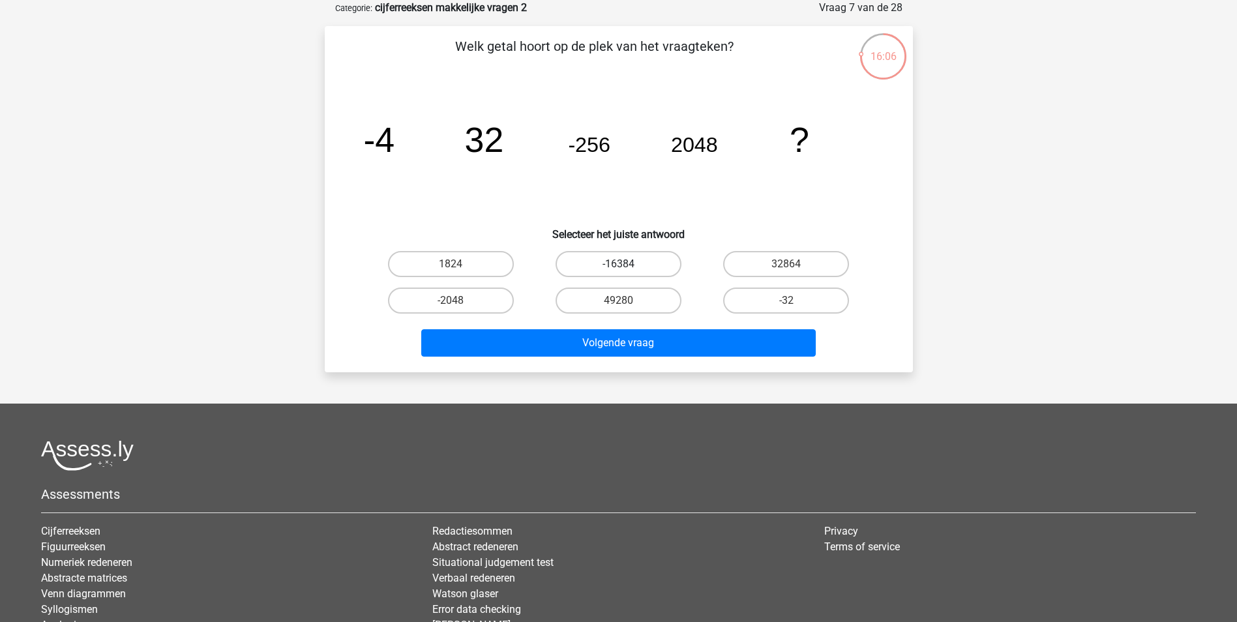
click at [632, 261] on label "-16384" at bounding box center [619, 264] width 126 height 26
click at [627, 264] on input "-16384" at bounding box center [622, 268] width 8 height 8
radio input "true"
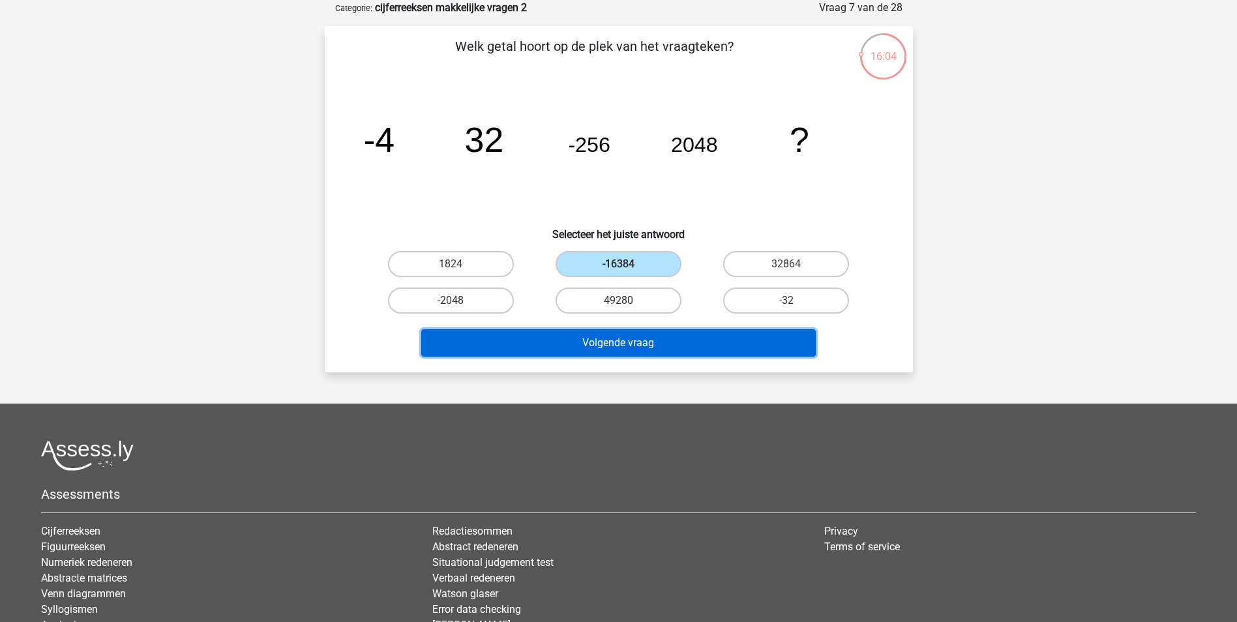
click at [645, 340] on button "Volgende vraag" at bounding box center [618, 342] width 394 height 27
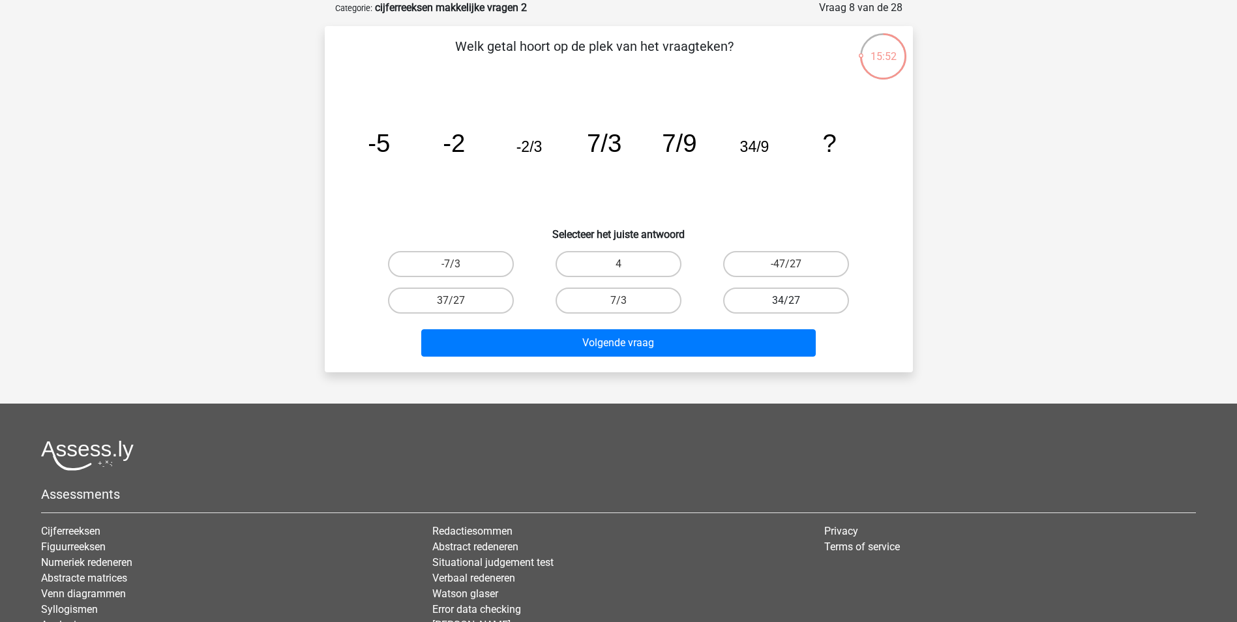
click at [778, 297] on label "34/27" at bounding box center [786, 301] width 126 height 26
click at [786, 301] on input "34/27" at bounding box center [790, 305] width 8 height 8
radio input "true"
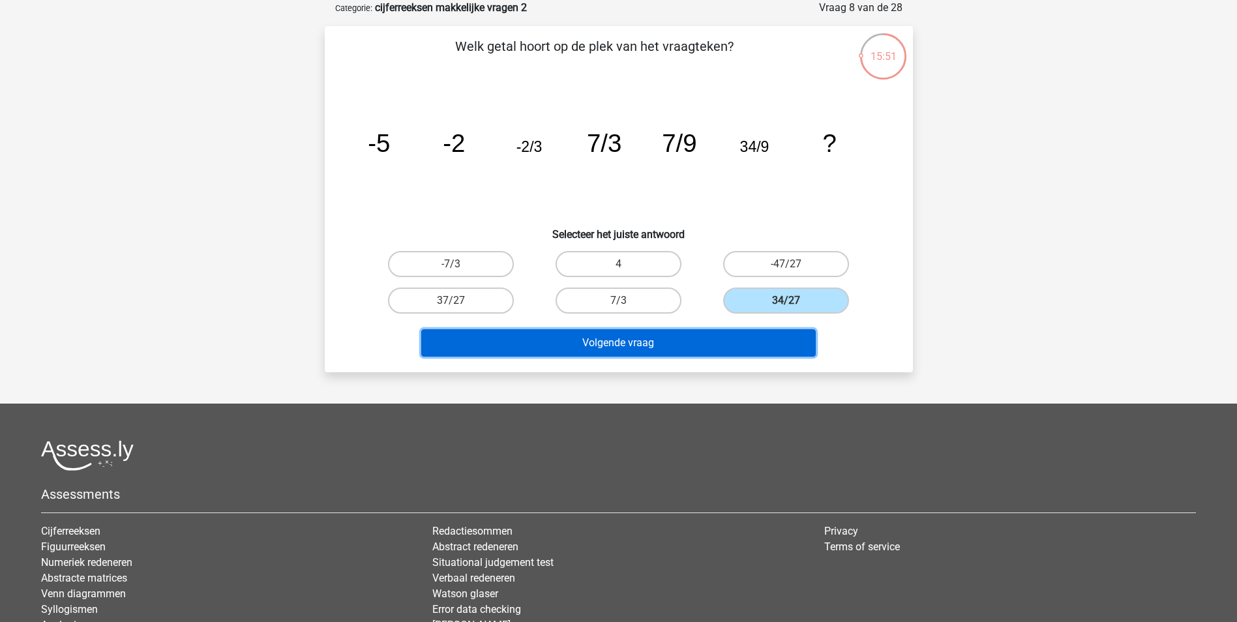
click at [753, 345] on button "Volgende vraag" at bounding box center [618, 342] width 394 height 27
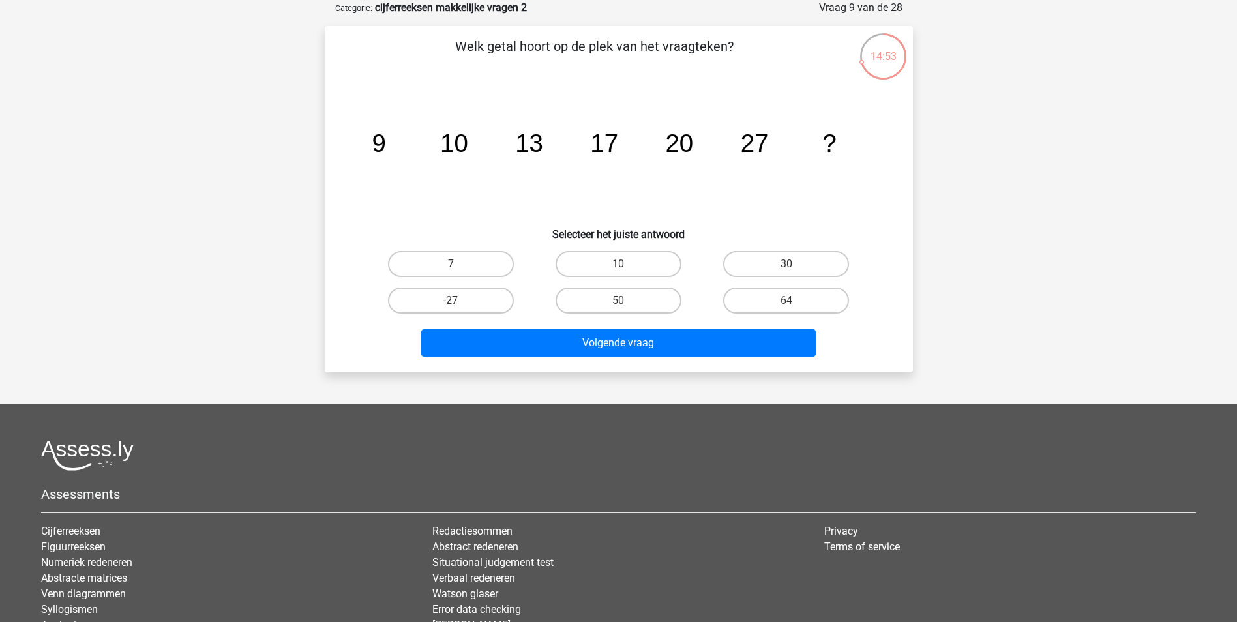
click at [797, 281] on div "30" at bounding box center [786, 264] width 168 height 37
click at [790, 261] on label "30" at bounding box center [786, 264] width 126 height 26
click at [790, 264] on input "30" at bounding box center [790, 268] width 8 height 8
radio input "true"
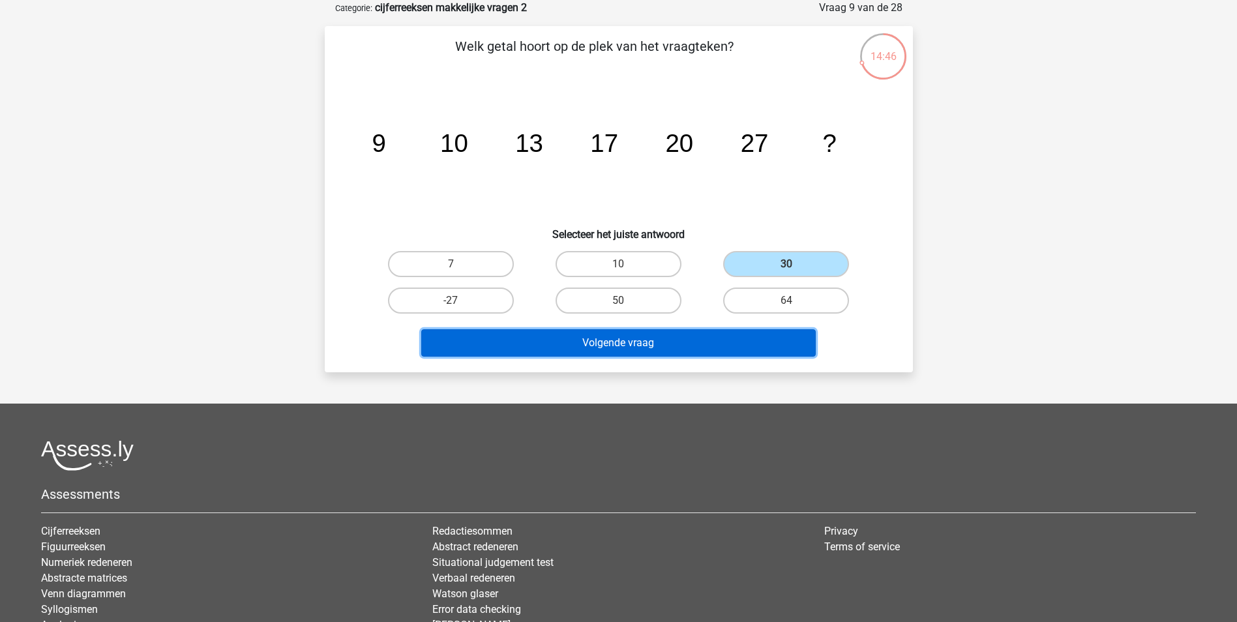
click at [689, 340] on button "Volgende vraag" at bounding box center [618, 342] width 394 height 27
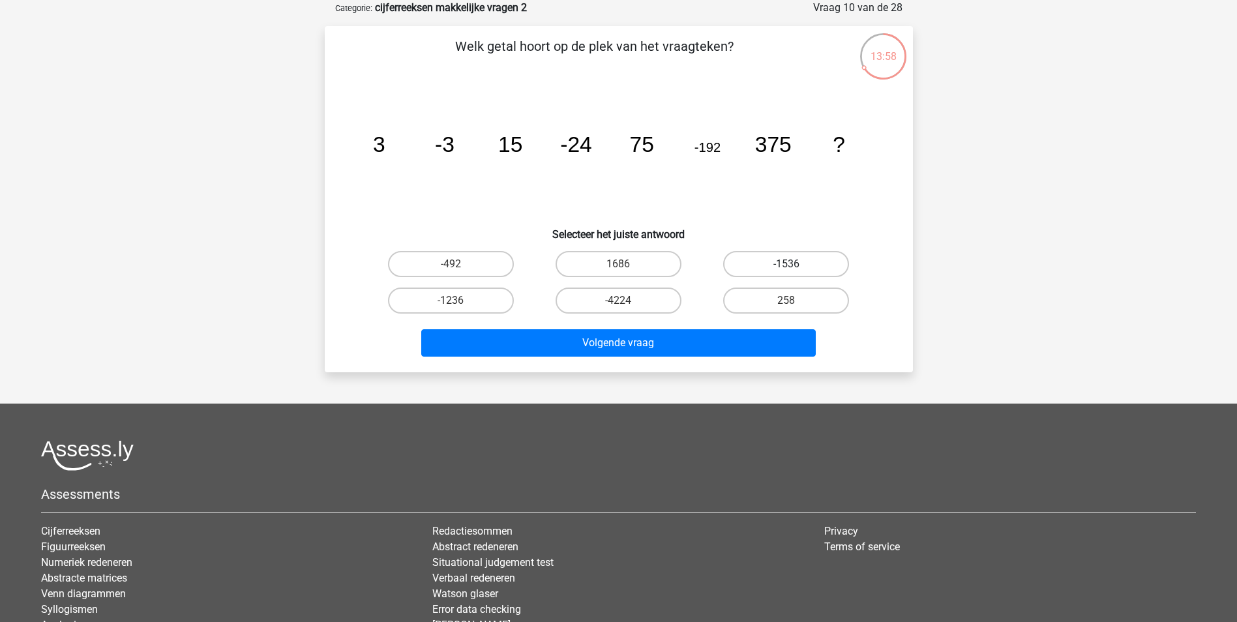
click at [759, 269] on label "-1536" at bounding box center [786, 264] width 126 height 26
click at [786, 269] on input "-1536" at bounding box center [790, 268] width 8 height 8
radio input "true"
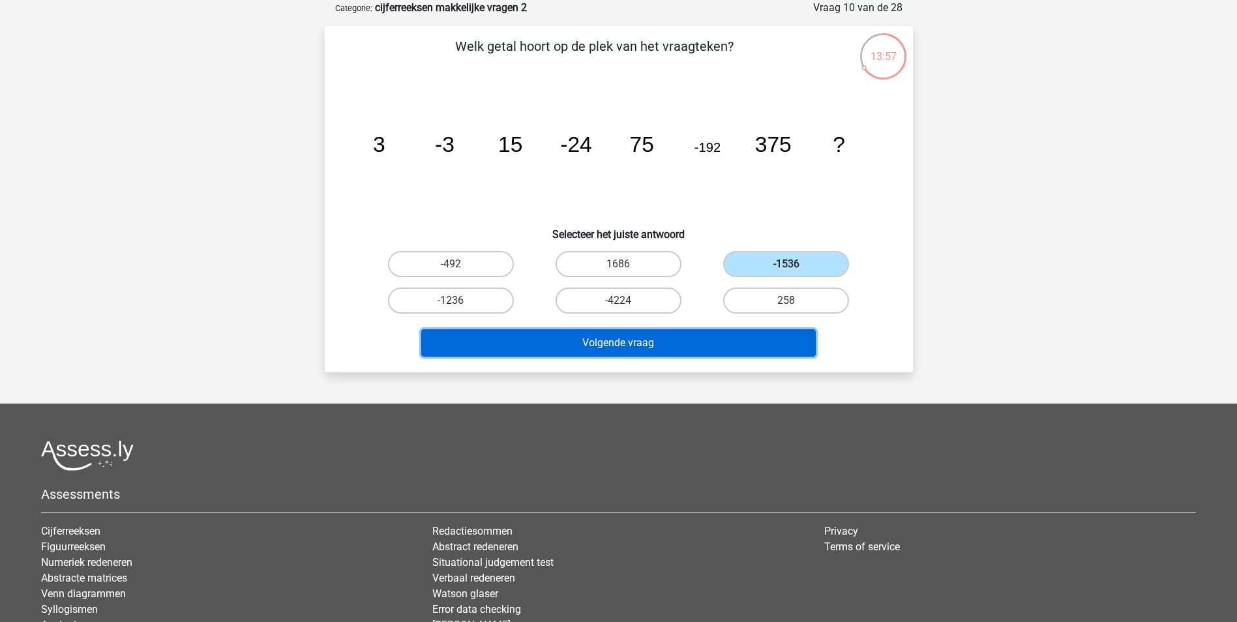
click at [749, 339] on button "Volgende vraag" at bounding box center [618, 342] width 394 height 27
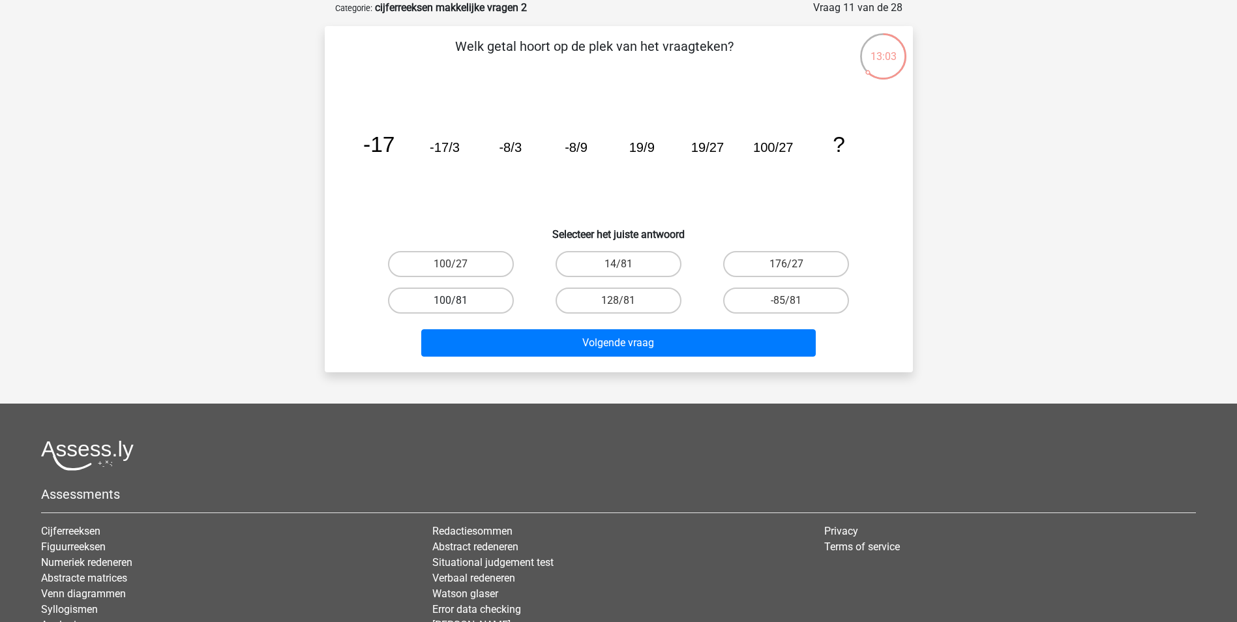
click at [481, 295] on label "100/81" at bounding box center [451, 301] width 126 height 26
click at [459, 301] on input "100/81" at bounding box center [455, 305] width 8 height 8
radio input "true"
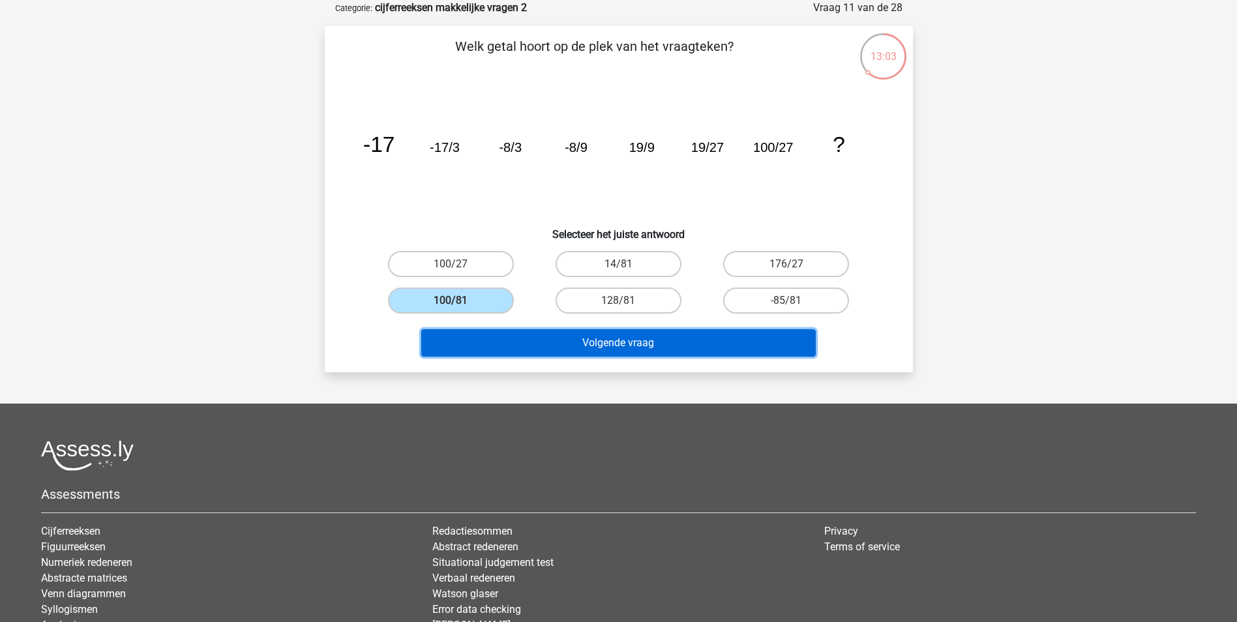
click at [540, 338] on button "Volgende vraag" at bounding box center [618, 342] width 394 height 27
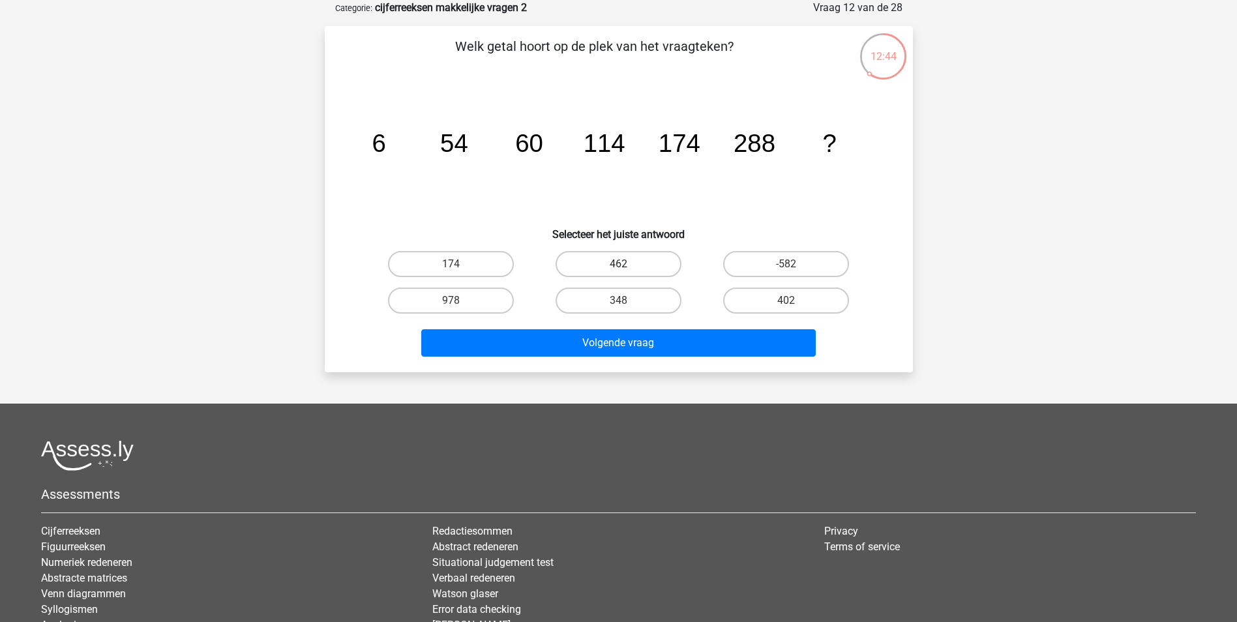
click at [642, 259] on label "462" at bounding box center [619, 264] width 126 height 26
click at [627, 264] on input "462" at bounding box center [622, 268] width 8 height 8
radio input "true"
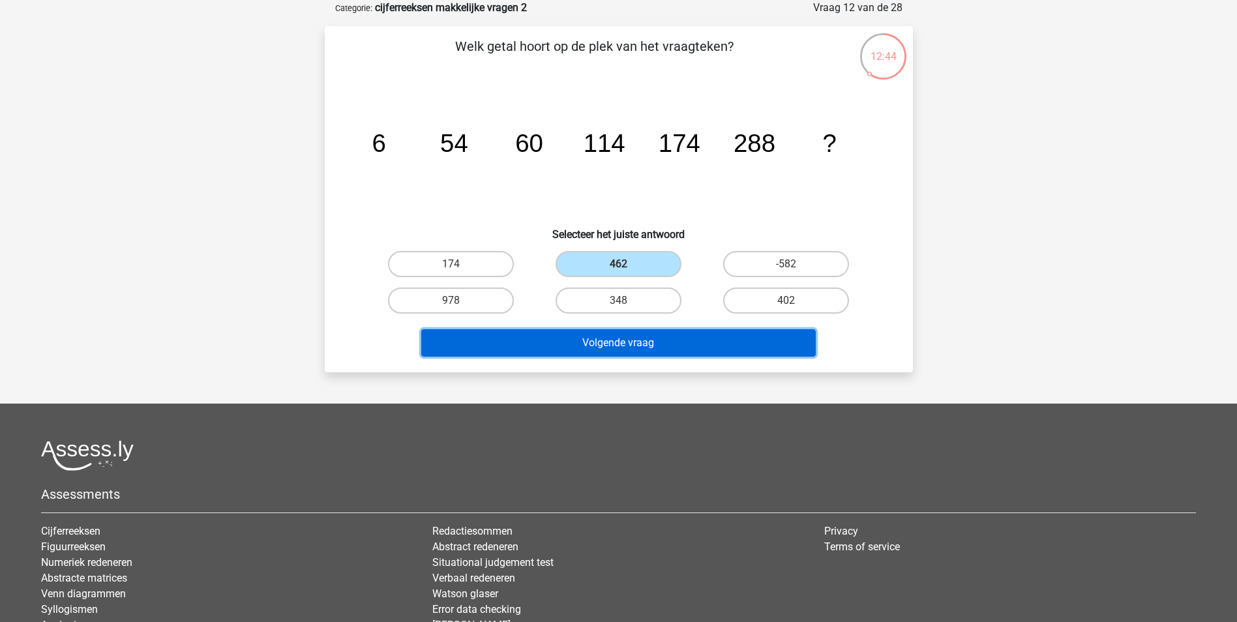
click at [660, 346] on button "Volgende vraag" at bounding box center [618, 342] width 394 height 27
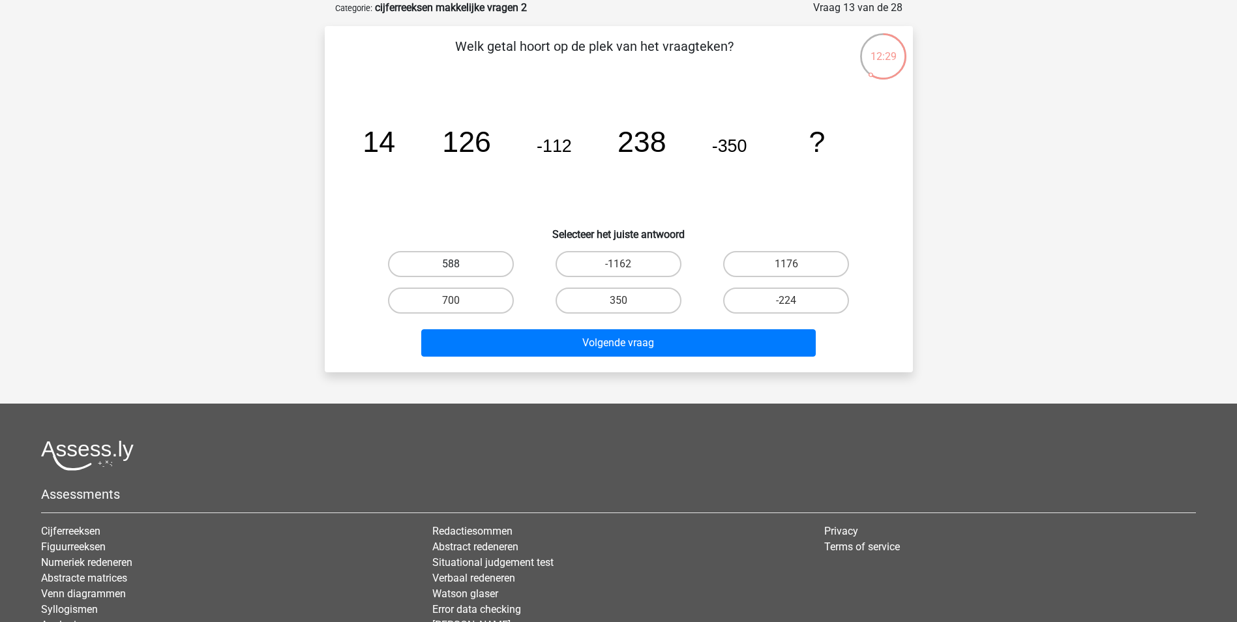
click at [433, 260] on label "588" at bounding box center [451, 264] width 126 height 26
click at [451, 264] on input "588" at bounding box center [455, 268] width 8 height 8
radio input "true"
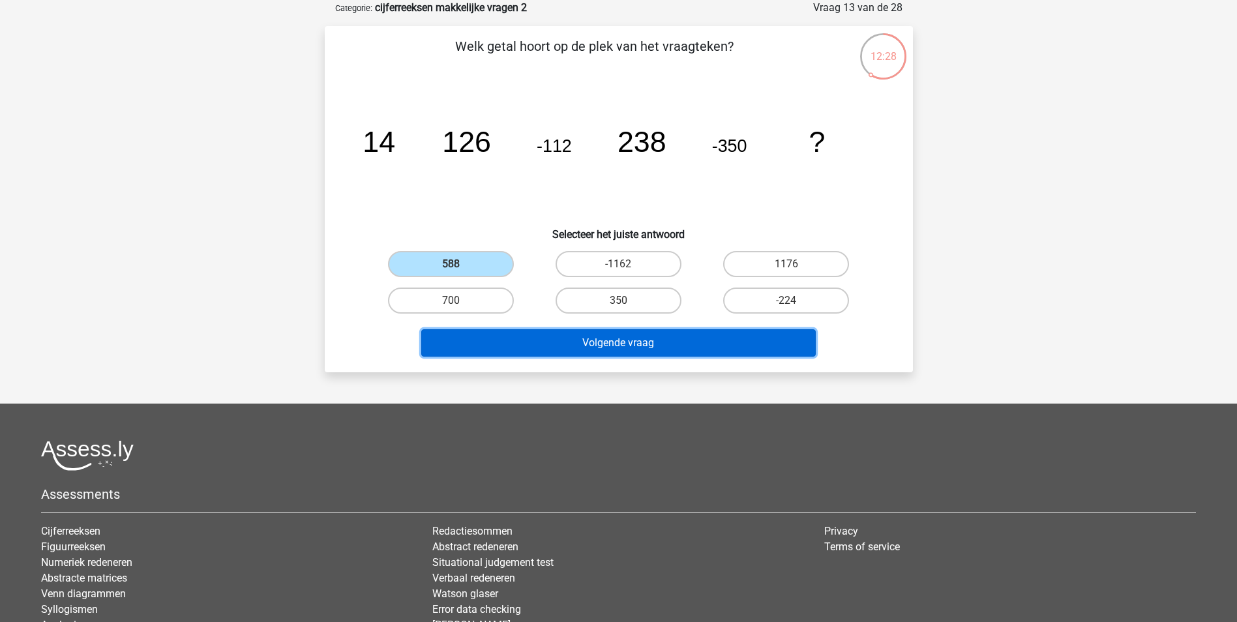
click at [539, 344] on button "Volgende vraag" at bounding box center [618, 342] width 394 height 27
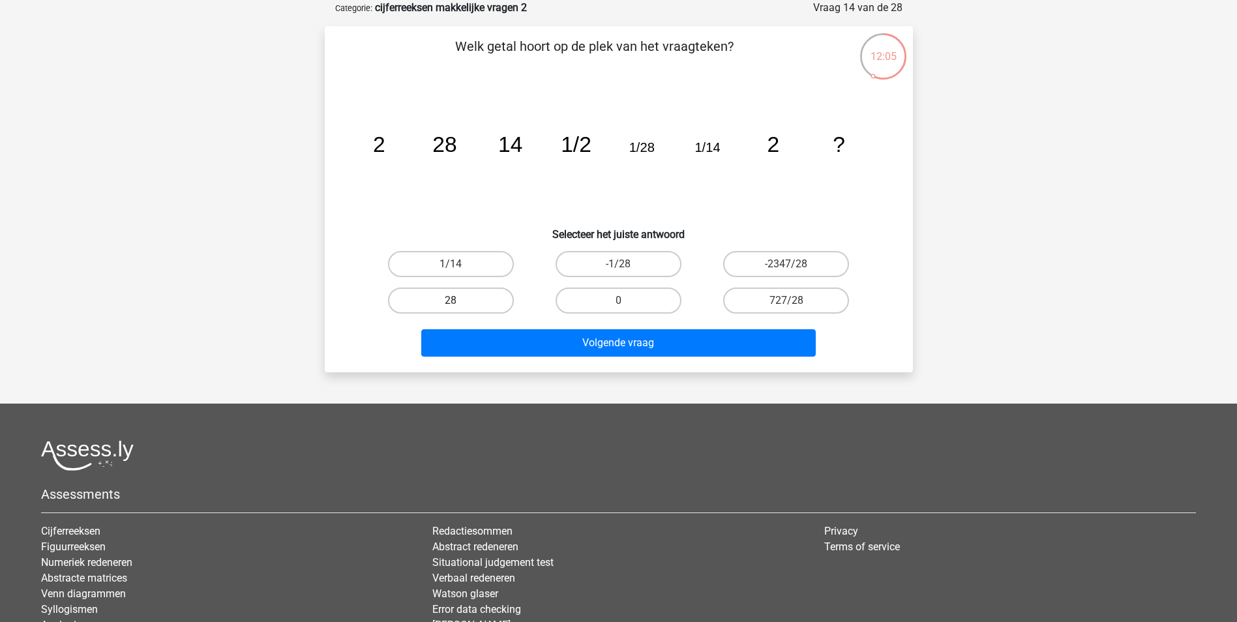
click at [487, 293] on label "28" at bounding box center [451, 301] width 126 height 26
click at [459, 301] on input "28" at bounding box center [455, 305] width 8 height 8
radio input "true"
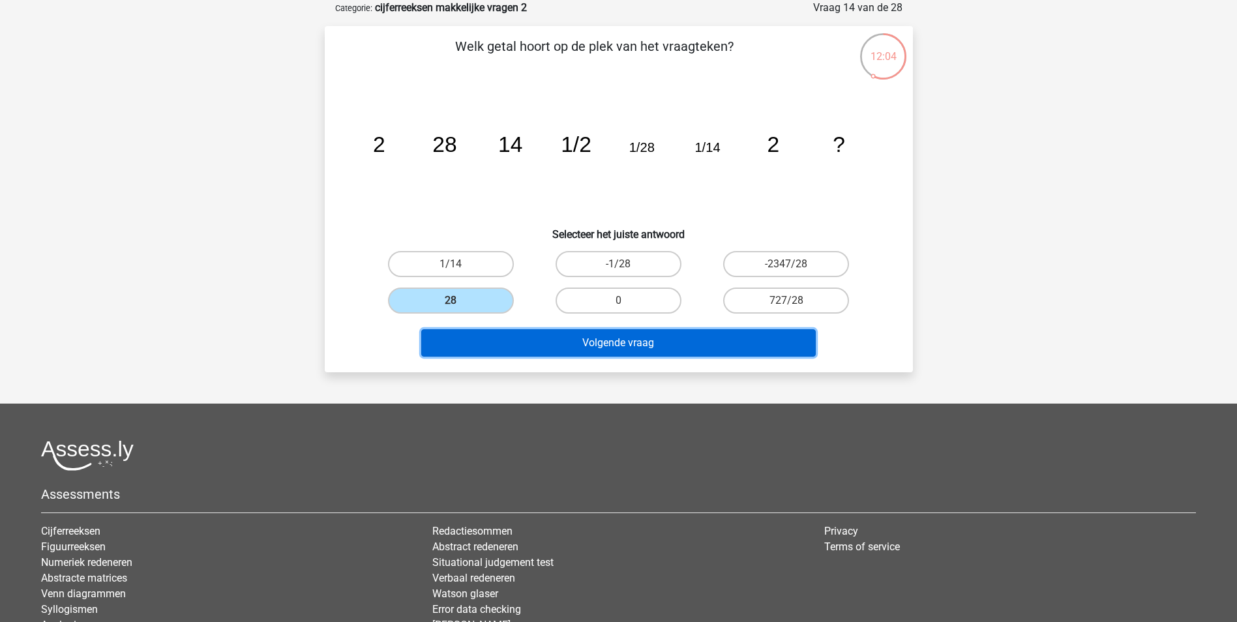
click at [553, 338] on button "Volgende vraag" at bounding box center [618, 342] width 394 height 27
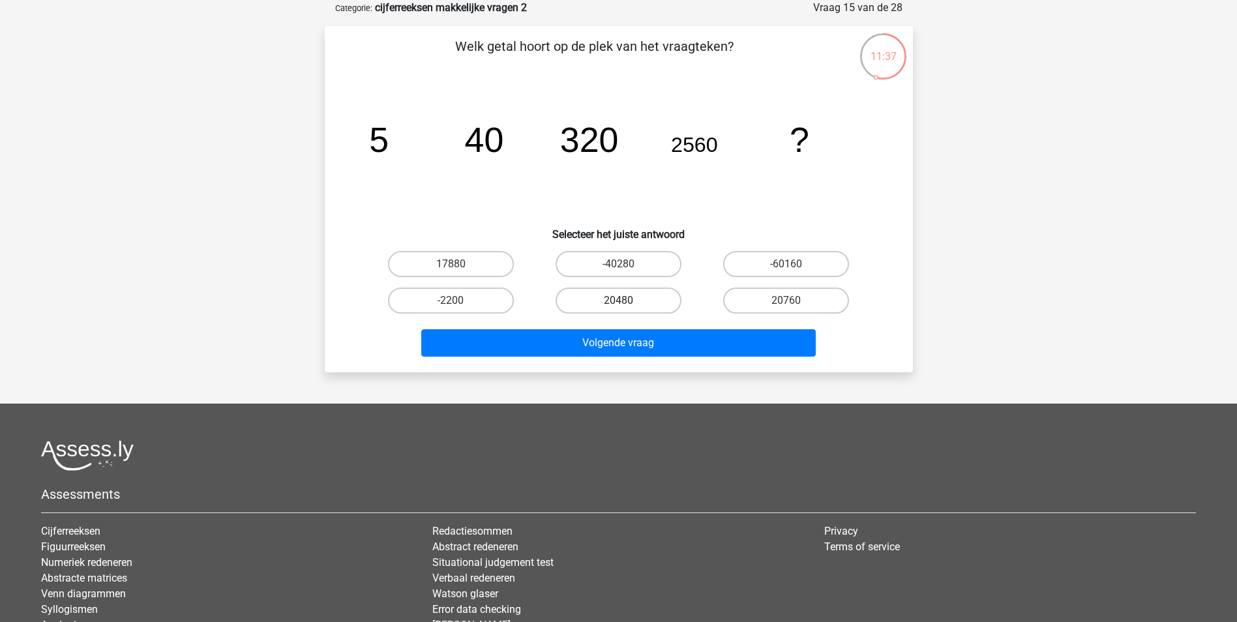
click at [660, 292] on label "20480" at bounding box center [619, 301] width 126 height 26
click at [627, 301] on input "20480" at bounding box center [622, 305] width 8 height 8
radio input "true"
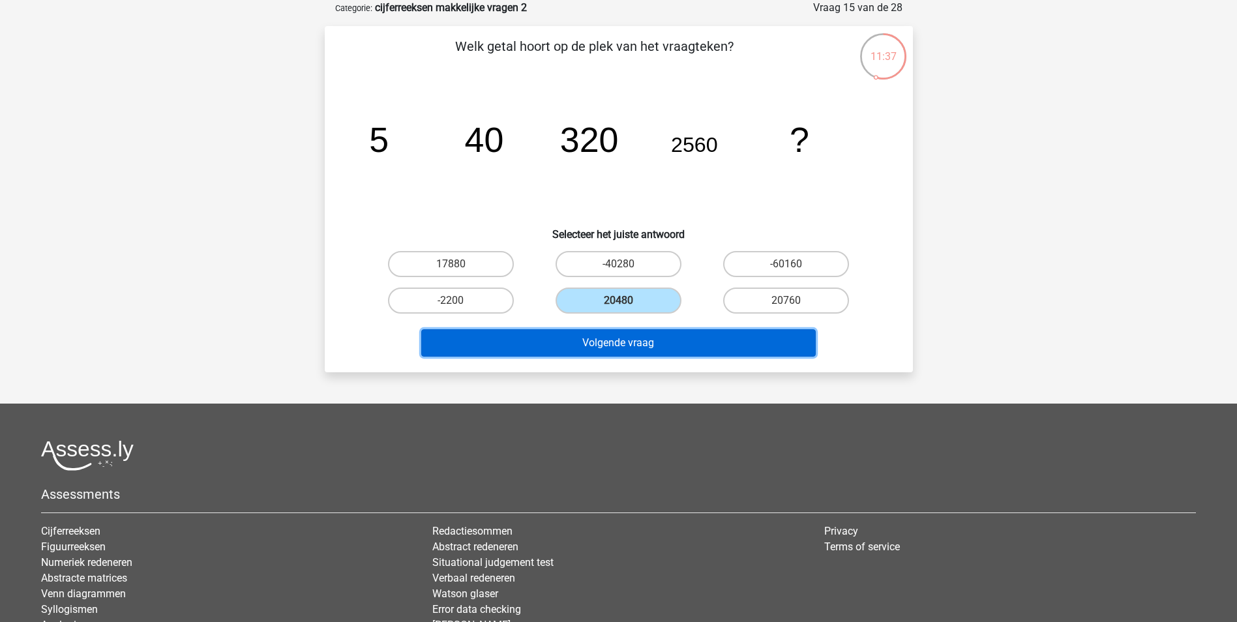
click at [649, 343] on button "Volgende vraag" at bounding box center [618, 342] width 394 height 27
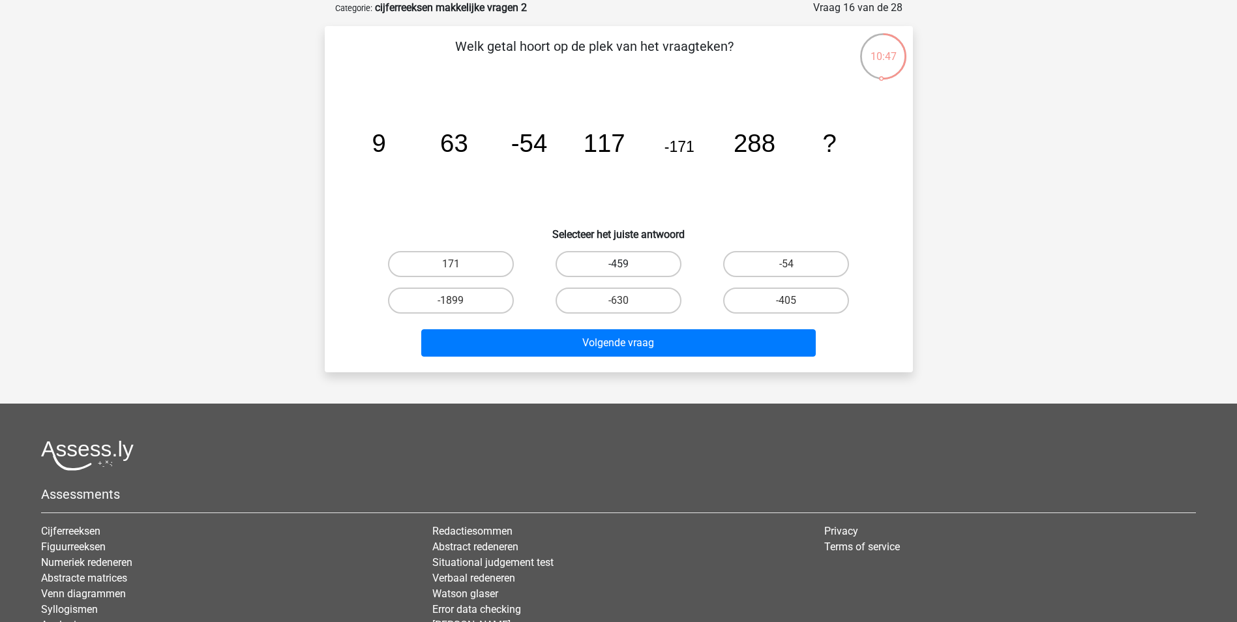
click at [645, 267] on label "-459" at bounding box center [619, 264] width 126 height 26
click at [627, 267] on input "-459" at bounding box center [622, 268] width 8 height 8
radio input "true"
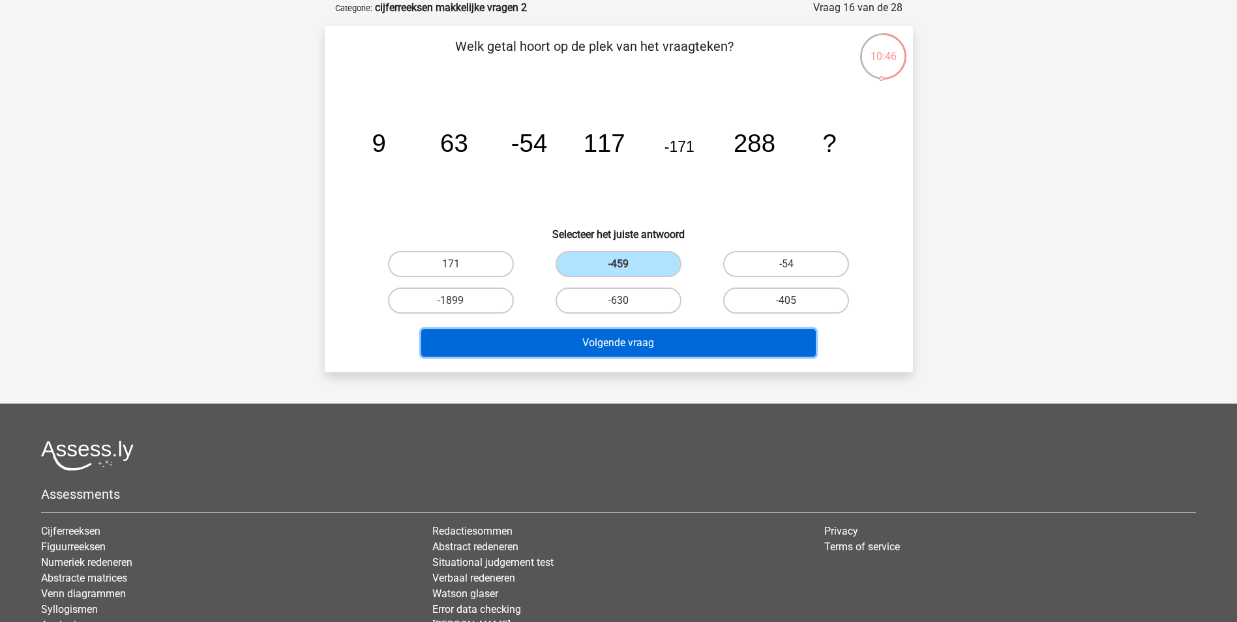
click at [657, 330] on button "Volgende vraag" at bounding box center [618, 342] width 394 height 27
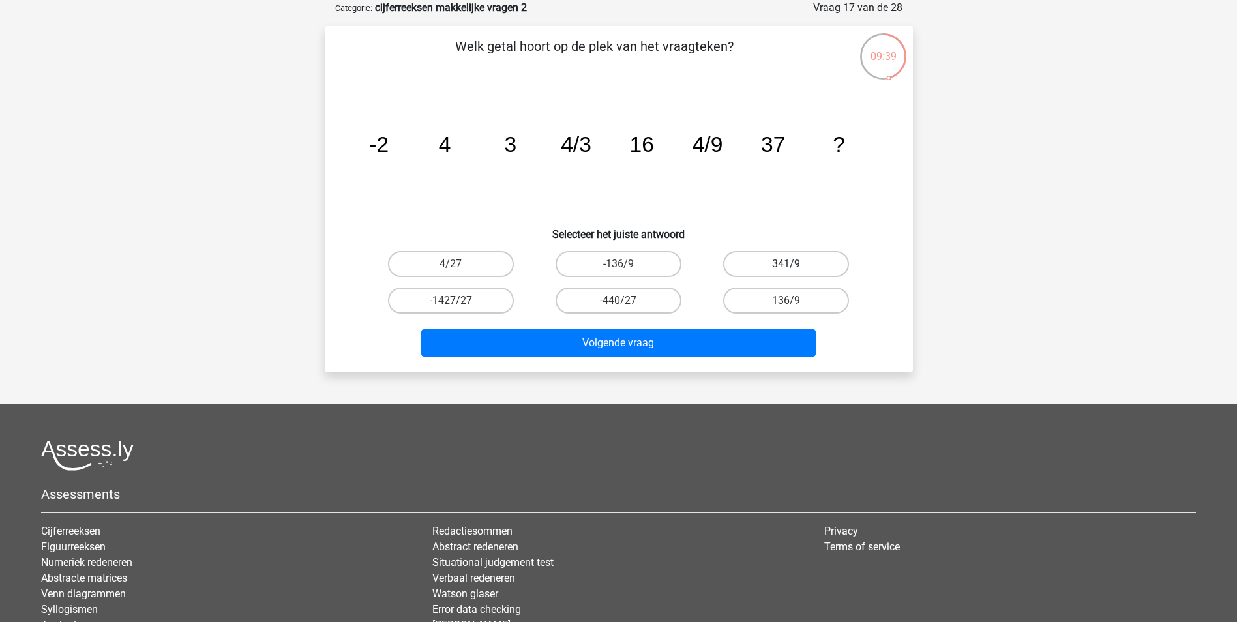
click at [813, 263] on label "341/9" at bounding box center [786, 264] width 126 height 26
click at [795, 264] on input "341/9" at bounding box center [790, 268] width 8 height 8
radio input "true"
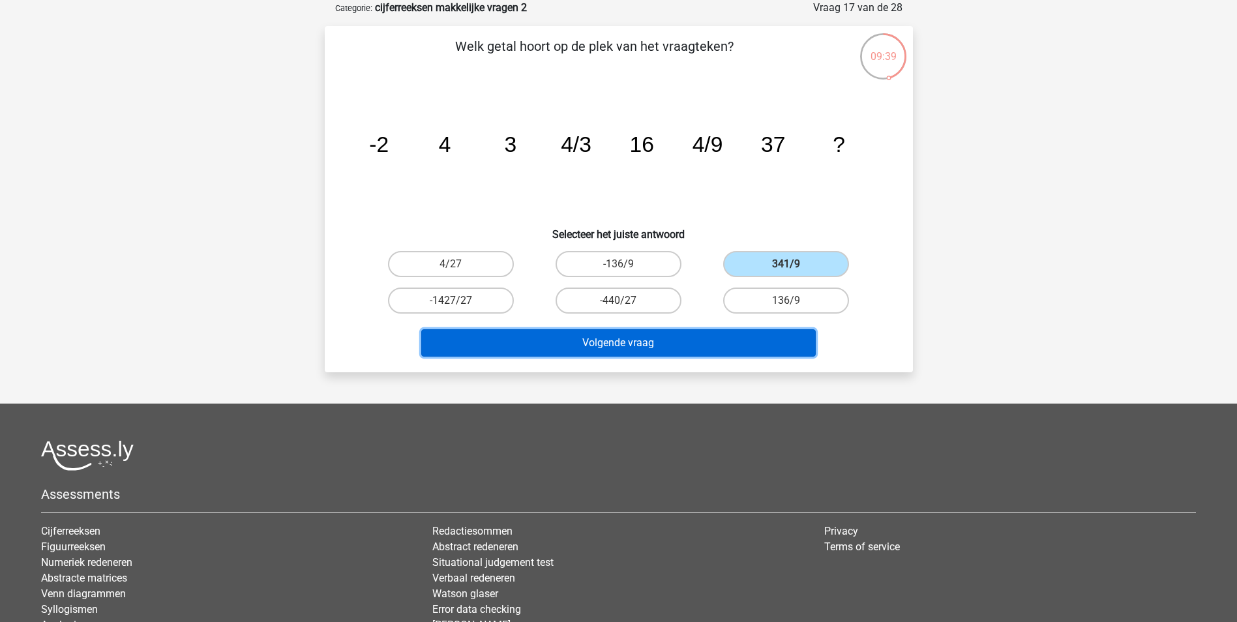
click at [767, 344] on button "Volgende vraag" at bounding box center [618, 342] width 394 height 27
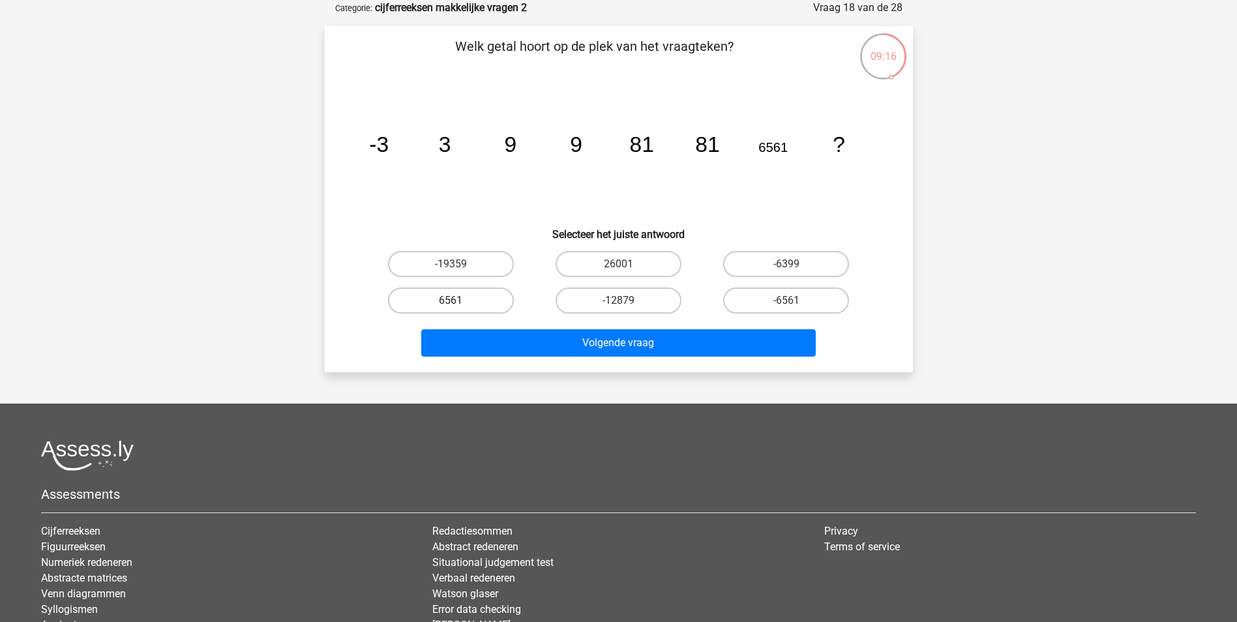
click at [477, 299] on label "6561" at bounding box center [451, 301] width 126 height 26
click at [459, 301] on input "6561" at bounding box center [455, 305] width 8 height 8
radio input "true"
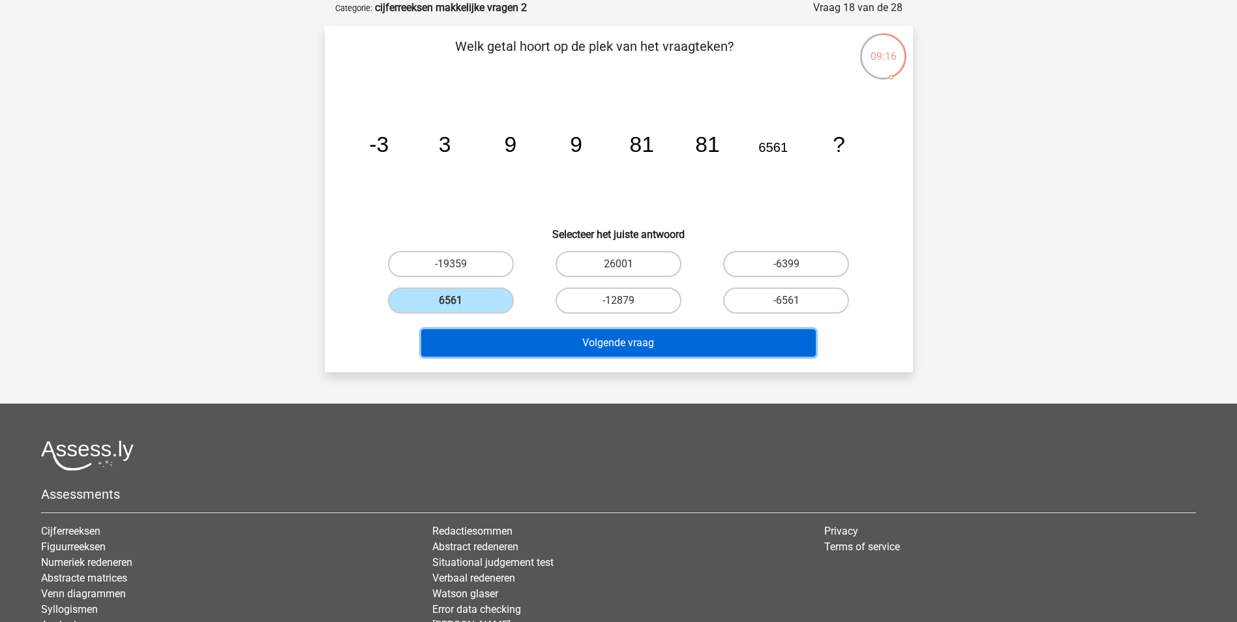
click at [548, 333] on button "Volgende vraag" at bounding box center [618, 342] width 394 height 27
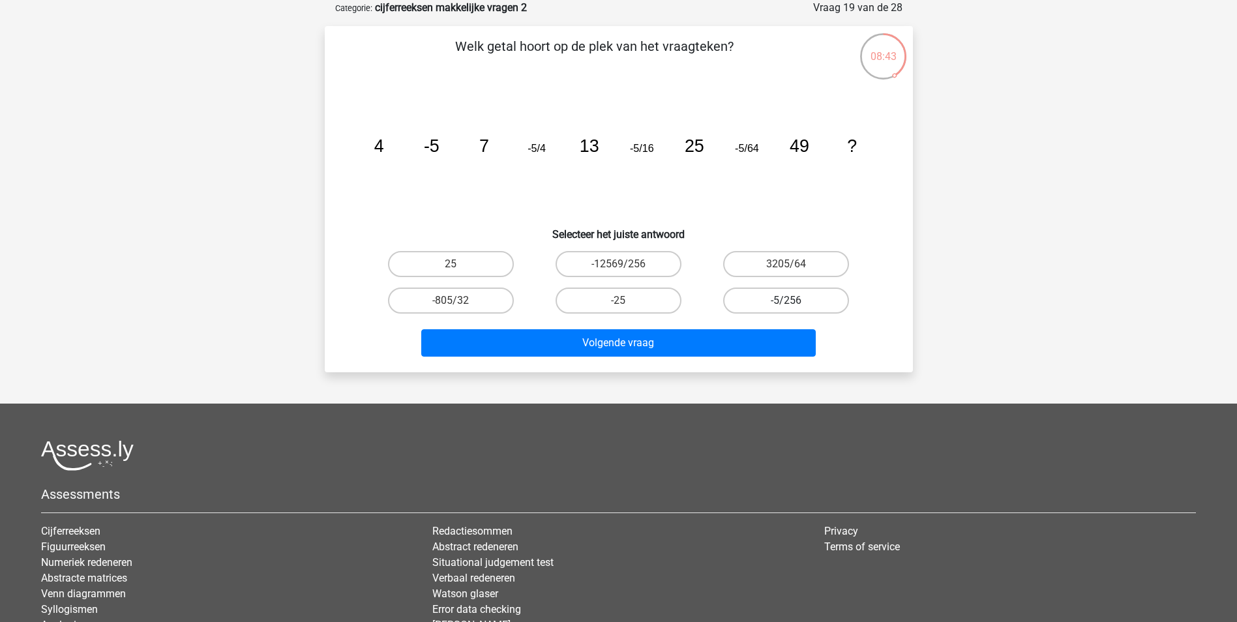
click at [782, 304] on label "-5/256" at bounding box center [786, 301] width 126 height 26
click at [786, 304] on input "-5/256" at bounding box center [790, 305] width 8 height 8
radio input "true"
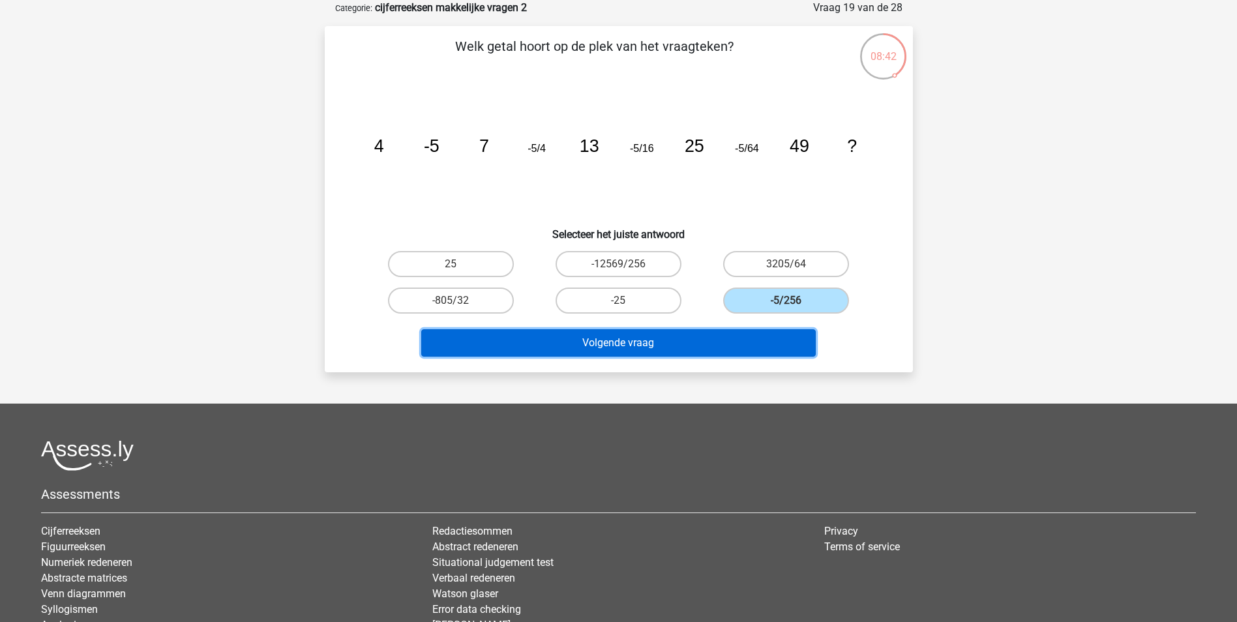
click at [634, 333] on button "Volgende vraag" at bounding box center [618, 342] width 394 height 27
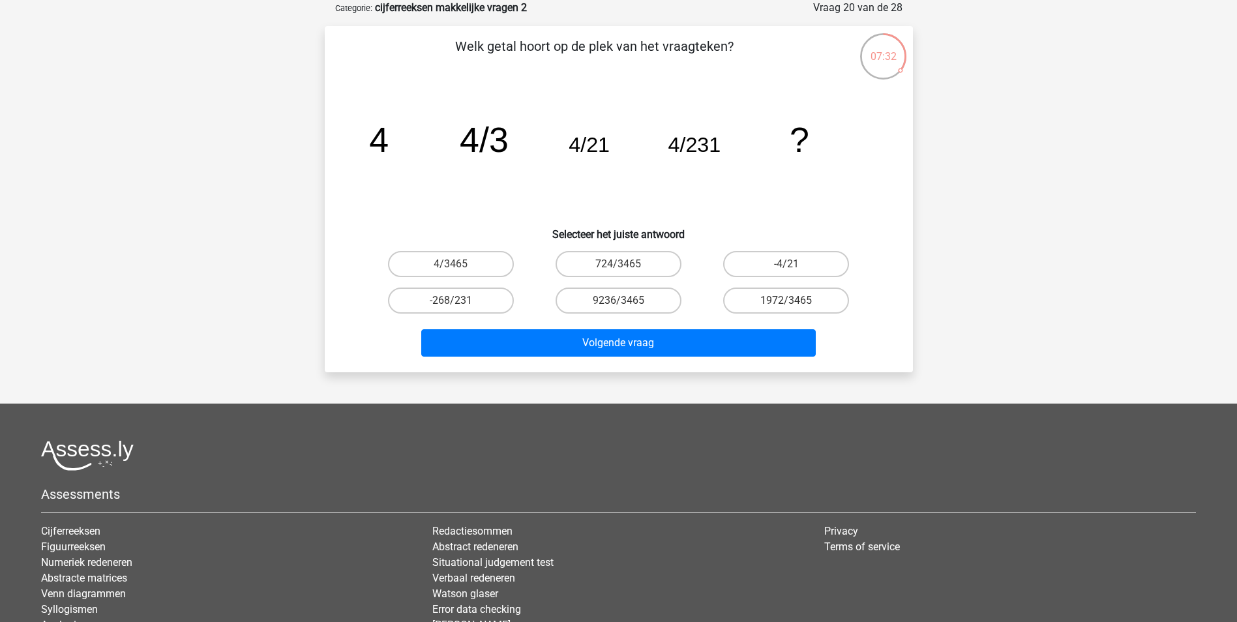
drag, startPoint x: 473, startPoint y: 261, endPoint x: 522, endPoint y: 286, distance: 54.8
click at [473, 261] on label "4/3465" at bounding box center [451, 264] width 126 height 26
click at [459, 264] on input "4/3465" at bounding box center [455, 268] width 8 height 8
radio input "true"
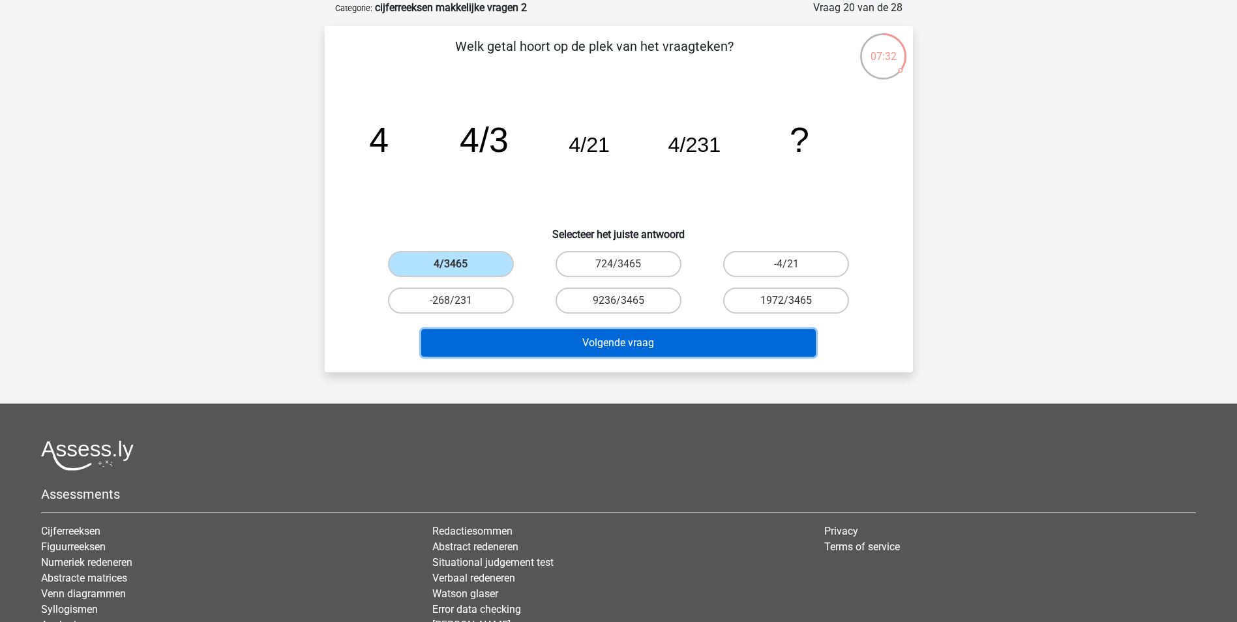
click at [563, 336] on button "Volgende vraag" at bounding box center [618, 342] width 394 height 27
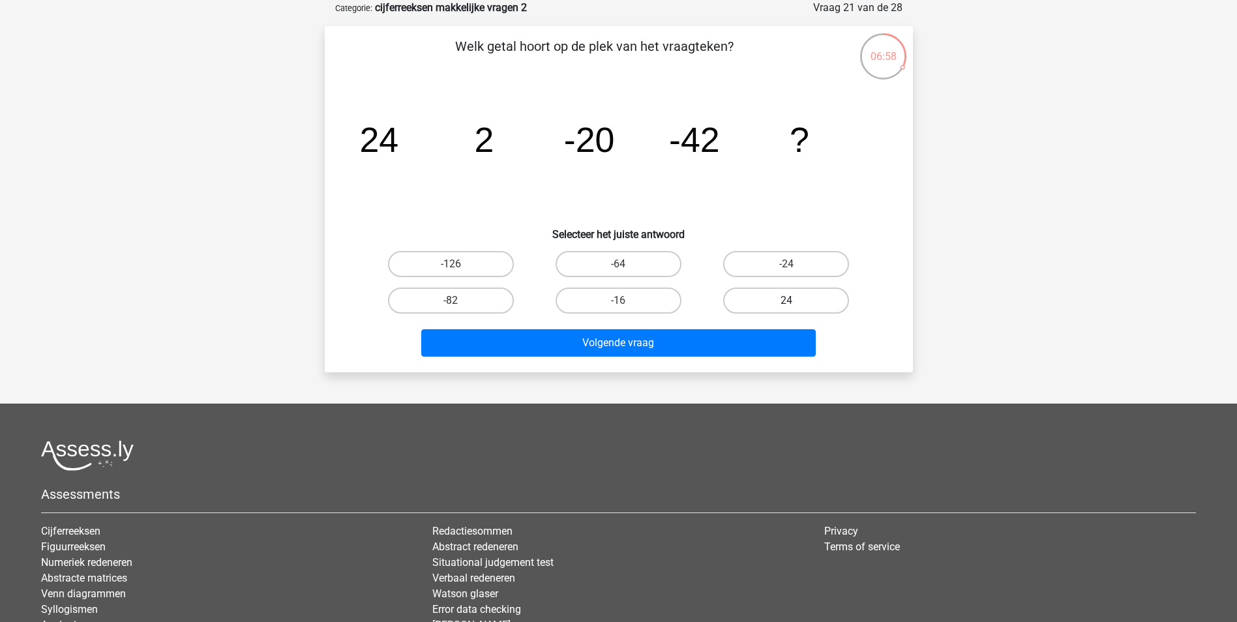
click at [753, 293] on label "24" at bounding box center [786, 301] width 126 height 26
click at [786, 301] on input "24" at bounding box center [790, 305] width 8 height 8
radio input "true"
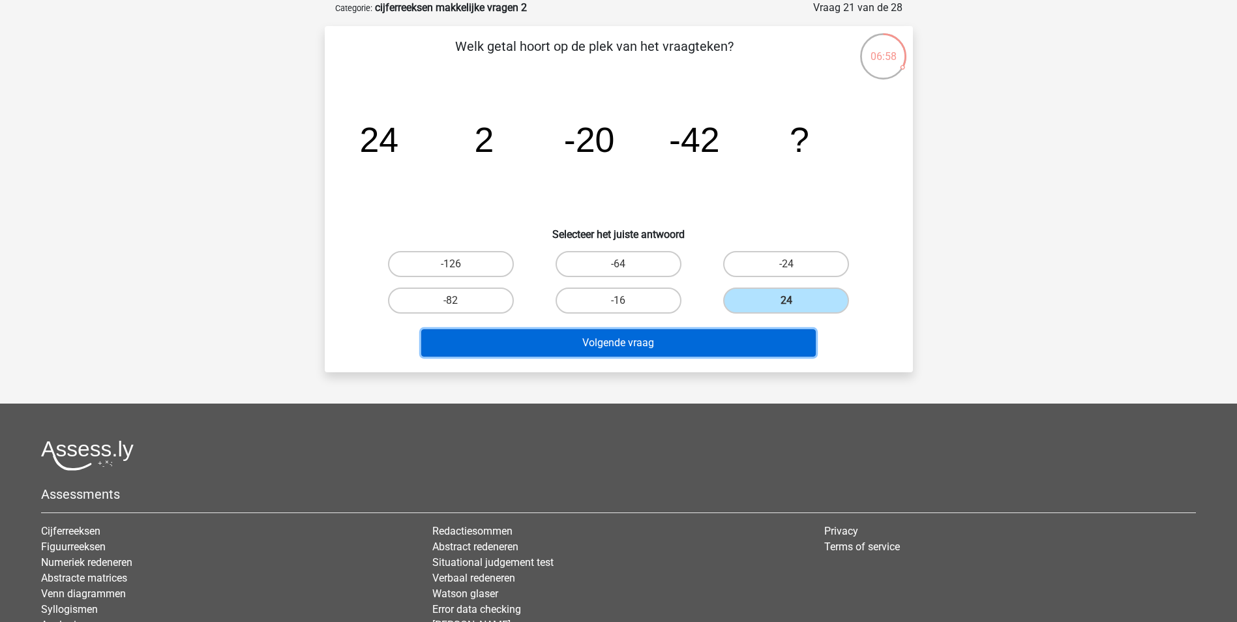
click at [747, 342] on button "Volgende vraag" at bounding box center [618, 342] width 394 height 27
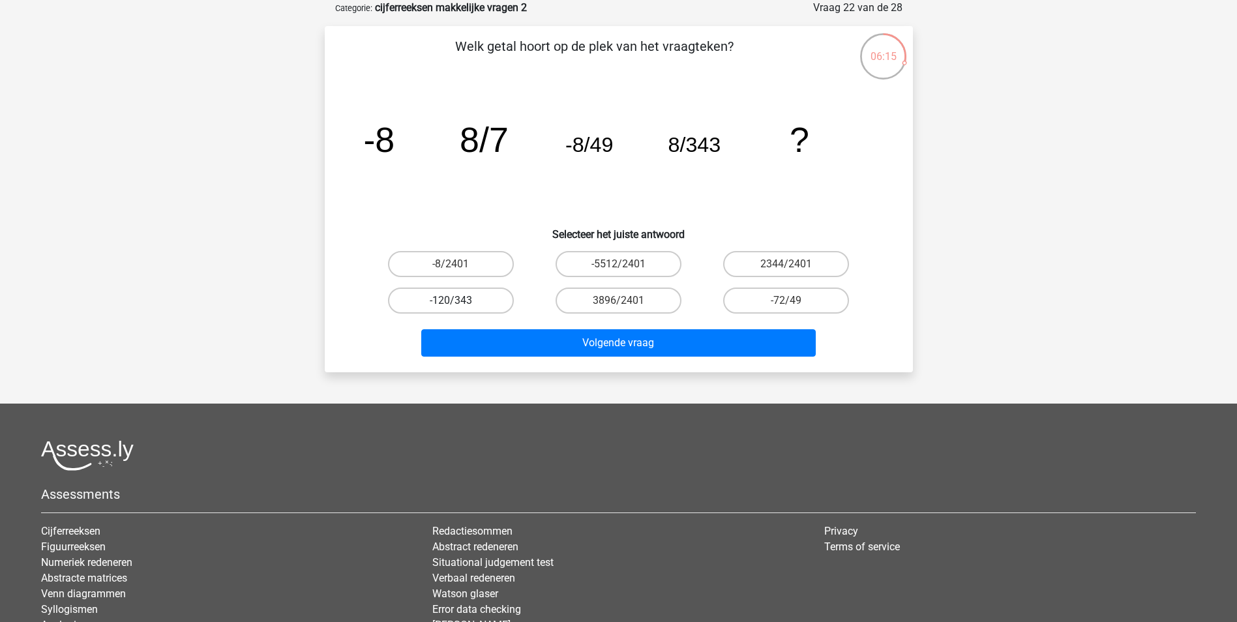
click at [480, 294] on label "-120/343" at bounding box center [451, 301] width 126 height 26
click at [459, 301] on input "-120/343" at bounding box center [455, 305] width 8 height 8
radio input "true"
click at [480, 261] on label "-8/2401" at bounding box center [451, 264] width 126 height 26
click at [459, 264] on input "-8/2401" at bounding box center [455, 268] width 8 height 8
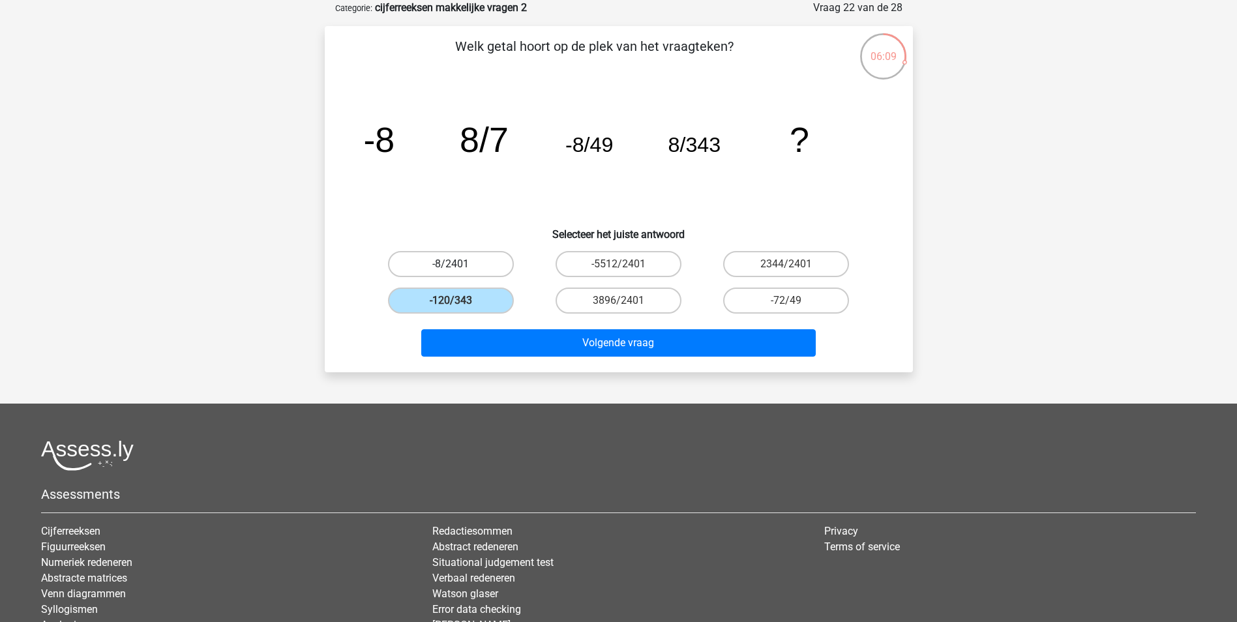
radio input "true"
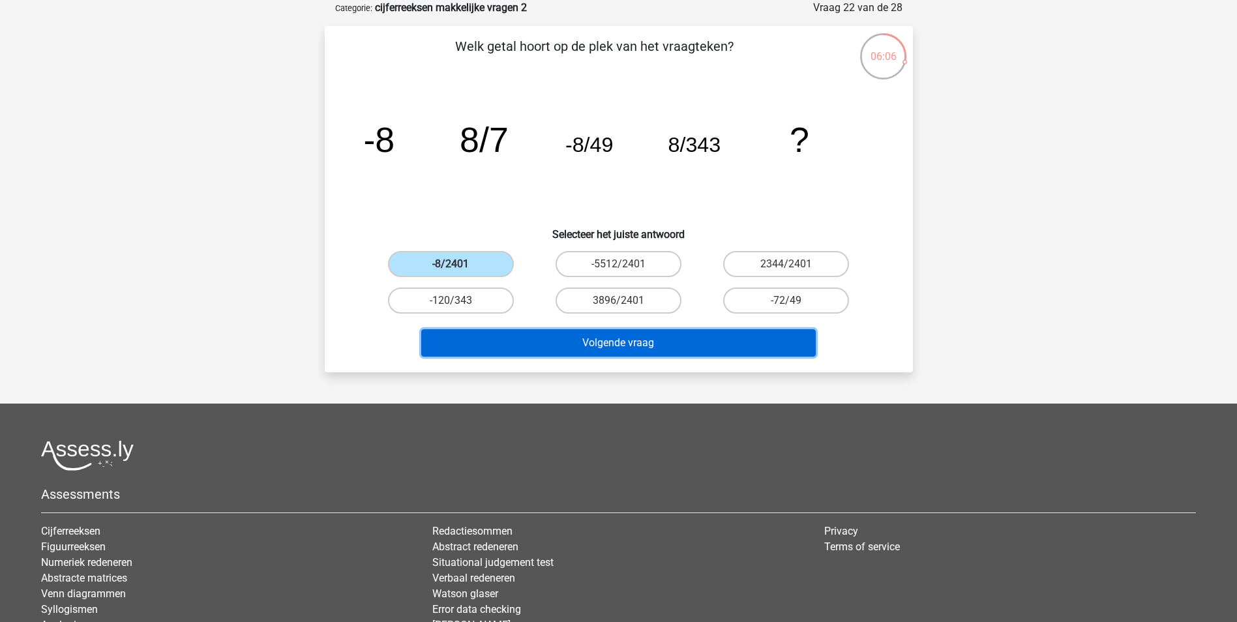
click at [619, 338] on button "Volgende vraag" at bounding box center [618, 342] width 394 height 27
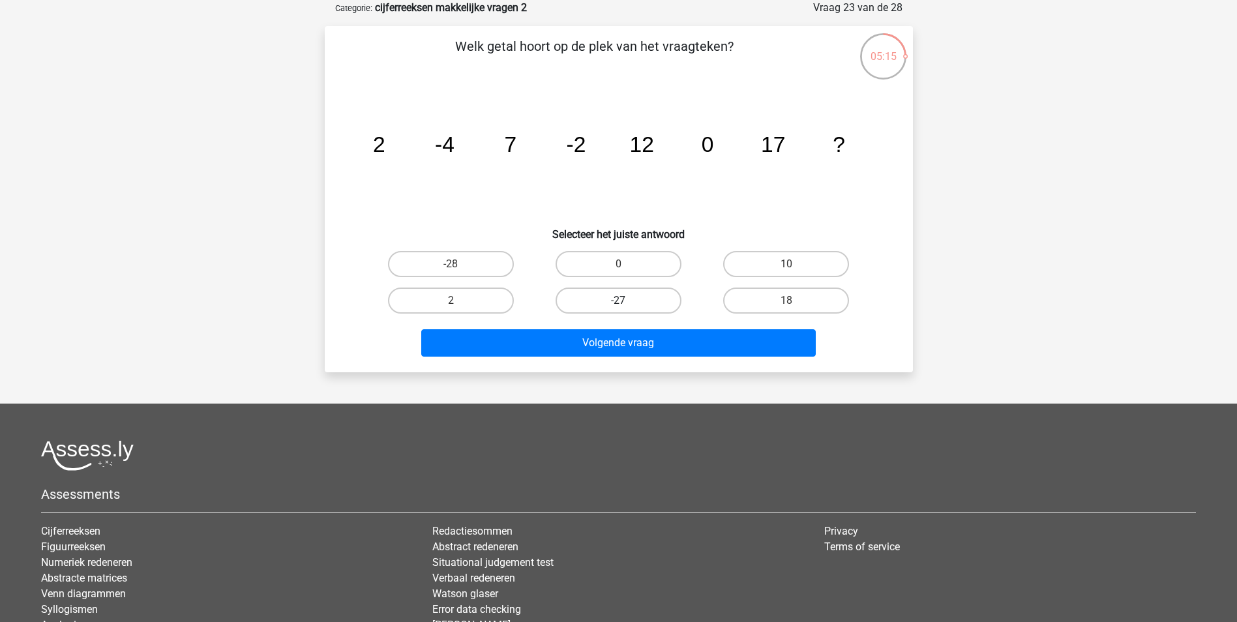
click at [623, 299] on label "-27" at bounding box center [619, 301] width 126 height 26
click at [623, 301] on input "-27" at bounding box center [622, 305] width 8 height 8
radio input "true"
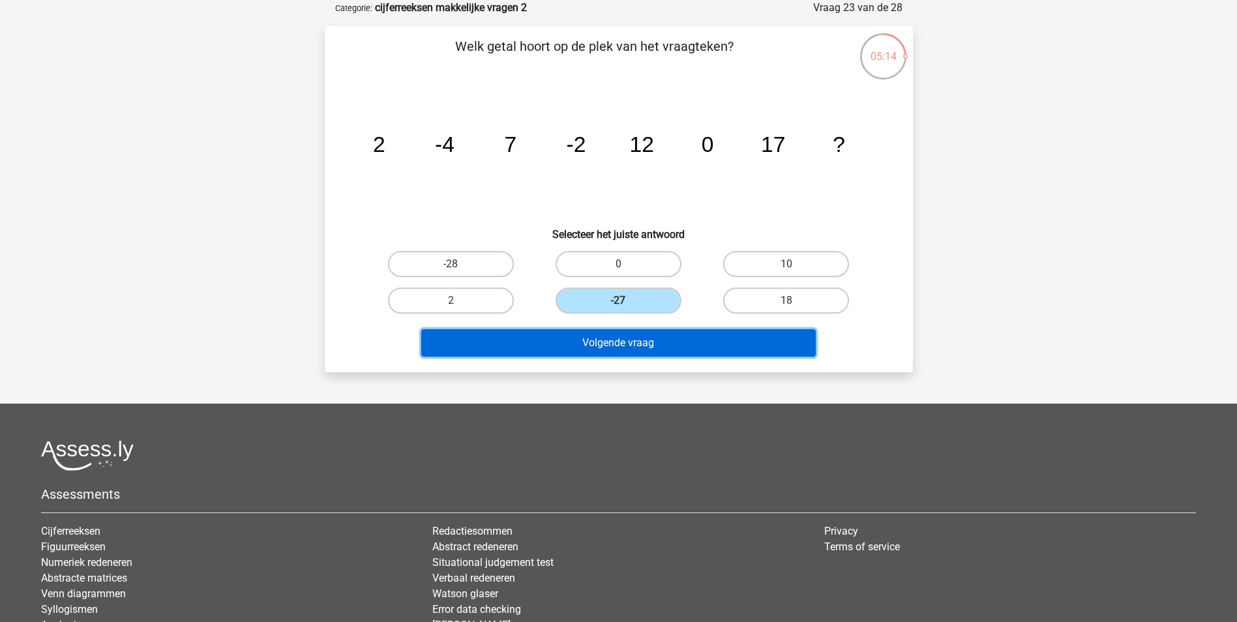
click at [642, 336] on button "Volgende vraag" at bounding box center [618, 342] width 394 height 27
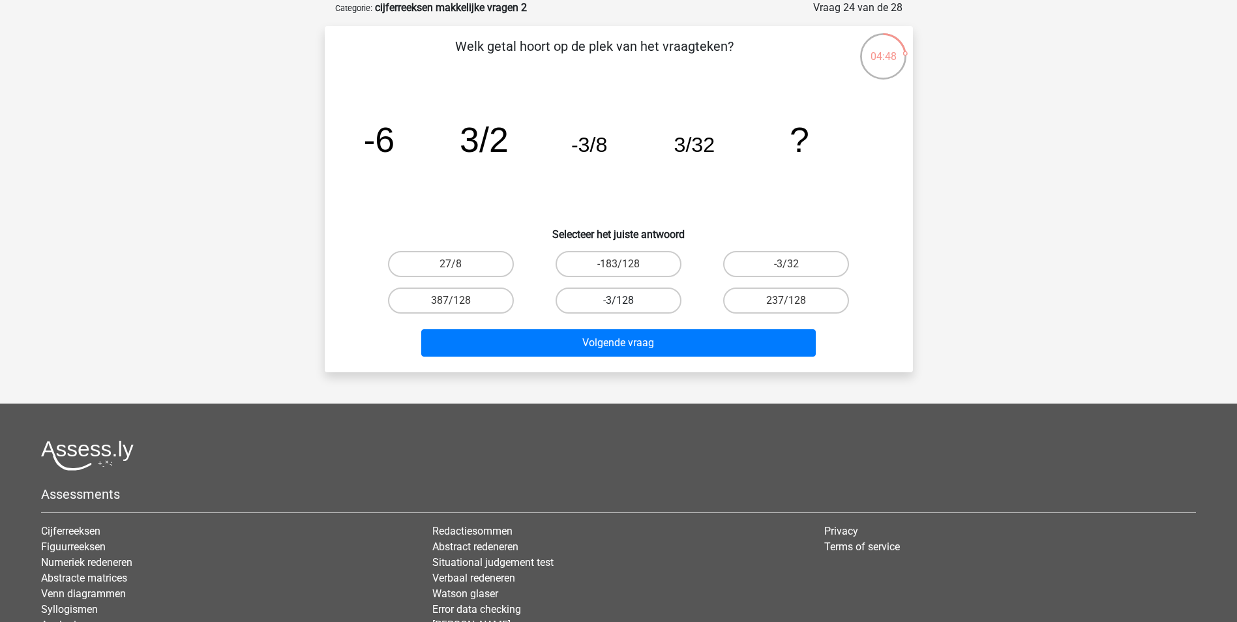
click at [644, 301] on label "-3/128" at bounding box center [619, 301] width 126 height 26
click at [627, 301] on input "-3/128" at bounding box center [622, 305] width 8 height 8
radio input "true"
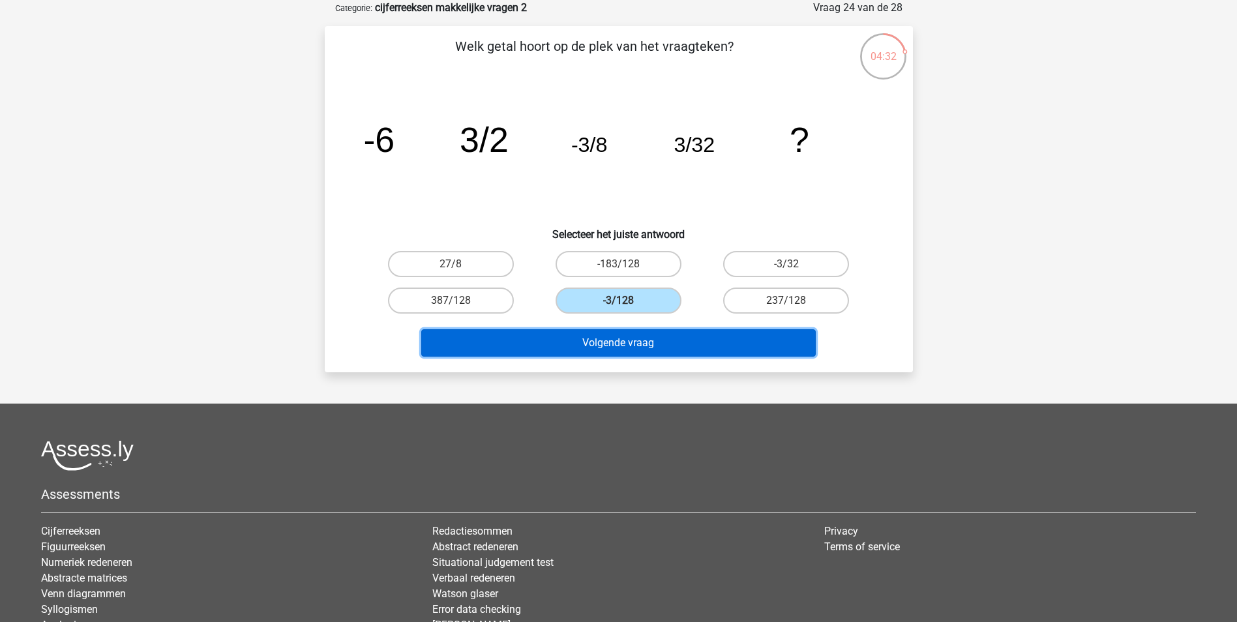
click at [687, 351] on button "Volgende vraag" at bounding box center [618, 342] width 394 height 27
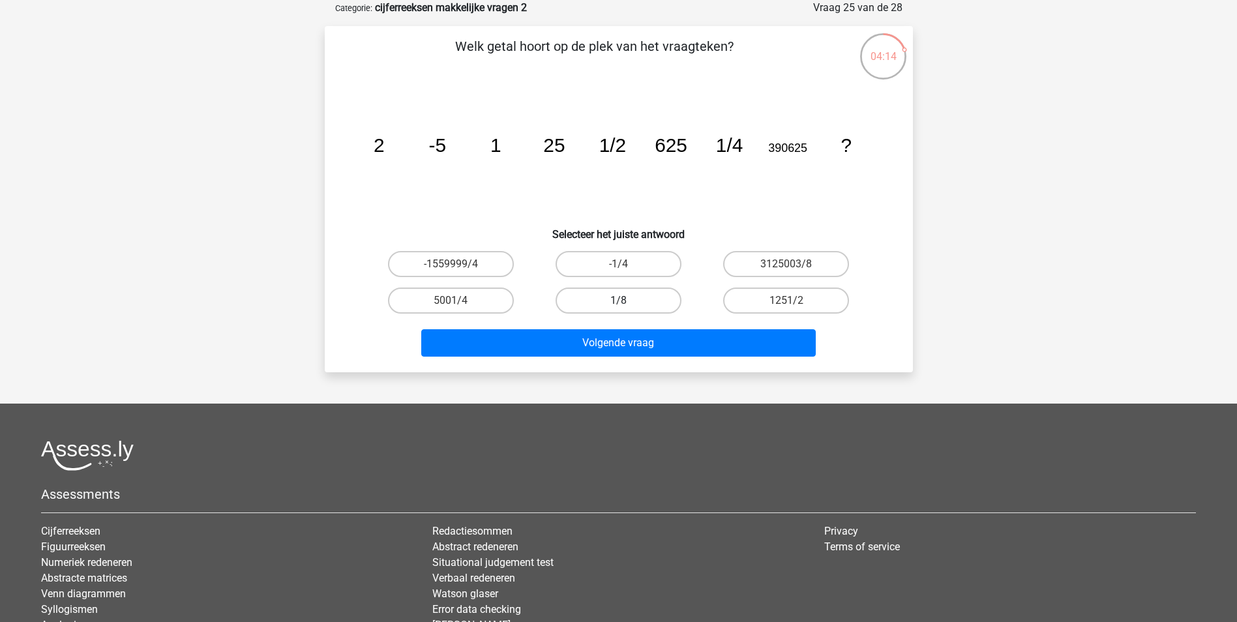
click at [665, 306] on label "1/8" at bounding box center [619, 301] width 126 height 26
click at [627, 306] on input "1/8" at bounding box center [622, 305] width 8 height 8
radio input "true"
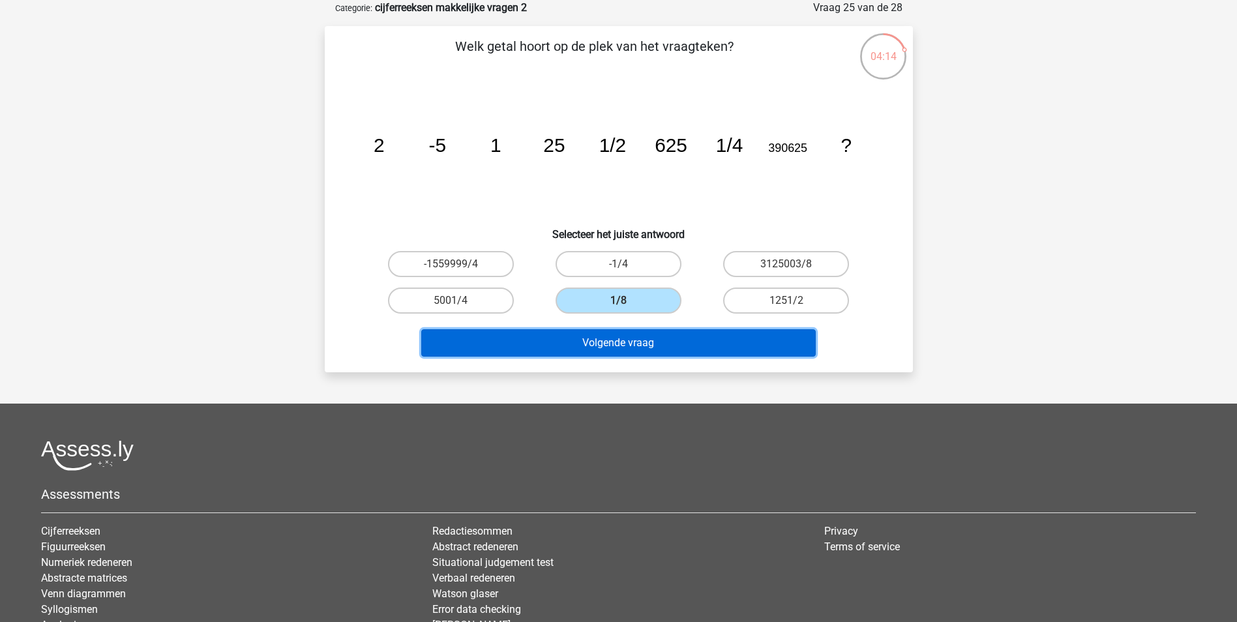
click at [660, 354] on button "Volgende vraag" at bounding box center [618, 342] width 394 height 27
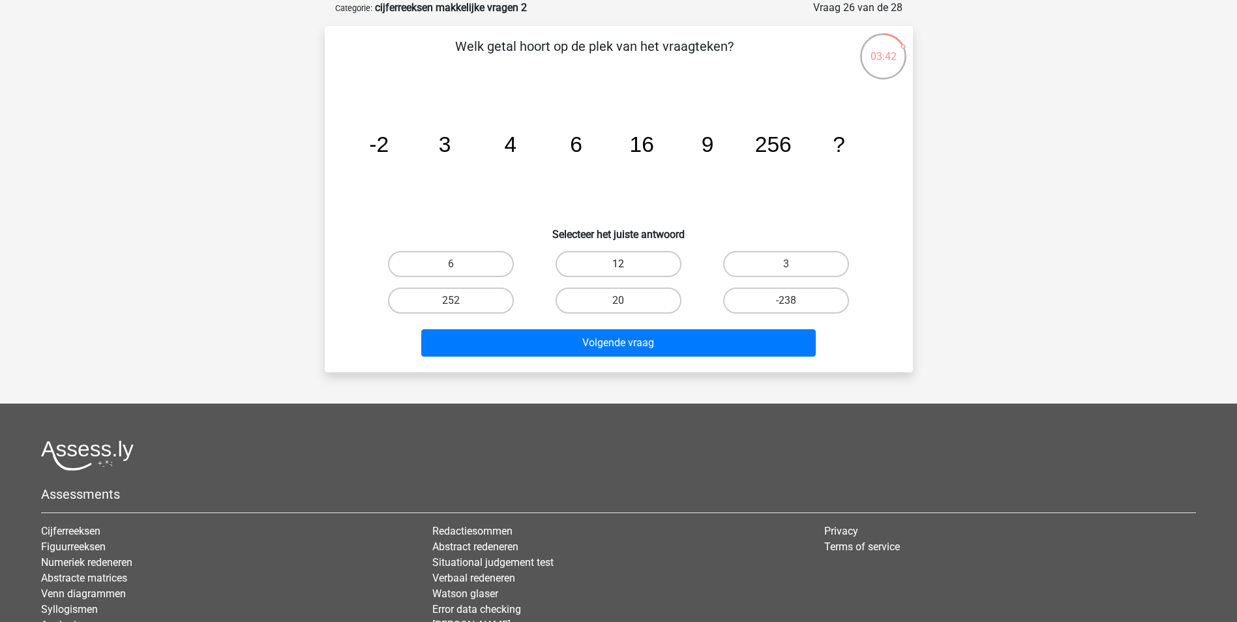
click at [662, 261] on label "12" at bounding box center [619, 264] width 126 height 26
click at [627, 264] on input "12" at bounding box center [622, 268] width 8 height 8
radio input "true"
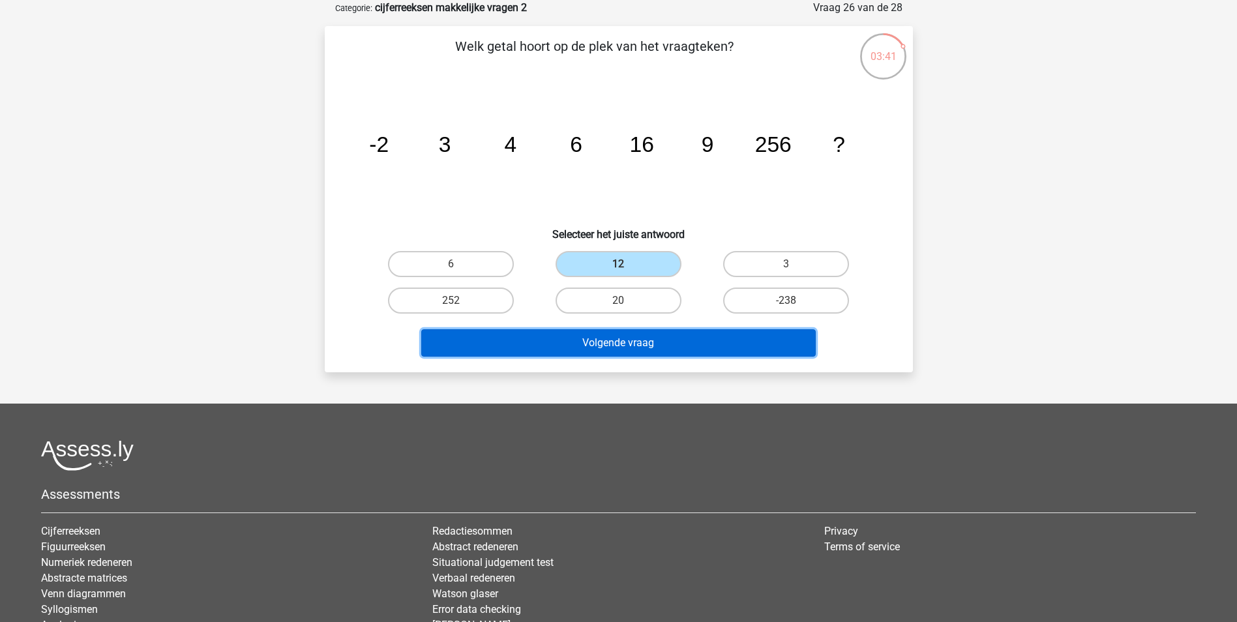
click at [677, 334] on button "Volgende vraag" at bounding box center [618, 342] width 394 height 27
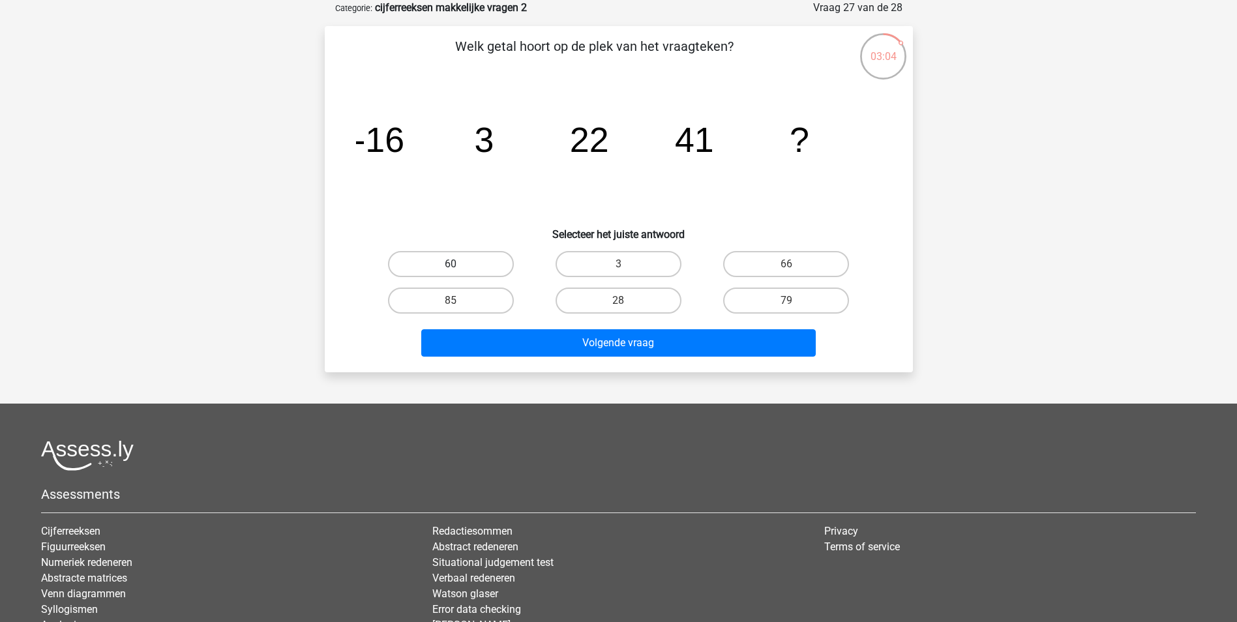
click at [486, 255] on label "60" at bounding box center [451, 264] width 126 height 26
click at [459, 264] on input "60" at bounding box center [455, 268] width 8 height 8
radio input "true"
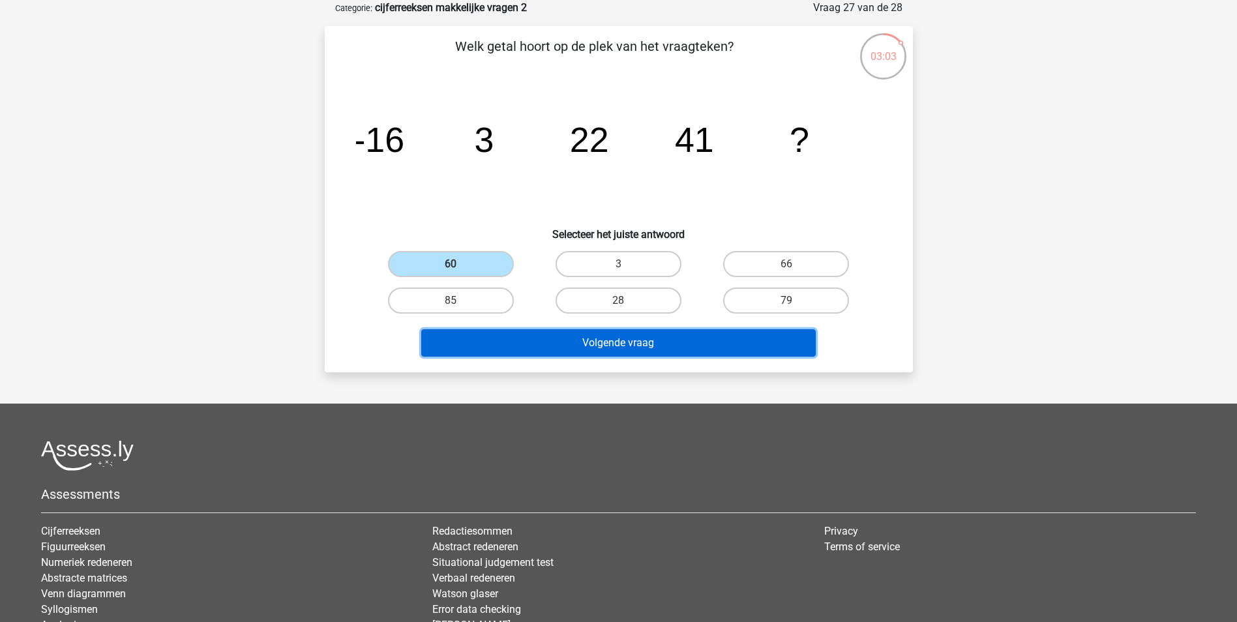
click at [578, 344] on button "Volgende vraag" at bounding box center [618, 342] width 394 height 27
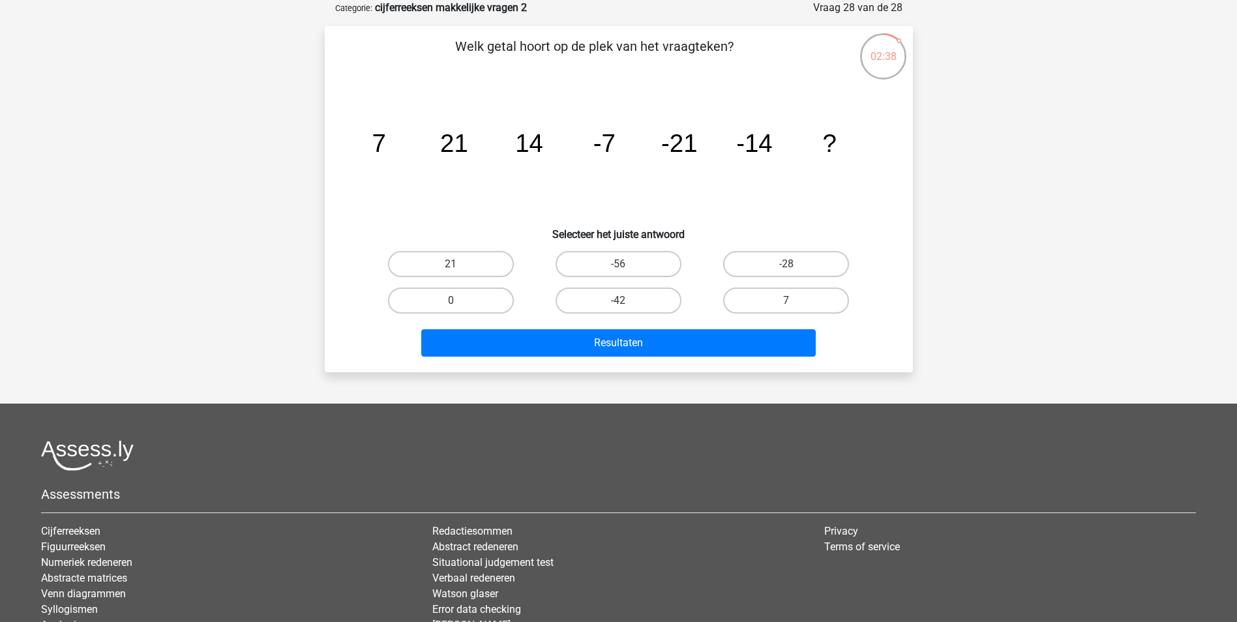
click at [786, 301] on input "7" at bounding box center [790, 305] width 8 height 8
radio input "true"
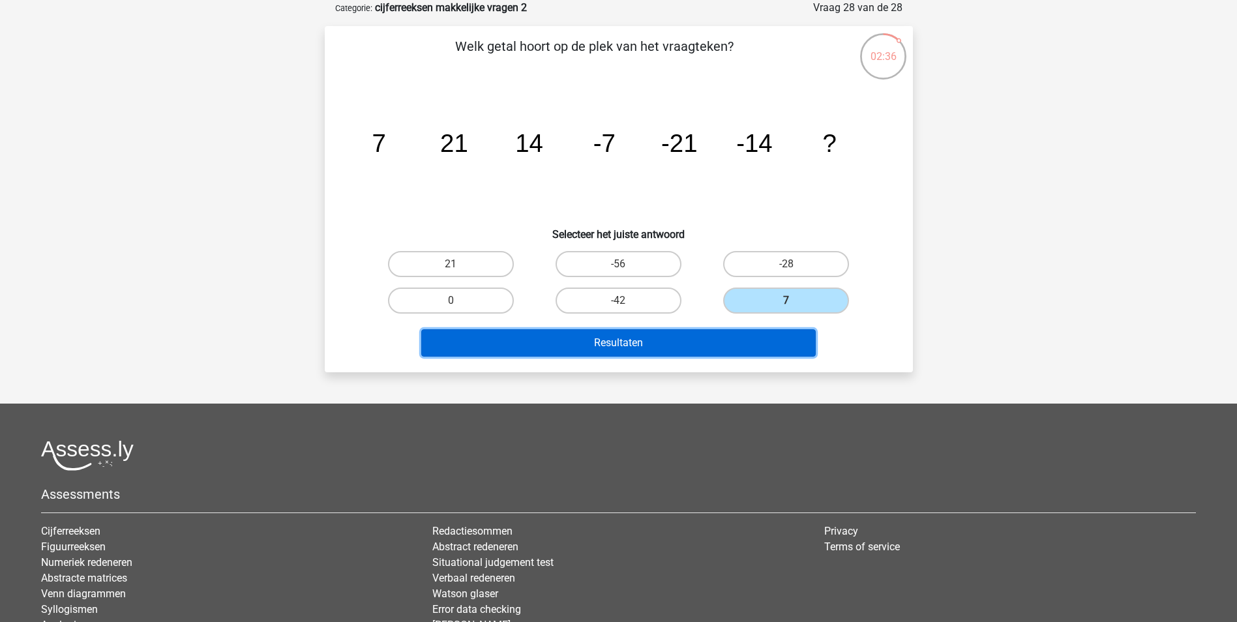
click at [651, 346] on button "Resultaten" at bounding box center [618, 342] width 394 height 27
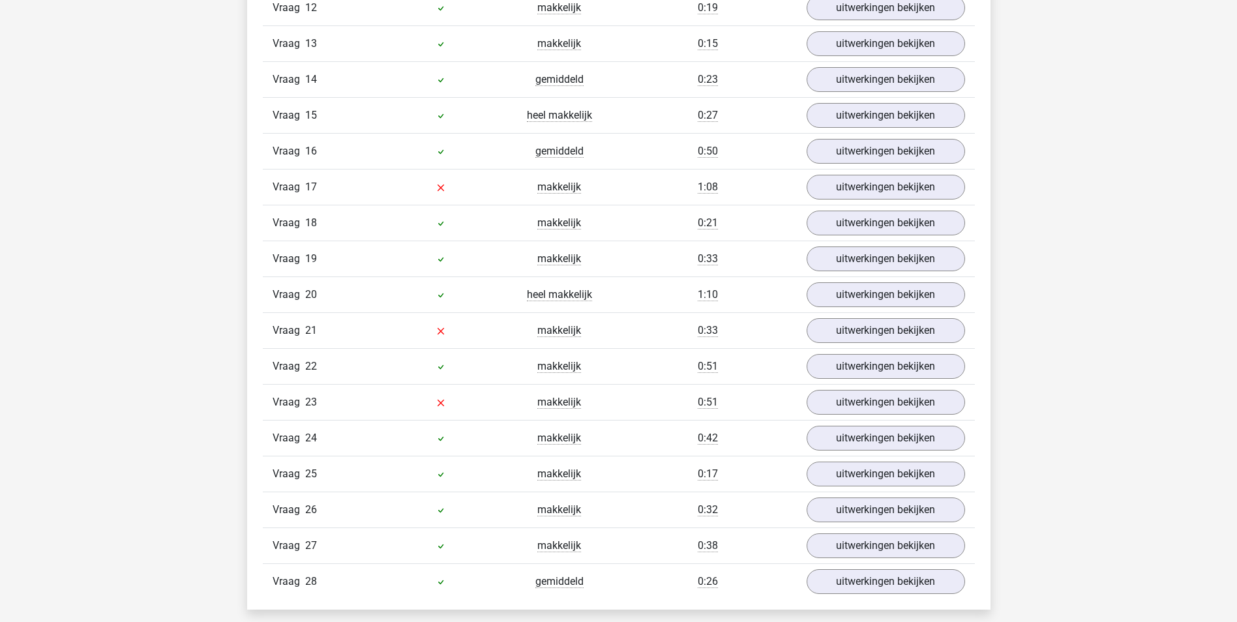
scroll to position [1434, 0]
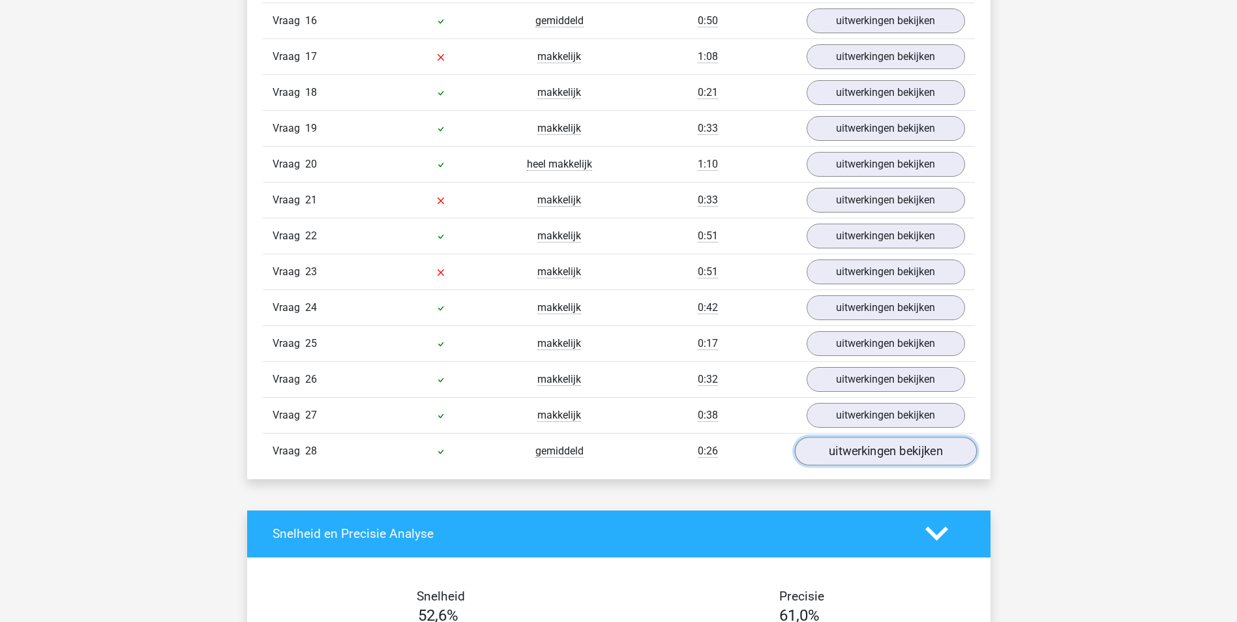
click at [827, 455] on link "uitwerkingen bekijken" at bounding box center [885, 451] width 182 height 29
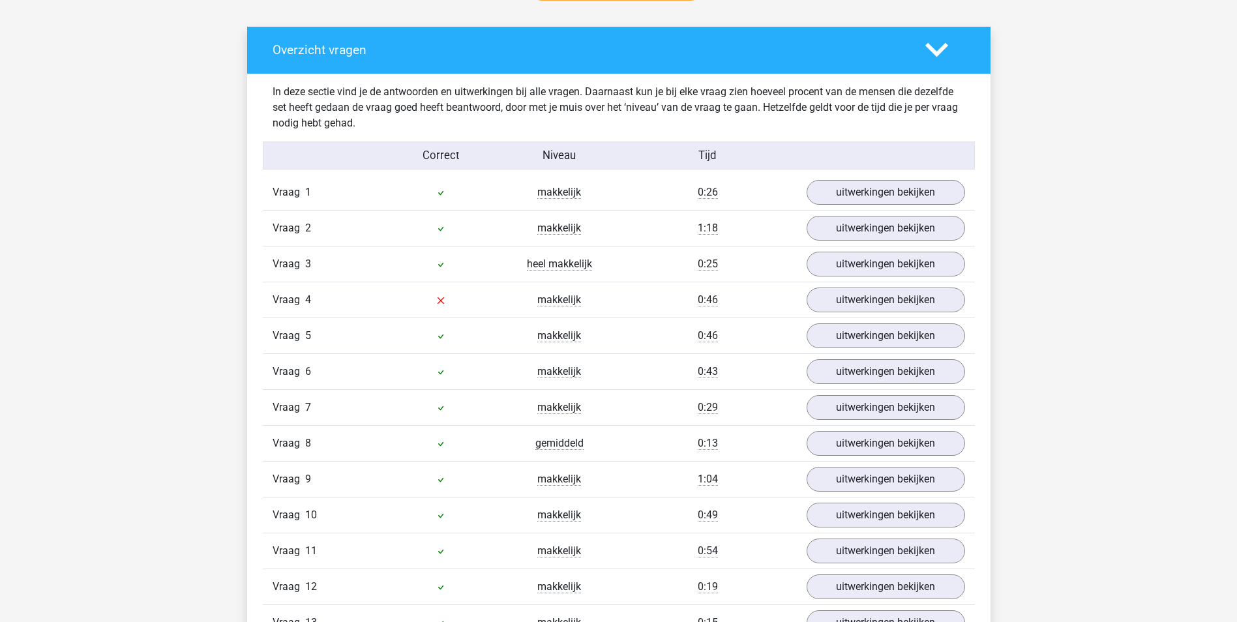
scroll to position [717, 0]
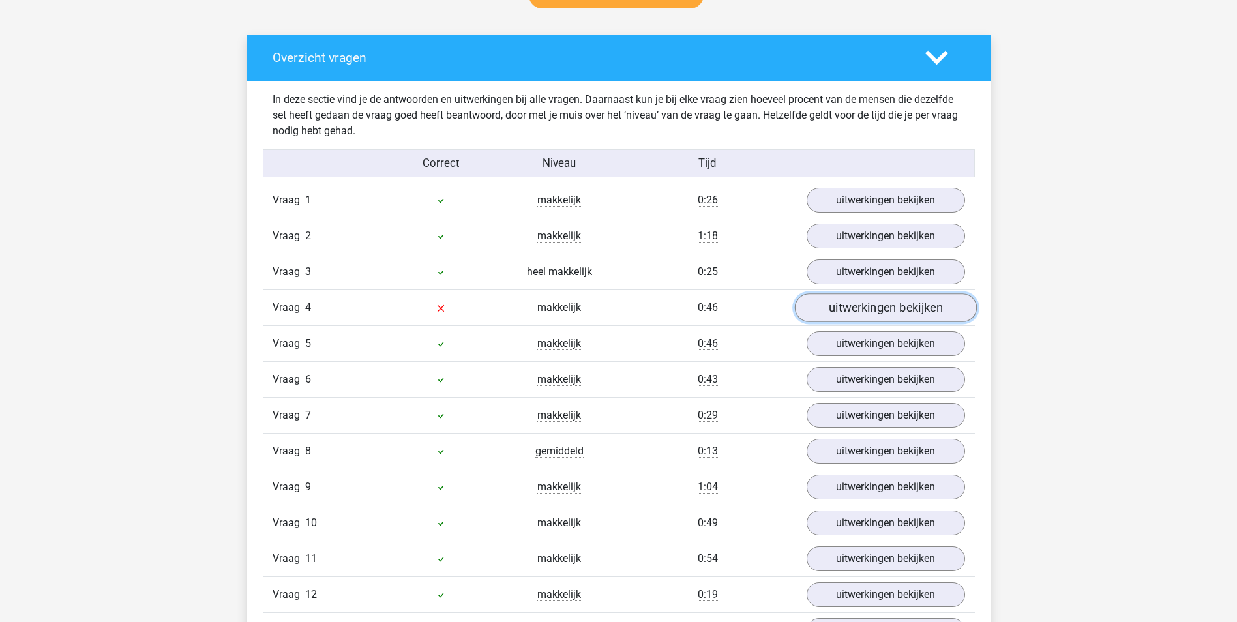
click at [839, 303] on link "uitwerkingen bekijken" at bounding box center [885, 307] width 182 height 29
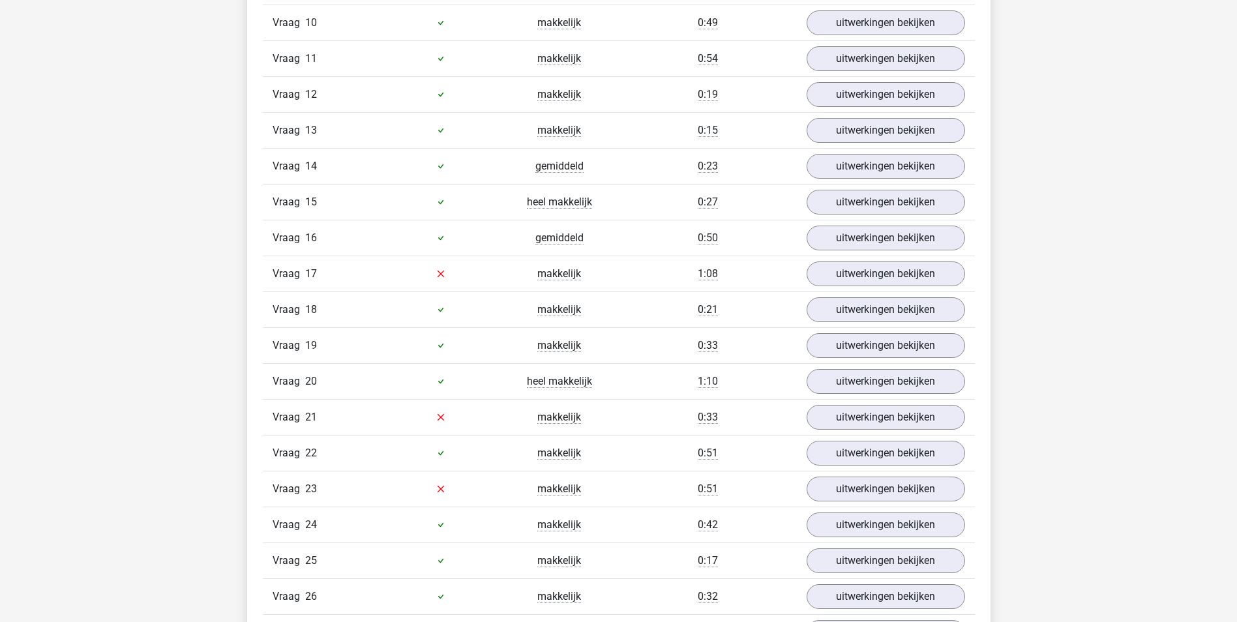
scroll to position [1891, 0]
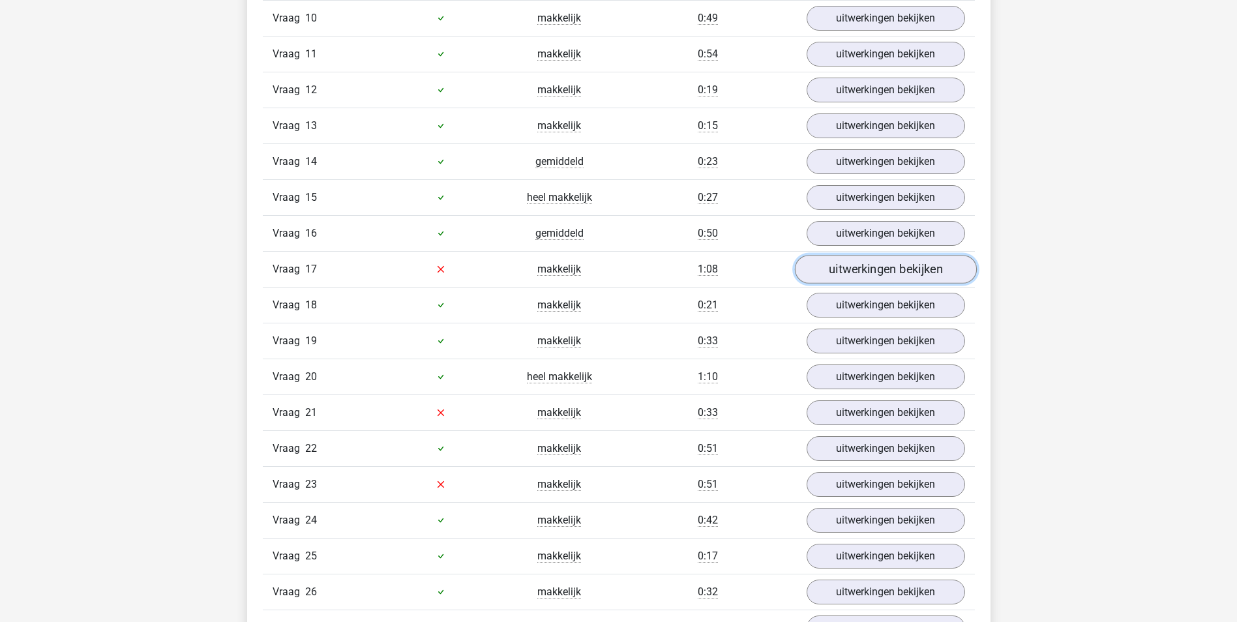
click at [868, 265] on link "uitwerkingen bekijken" at bounding box center [885, 269] width 182 height 29
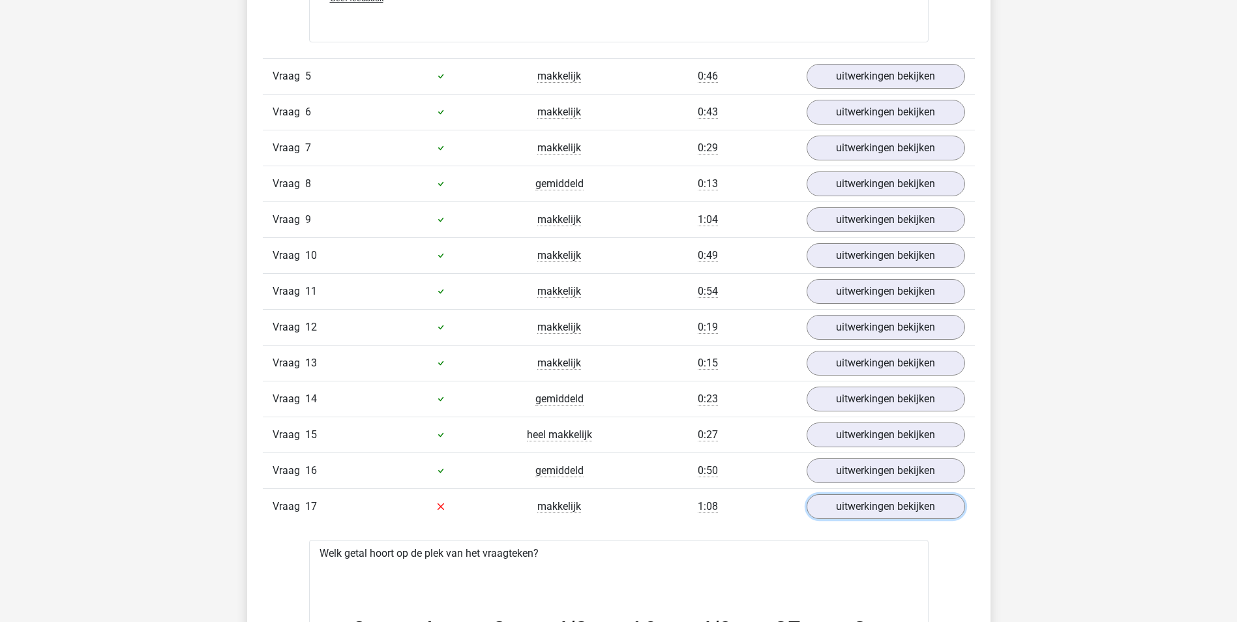
scroll to position [1760, 0]
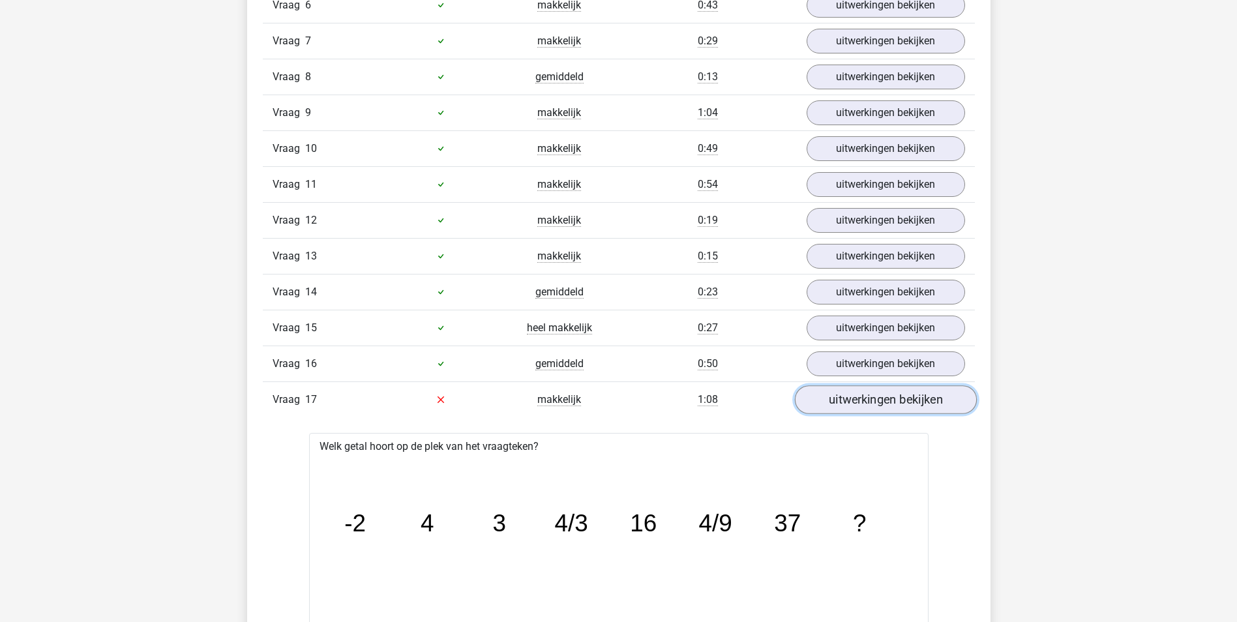
click at [889, 406] on link "uitwerkingen bekijken" at bounding box center [885, 399] width 182 height 29
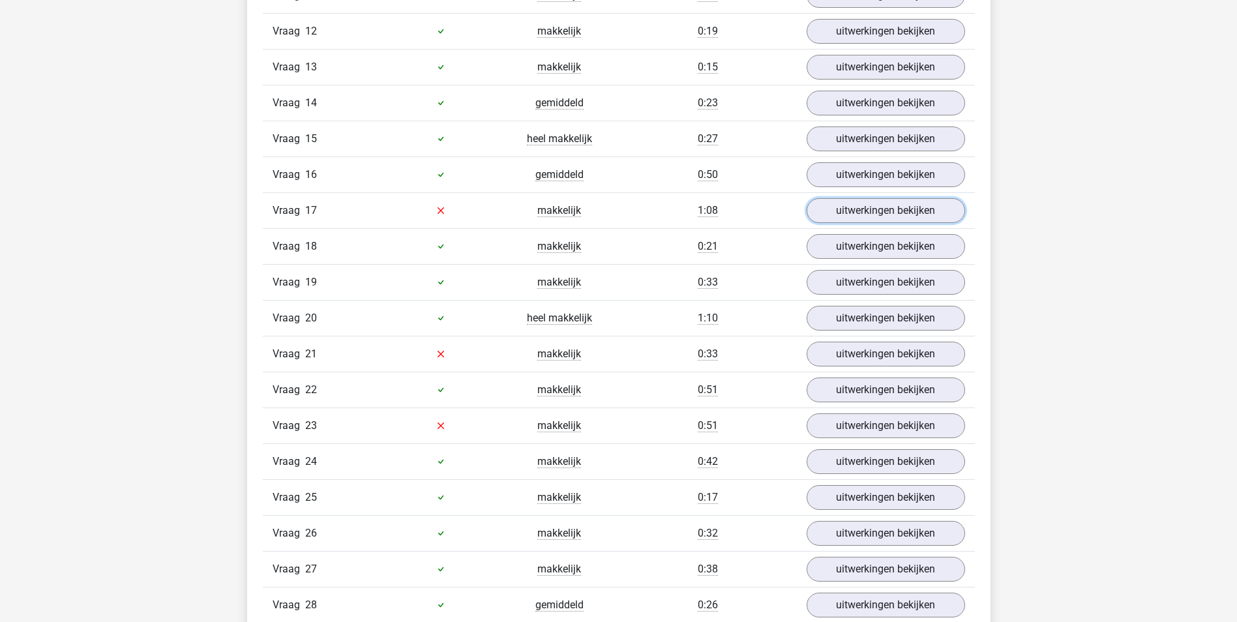
scroll to position [1891, 0]
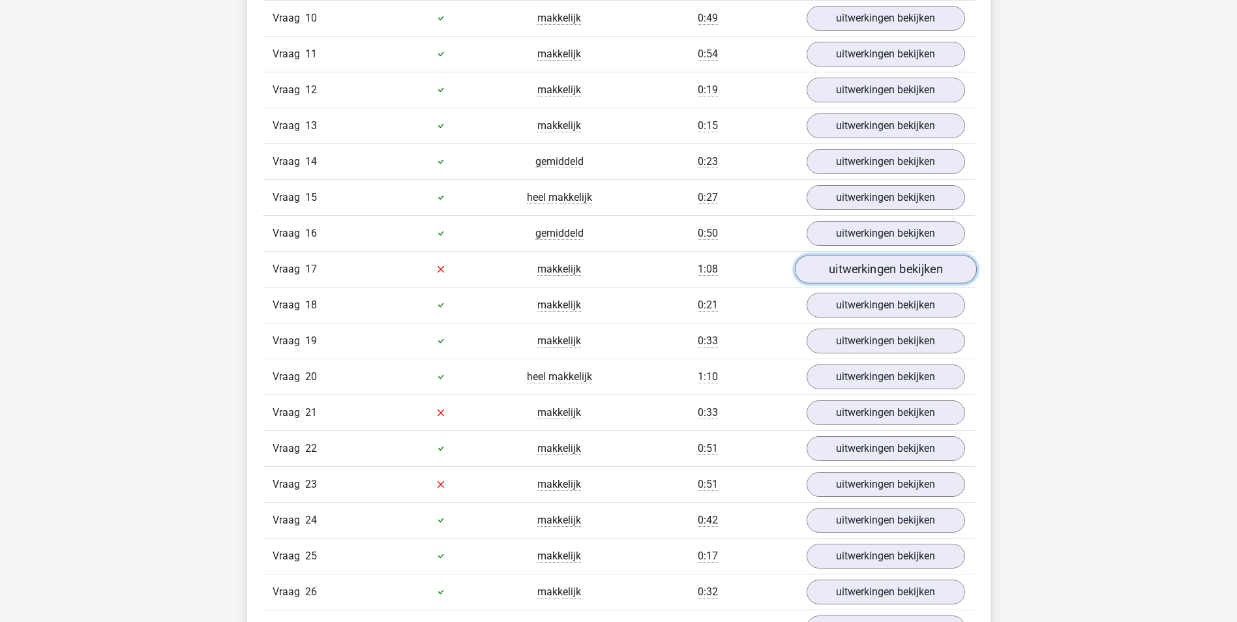
click at [928, 264] on link "uitwerkingen bekijken" at bounding box center [885, 269] width 182 height 29
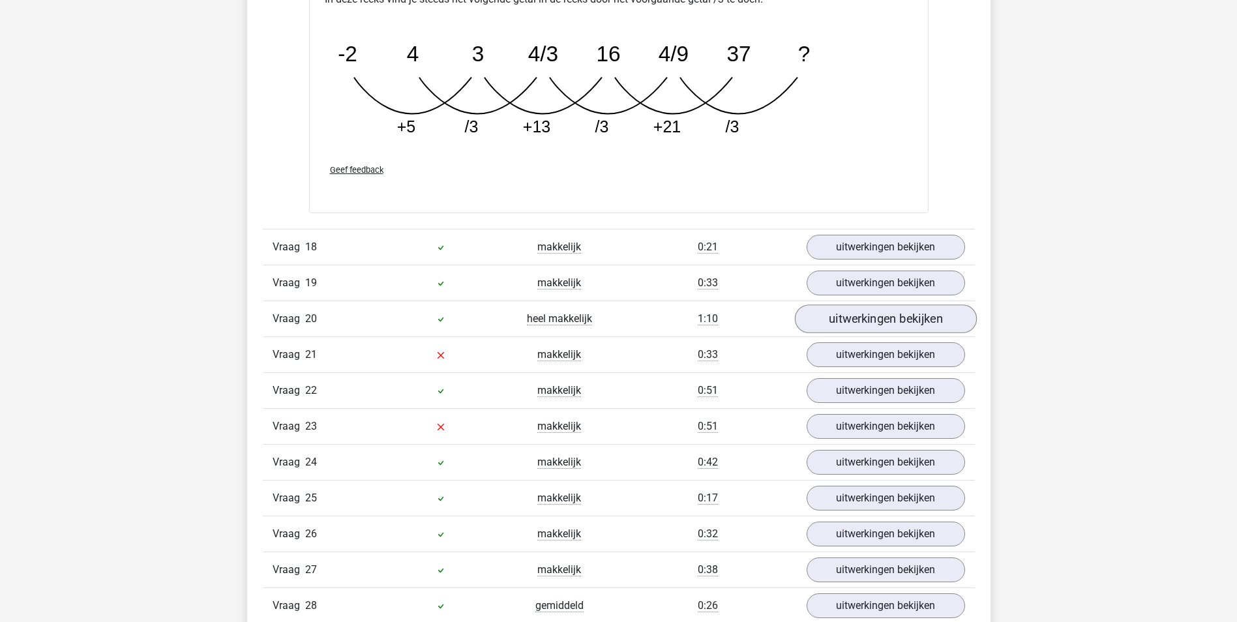
scroll to position [2673, 0]
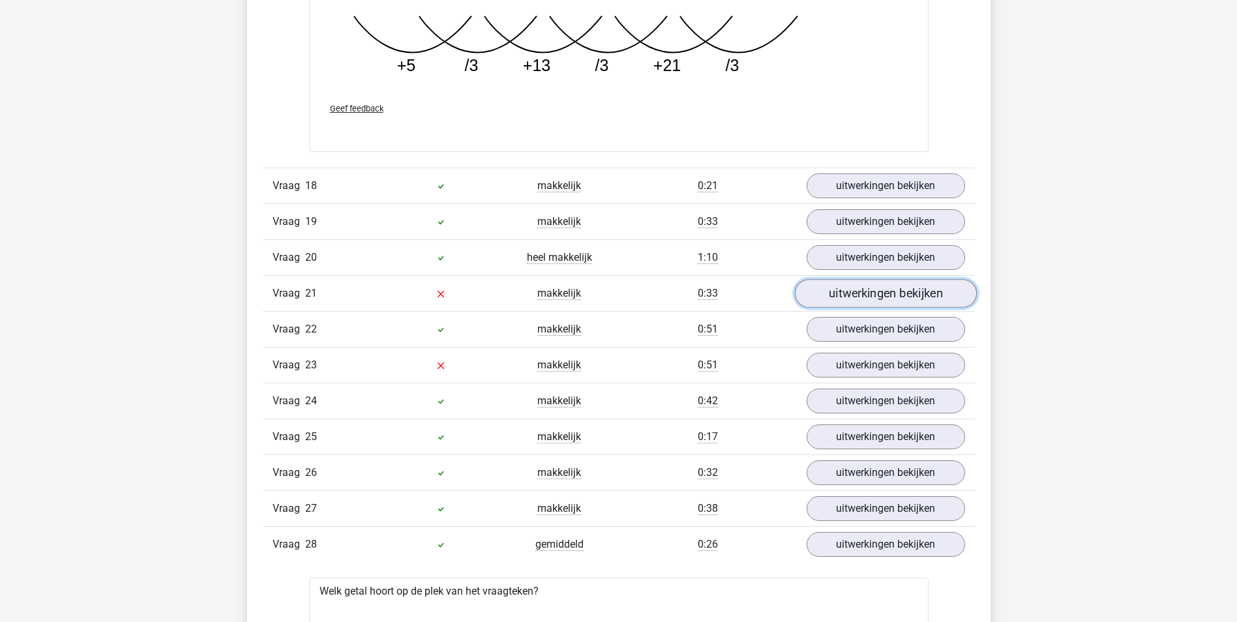
click at [860, 294] on link "uitwerkingen bekijken" at bounding box center [885, 293] width 182 height 29
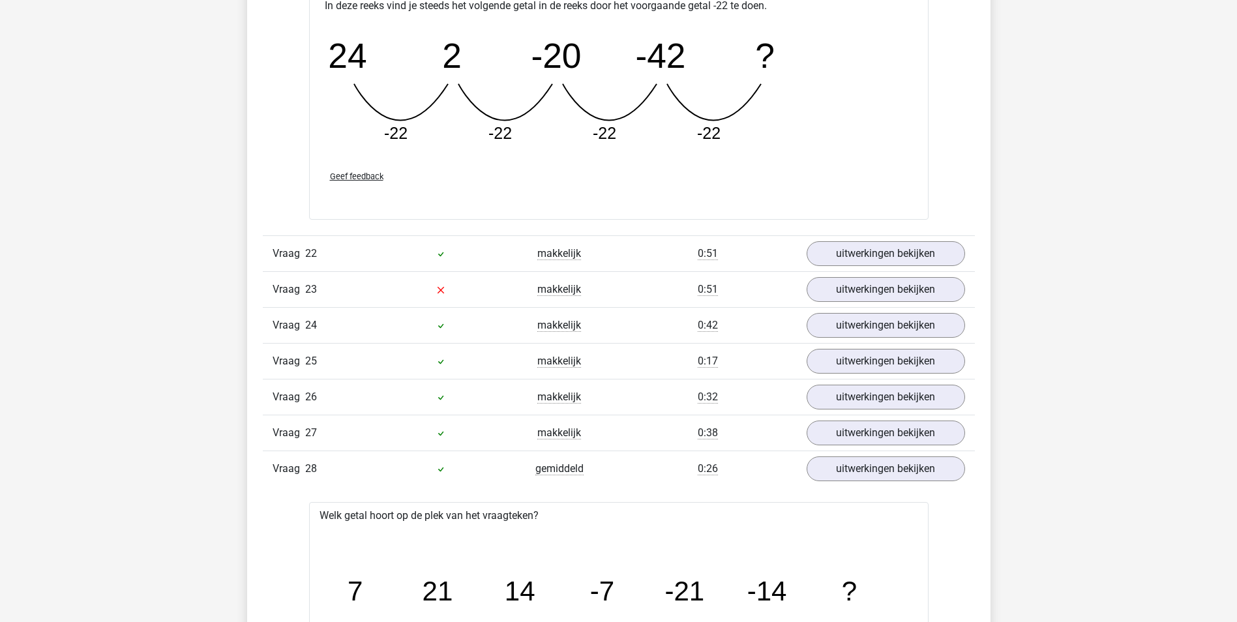
scroll to position [3390, 0]
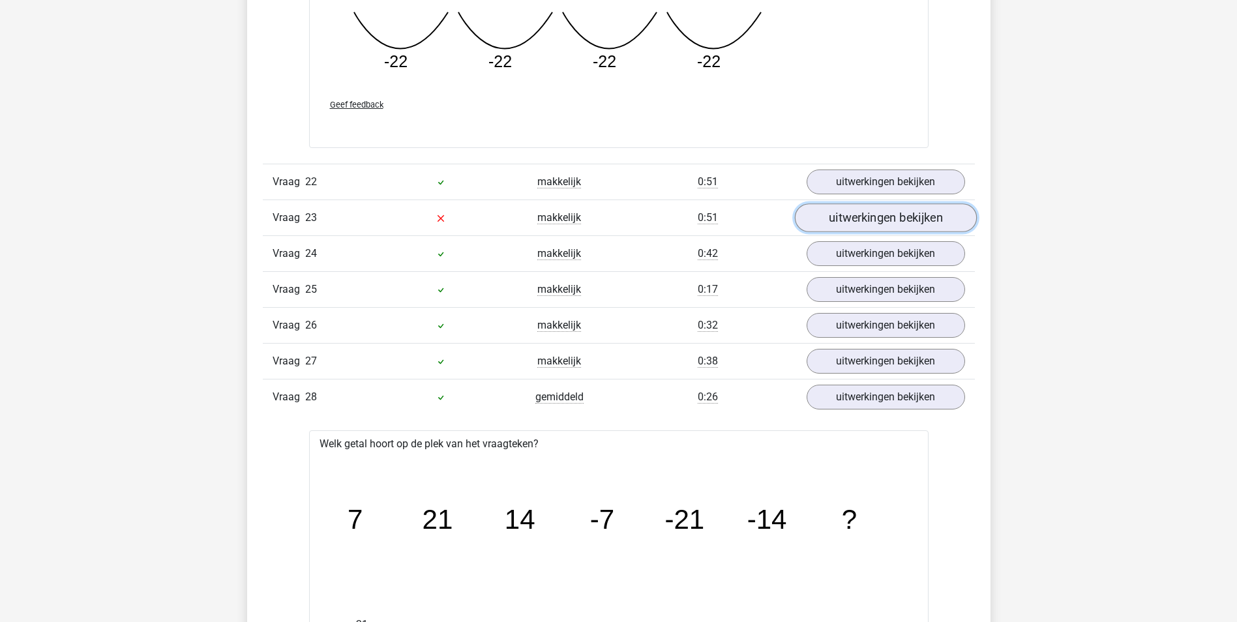
click at [843, 220] on link "uitwerkingen bekijken" at bounding box center [885, 217] width 182 height 29
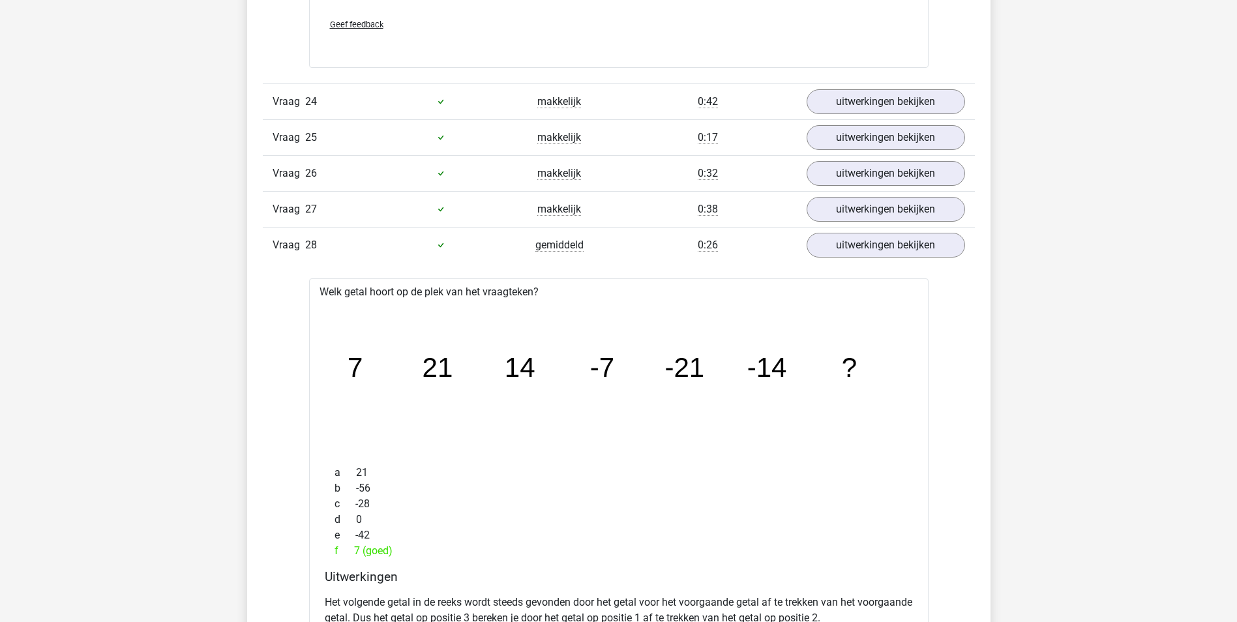
scroll to position [4238, 0]
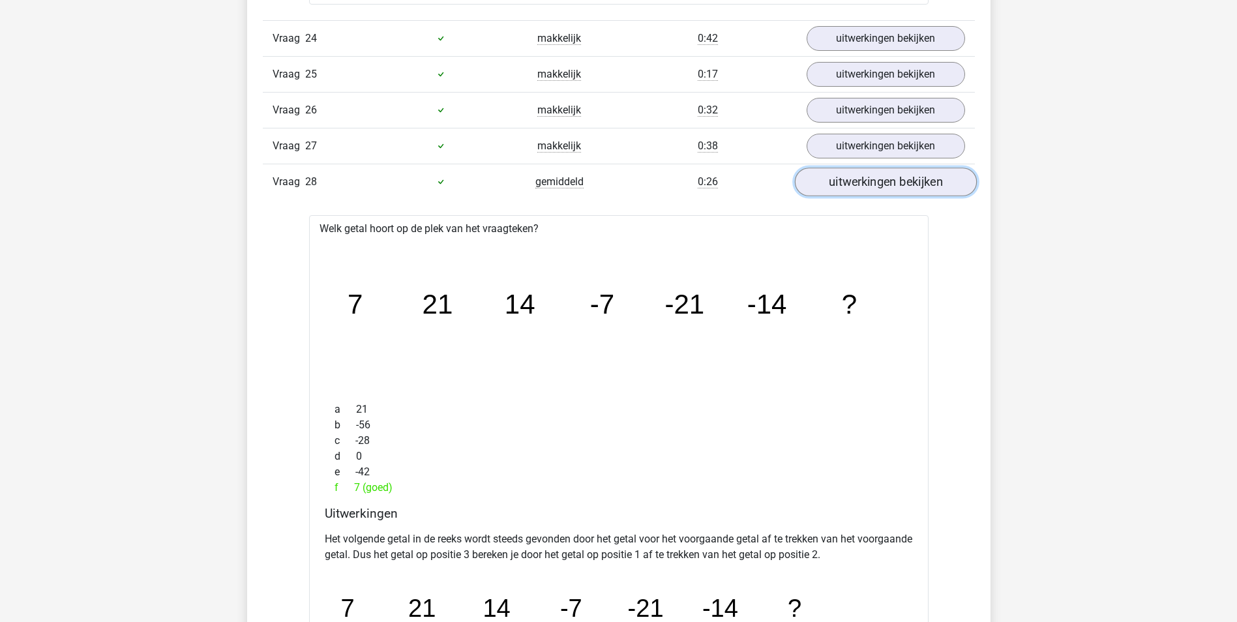
click at [828, 188] on link "uitwerkingen bekijken" at bounding box center [885, 182] width 182 height 29
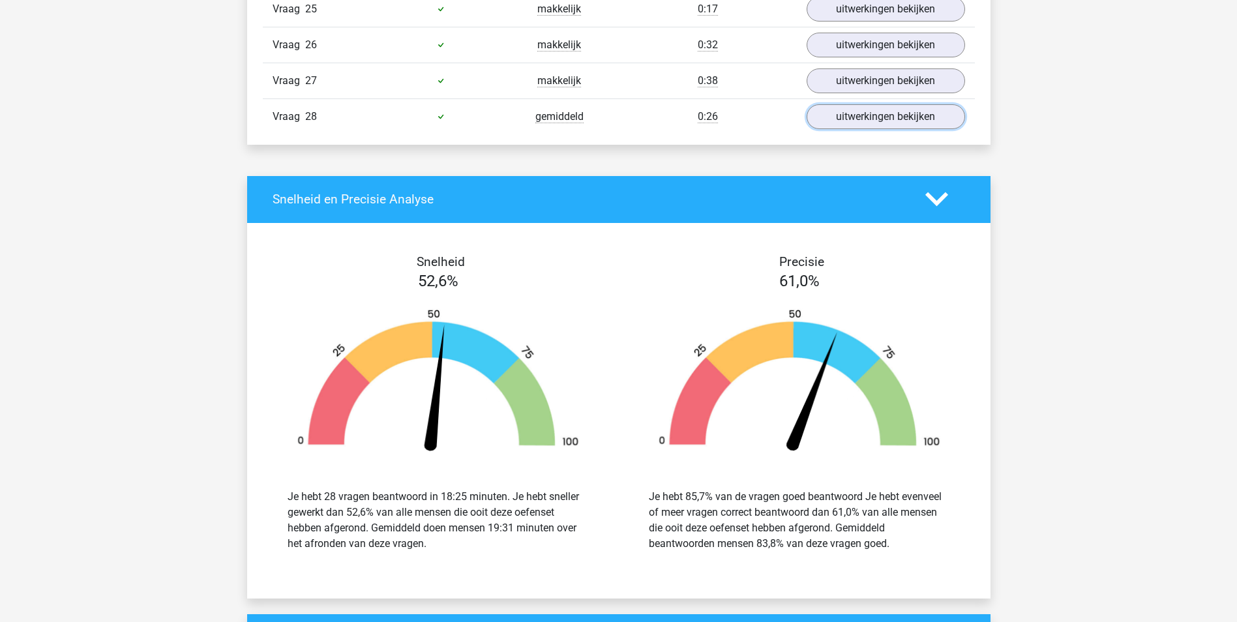
scroll to position [4108, 0]
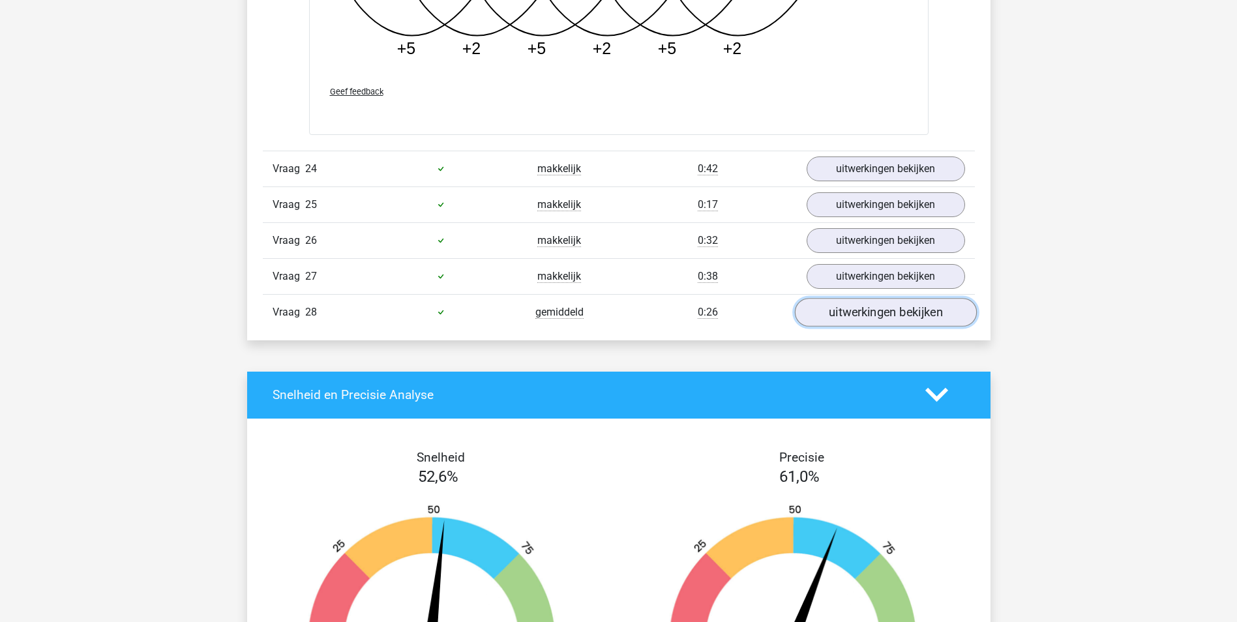
click at [840, 306] on link "uitwerkingen bekijken" at bounding box center [885, 312] width 182 height 29
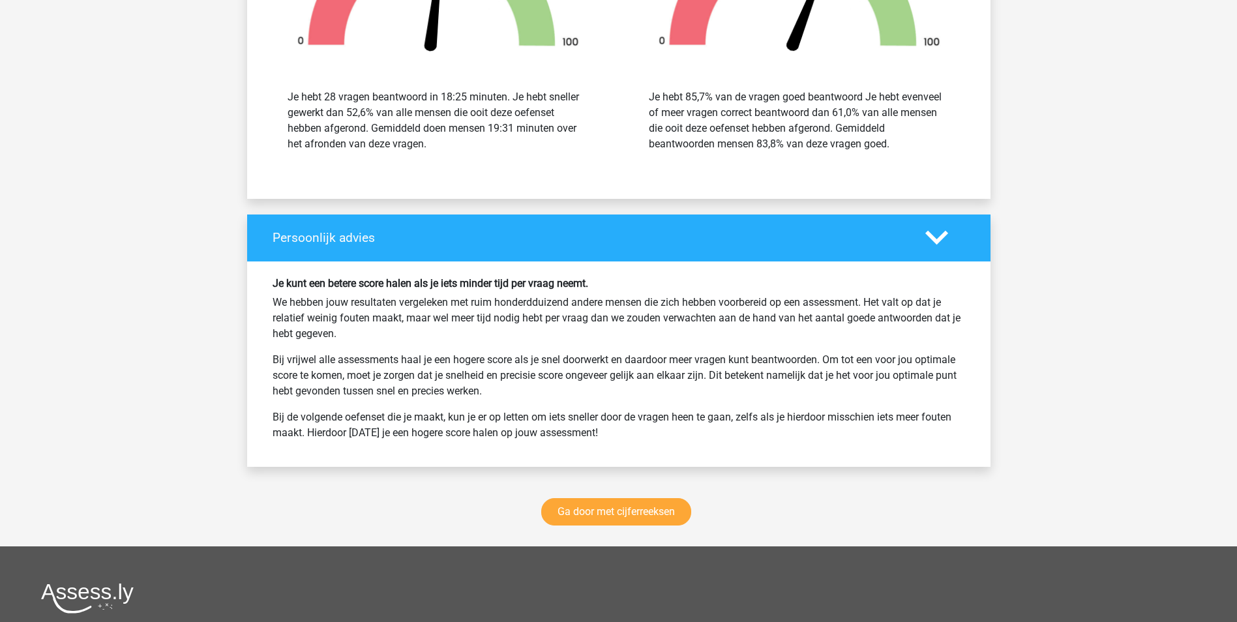
scroll to position [5412, 0]
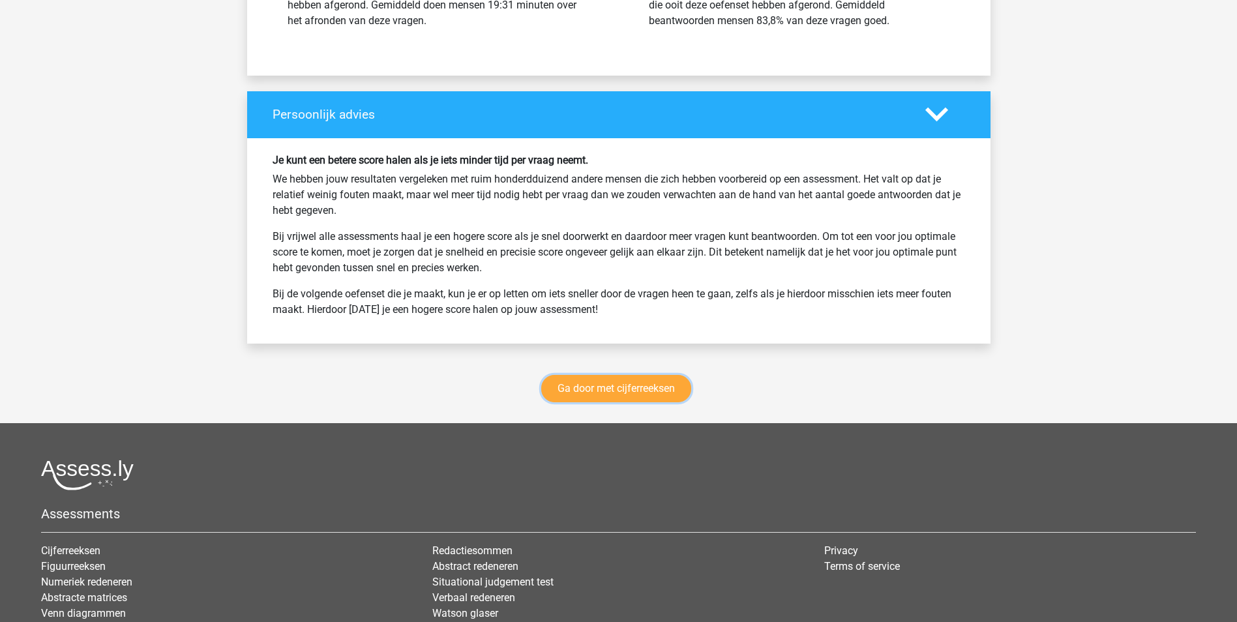
click at [597, 394] on link "Ga door met cijferreeksen" at bounding box center [616, 388] width 150 height 27
